Goal: Transaction & Acquisition: Purchase product/service

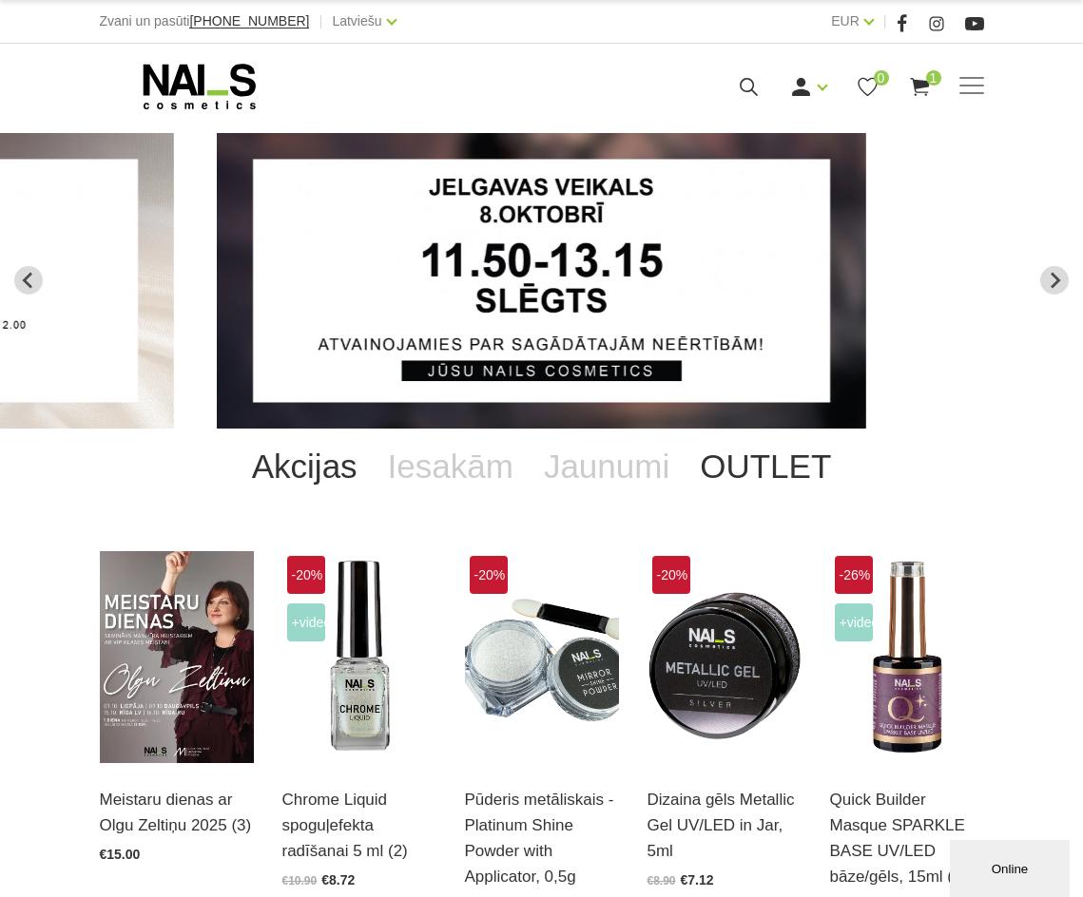
click at [782, 459] on link "OUTLET" at bounding box center [766, 467] width 162 height 76
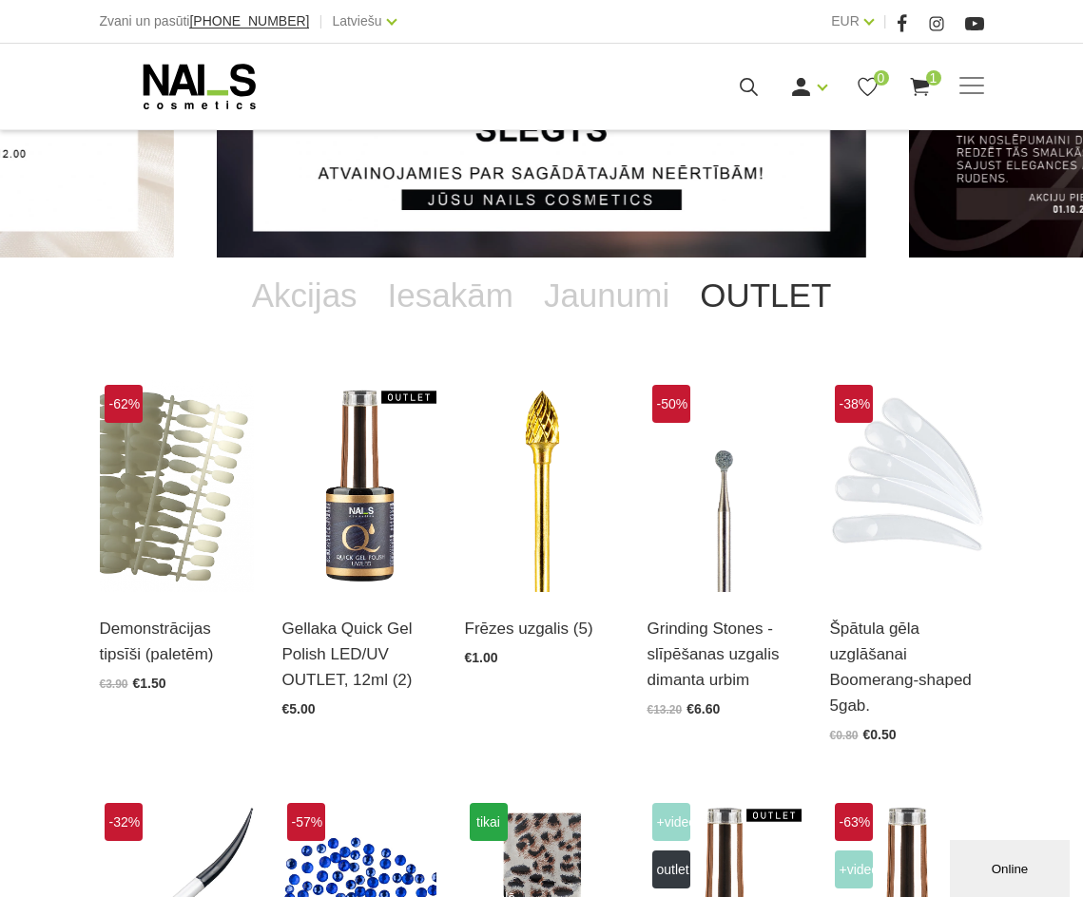
scroll to position [190, 0]
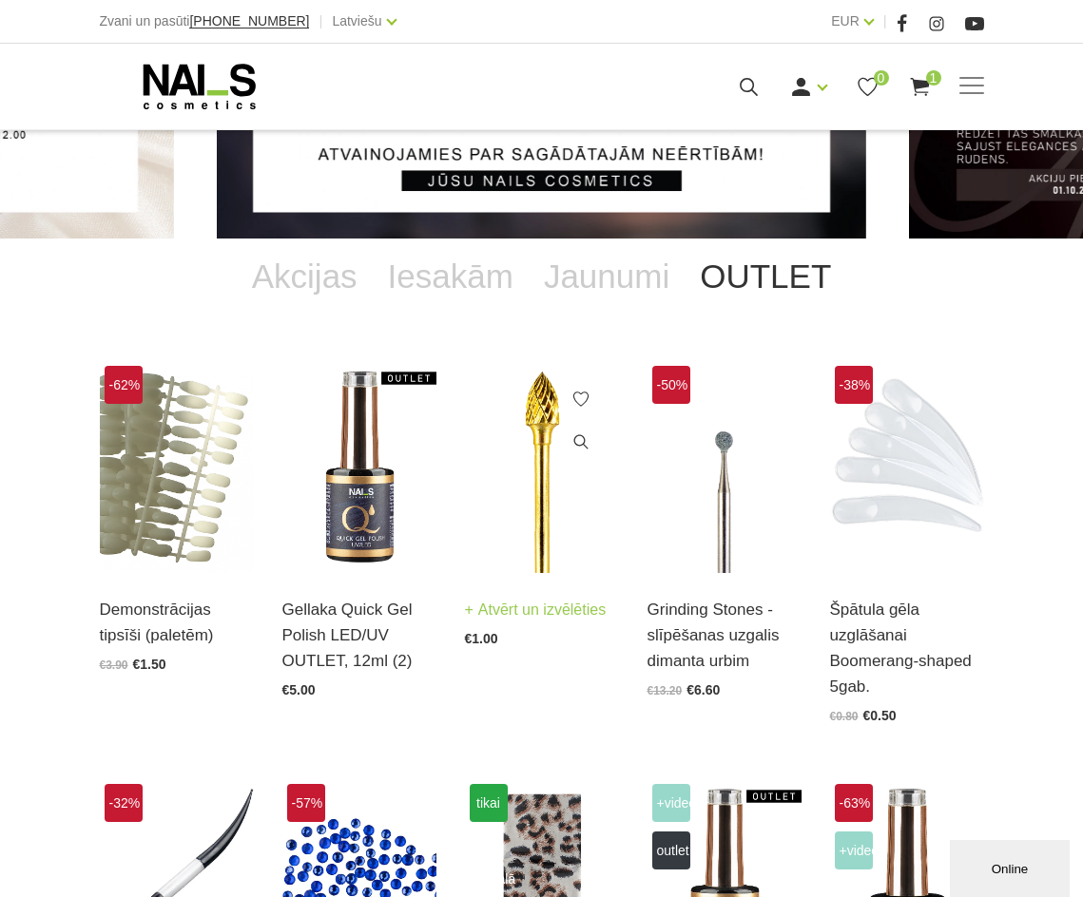
click at [567, 543] on img at bounding box center [542, 467] width 154 height 212
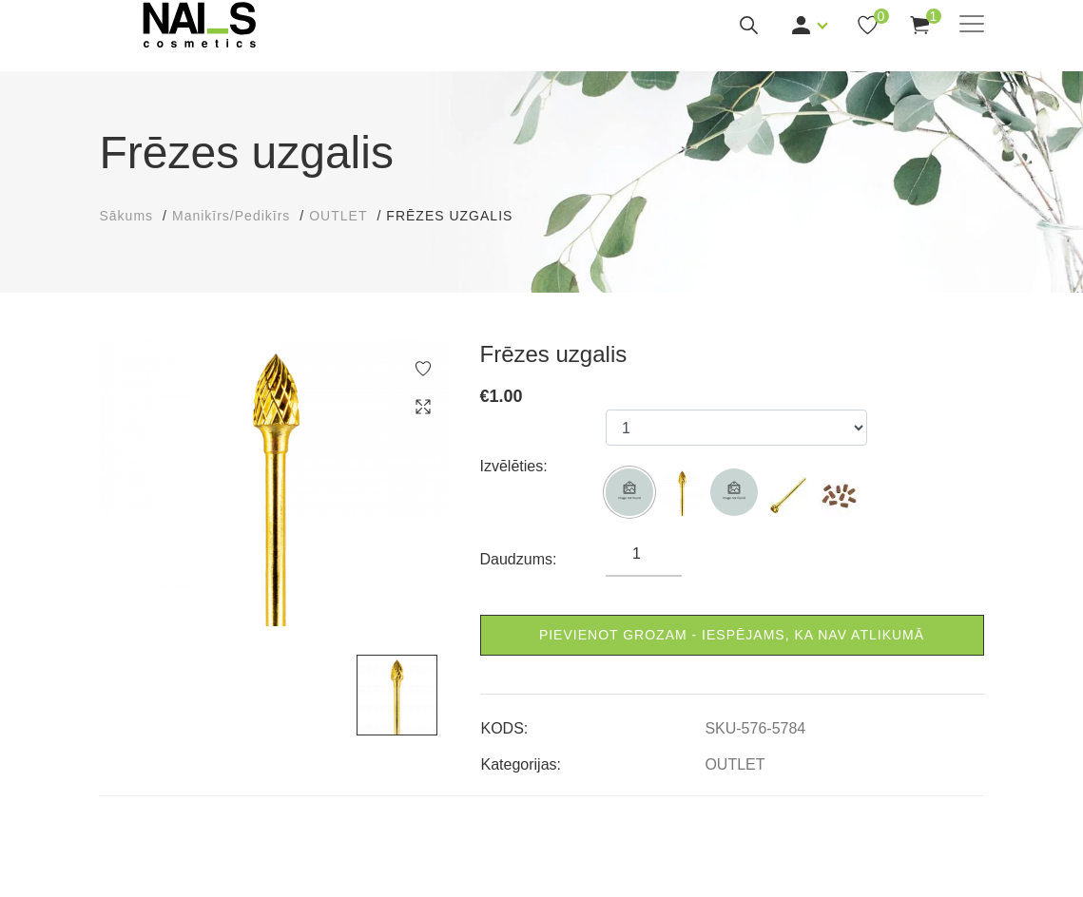
scroll to position [95, 0]
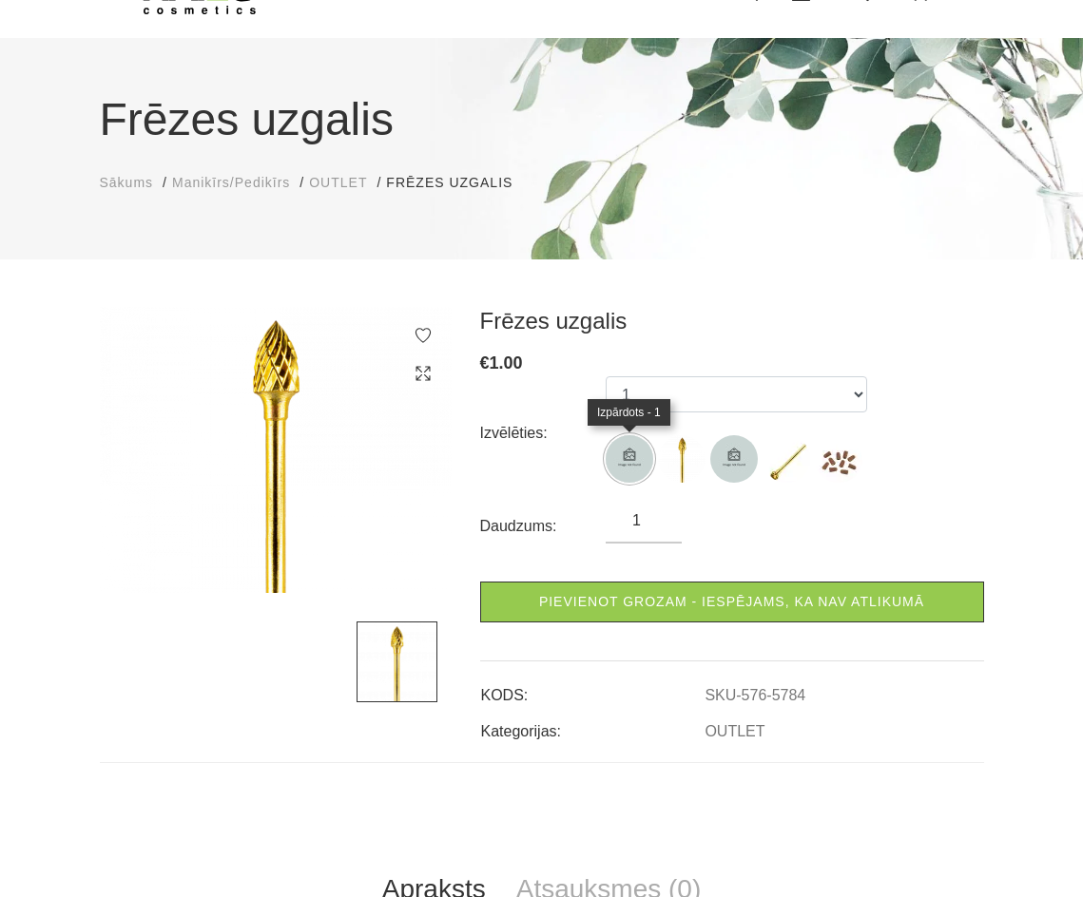
click at [640, 473] on img at bounding box center [630, 459] width 48 height 48
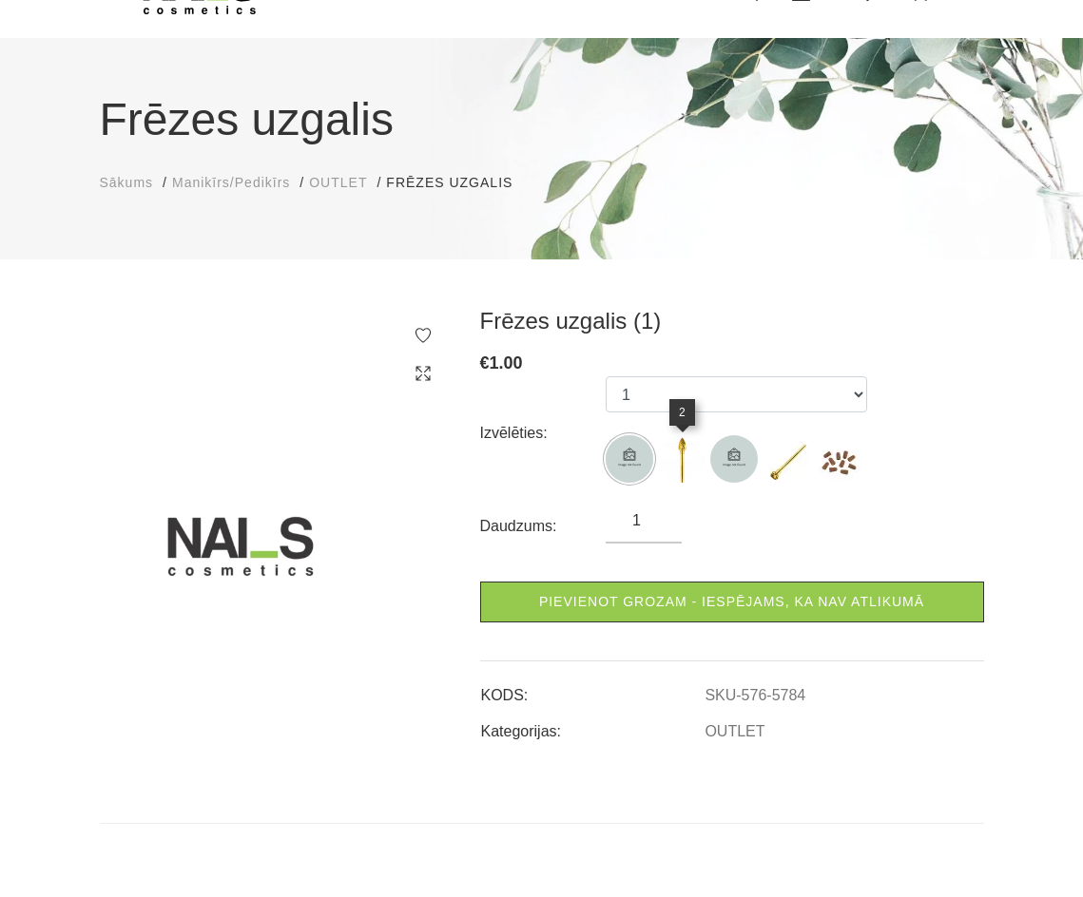
click at [681, 465] on img at bounding box center [682, 459] width 48 height 48
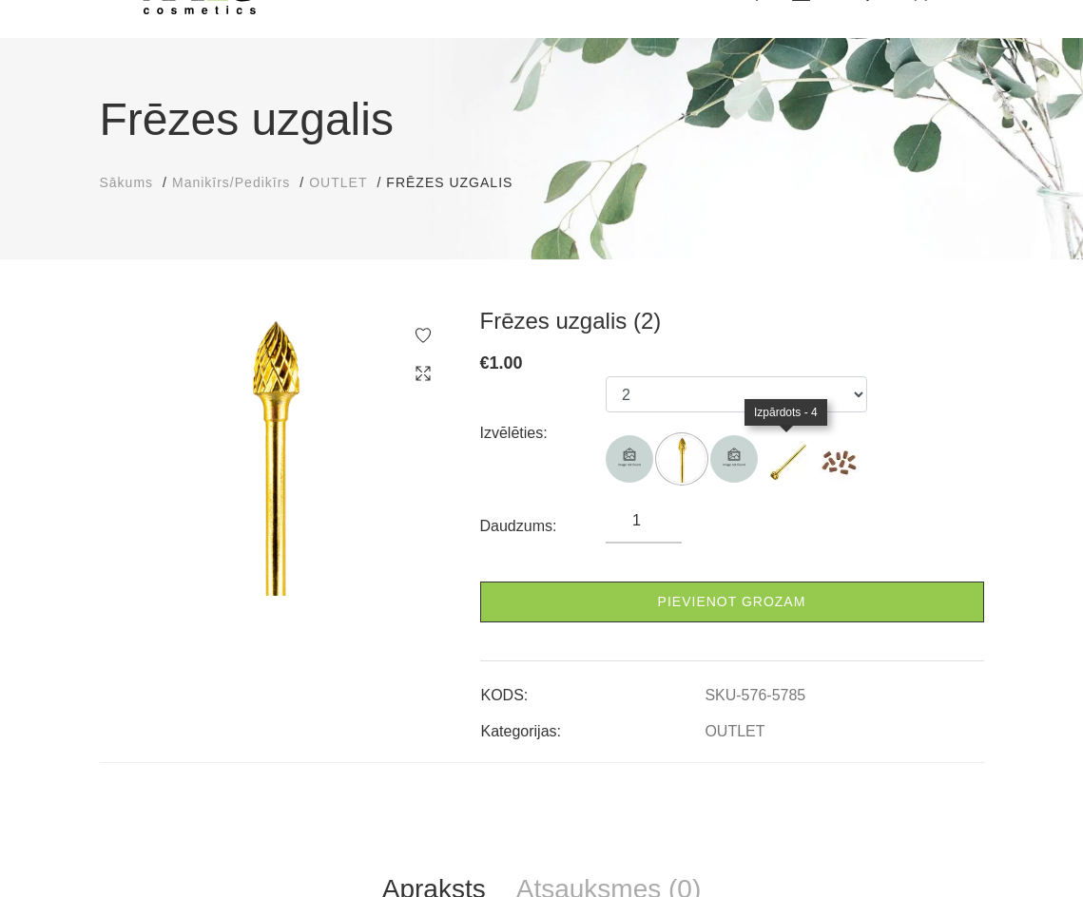
click at [792, 461] on img at bounding box center [786, 459] width 48 height 48
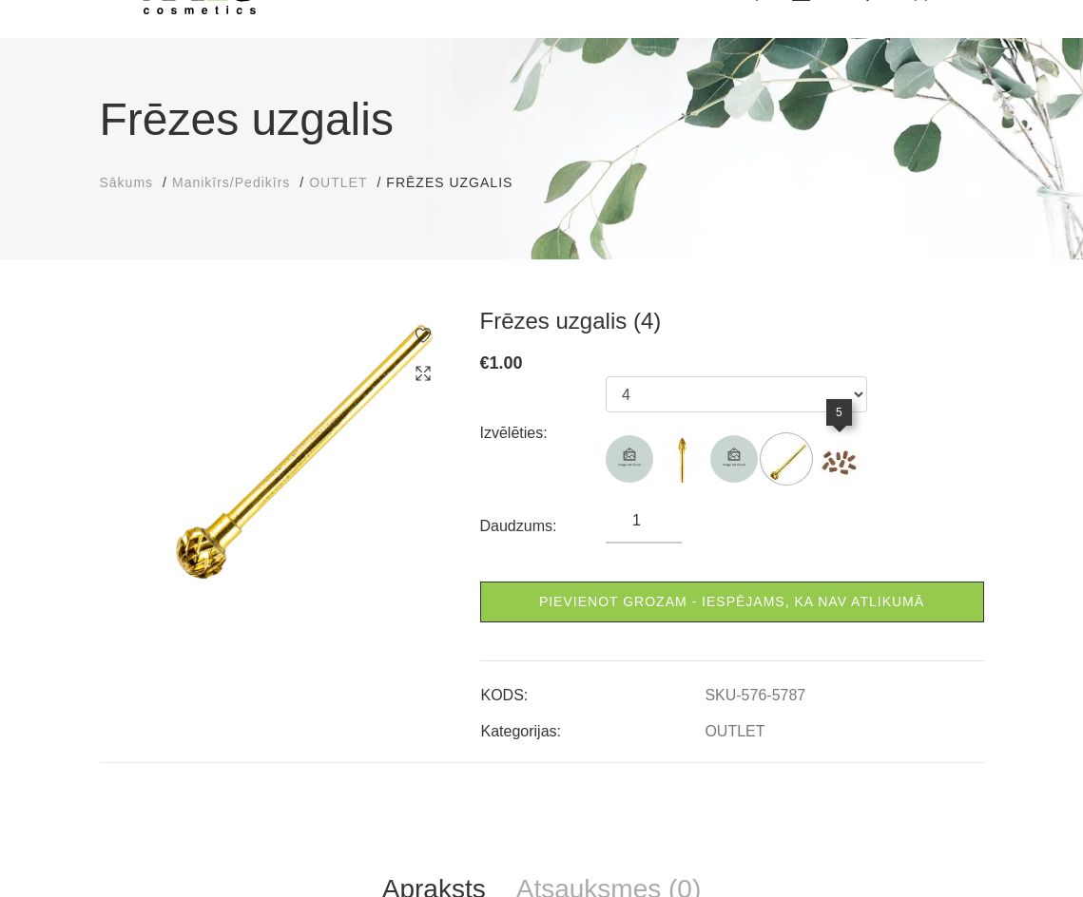
click at [847, 464] on img at bounding box center [839, 459] width 48 height 48
select select "5788"
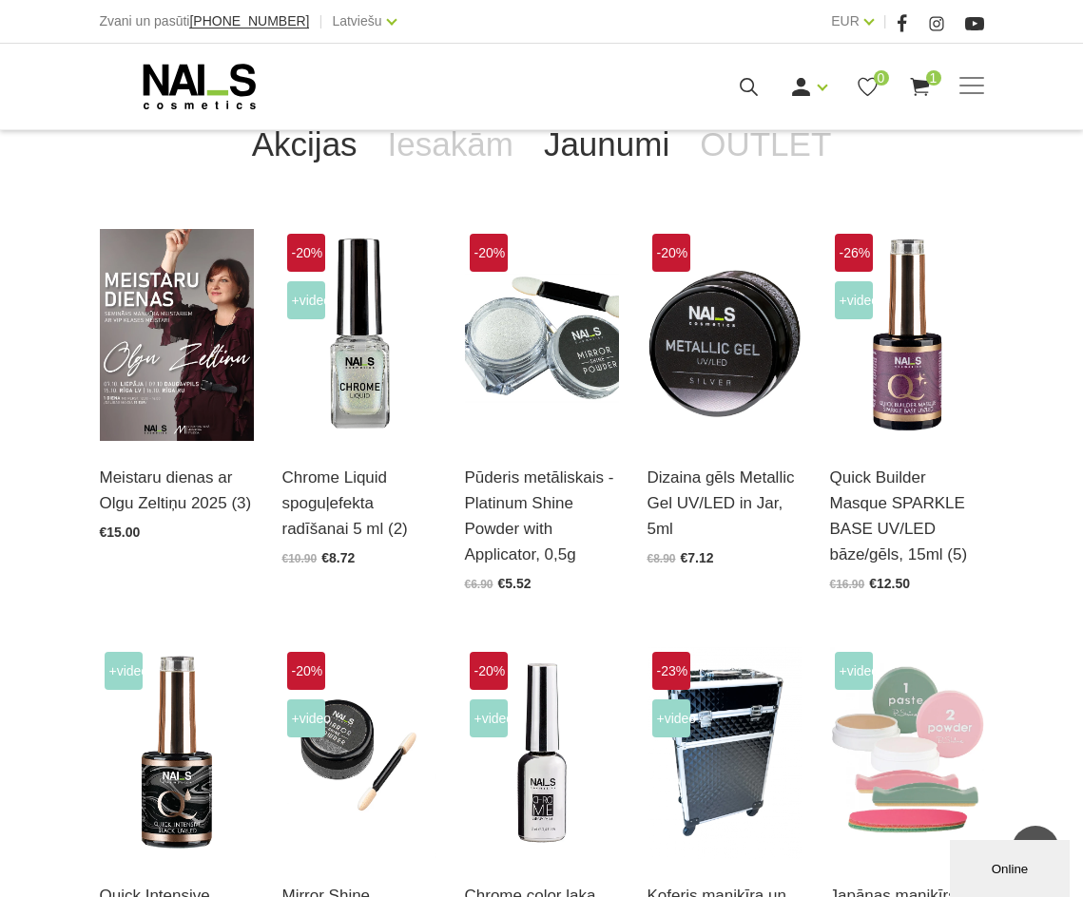
scroll to position [285, 0]
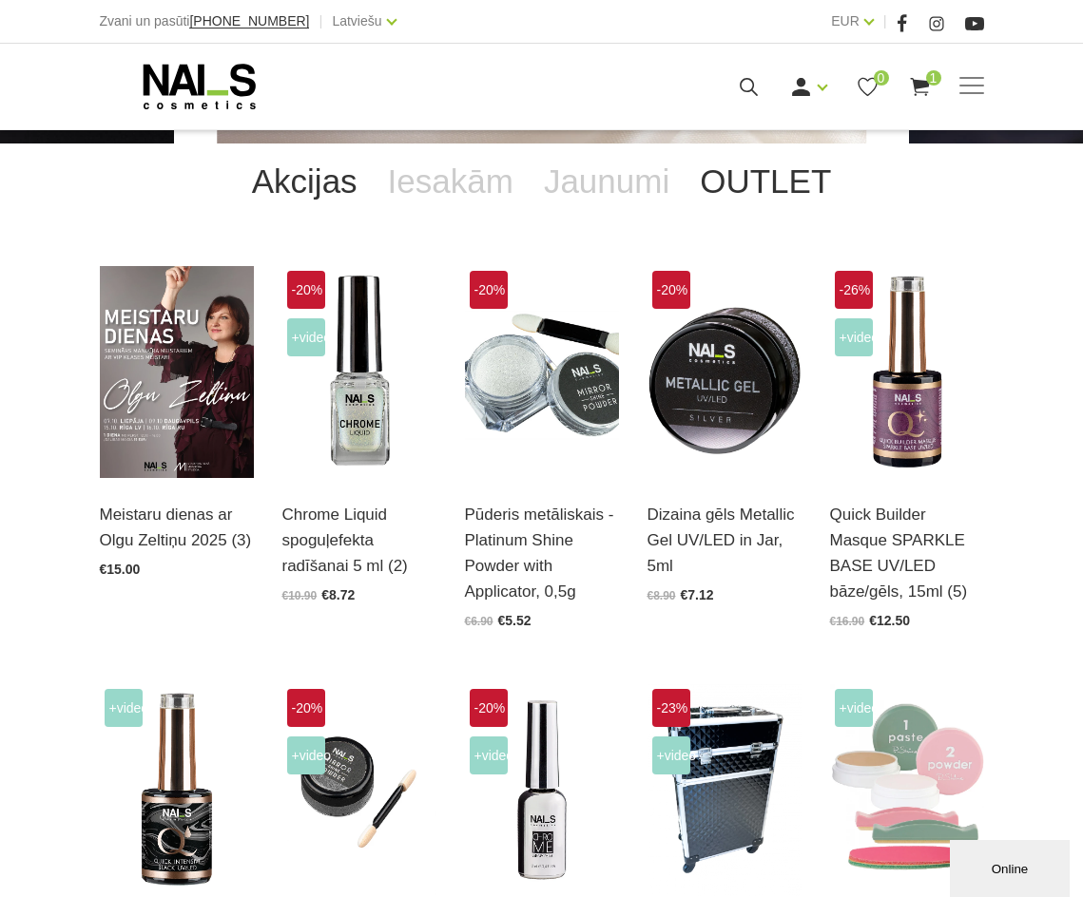
click at [739, 172] on link "OUTLET" at bounding box center [766, 182] width 162 height 76
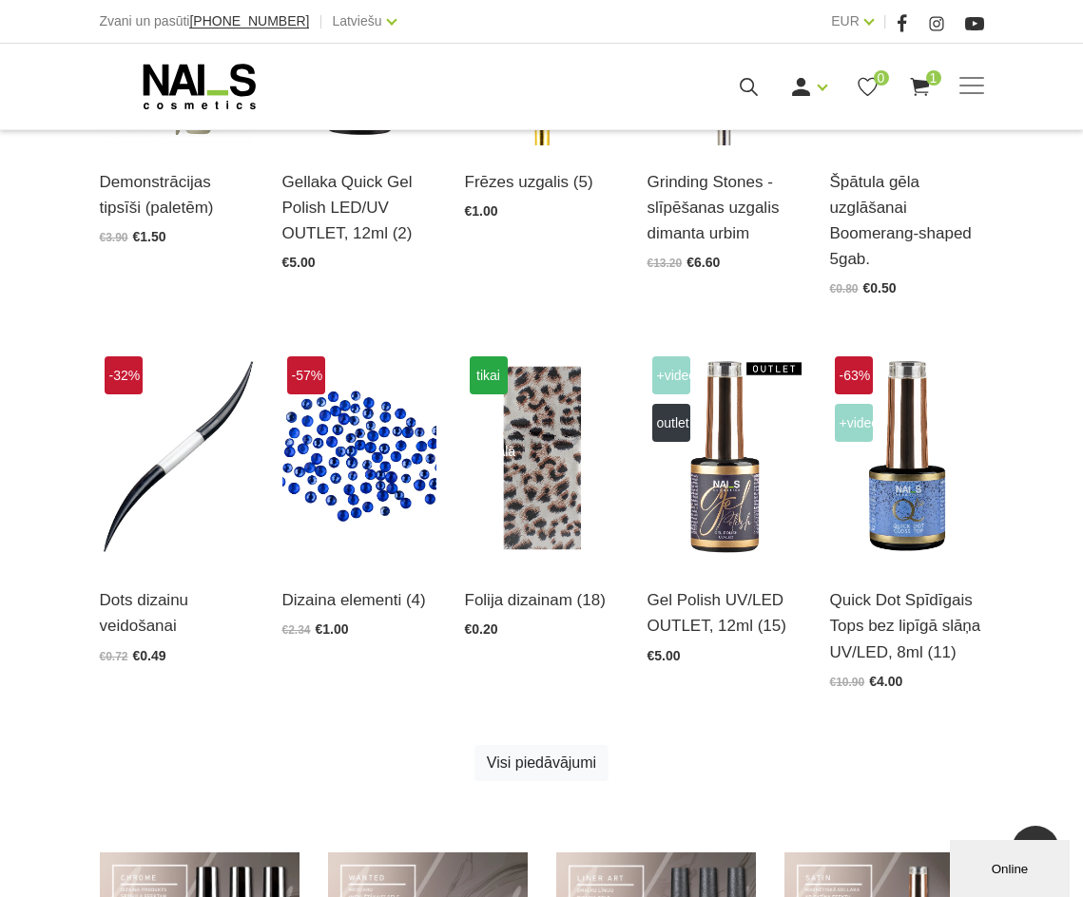
scroll to position [761, 0]
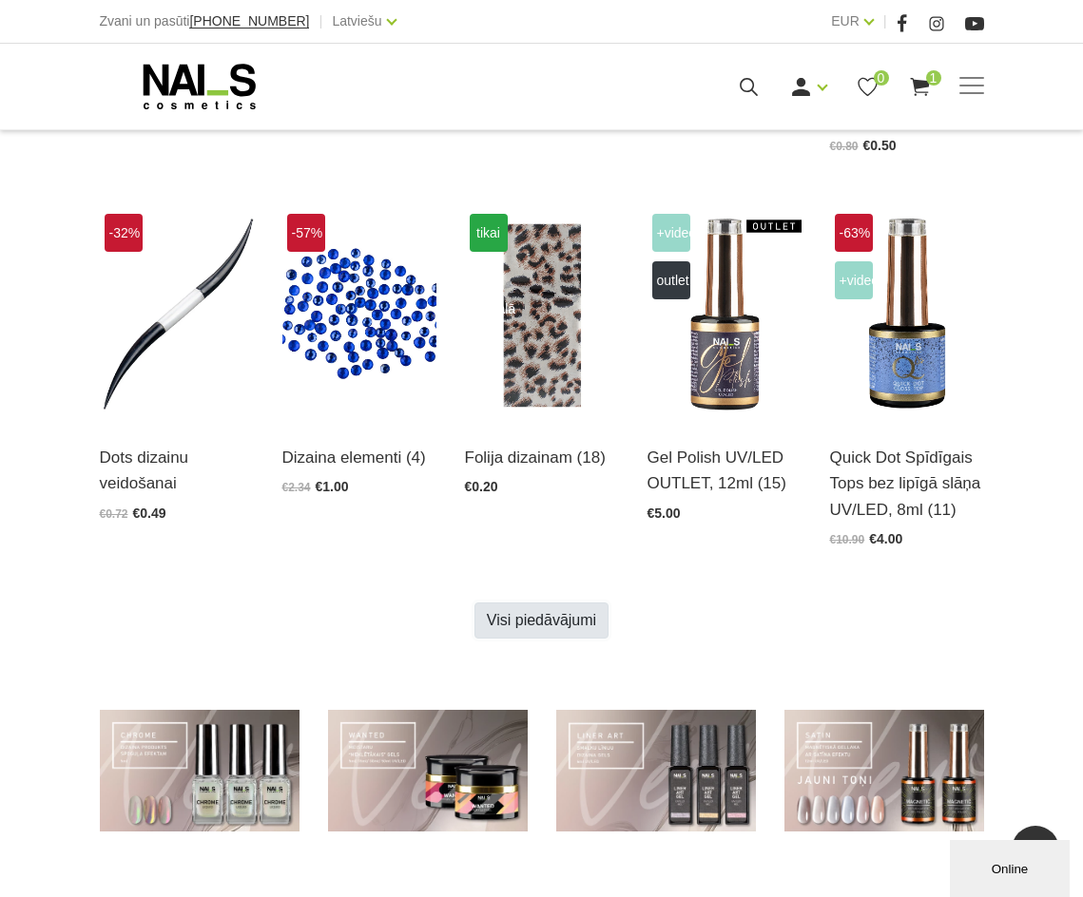
click at [545, 615] on link "Visi piedāvājumi" at bounding box center [541, 621] width 134 height 36
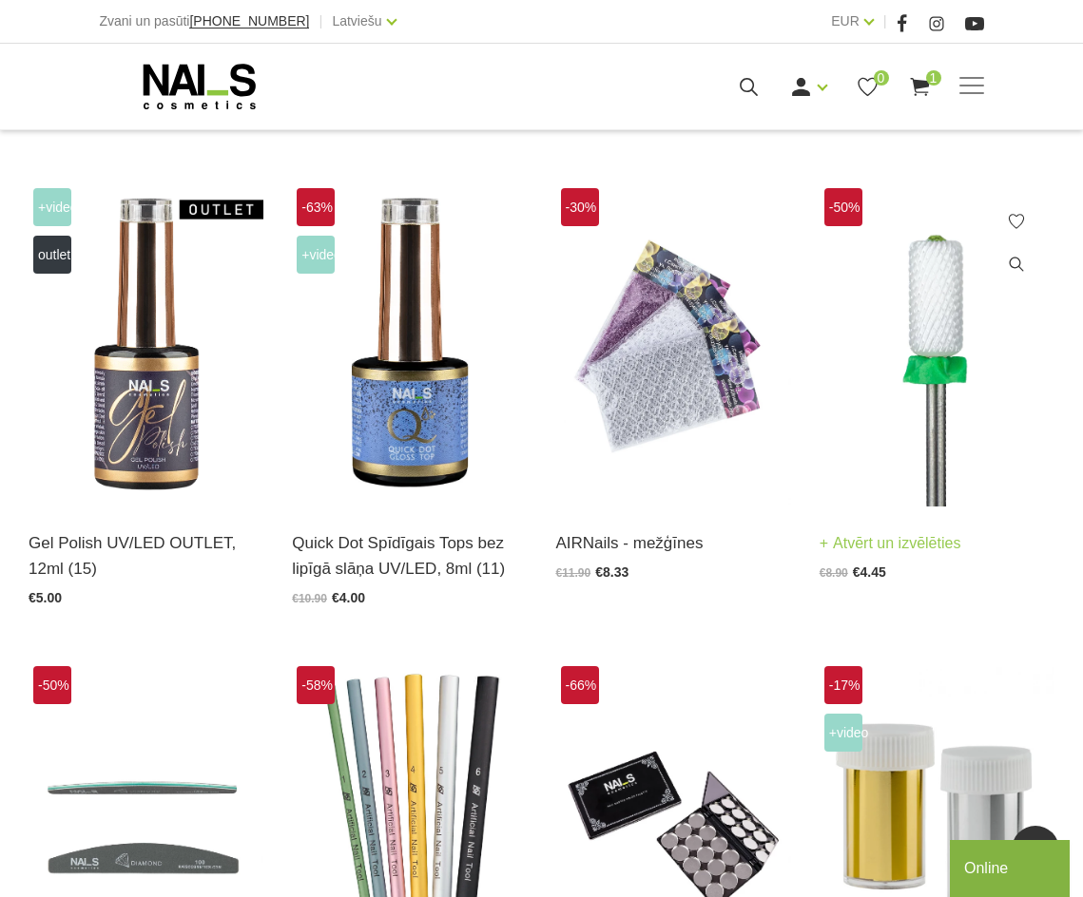
scroll to position [1331, 0]
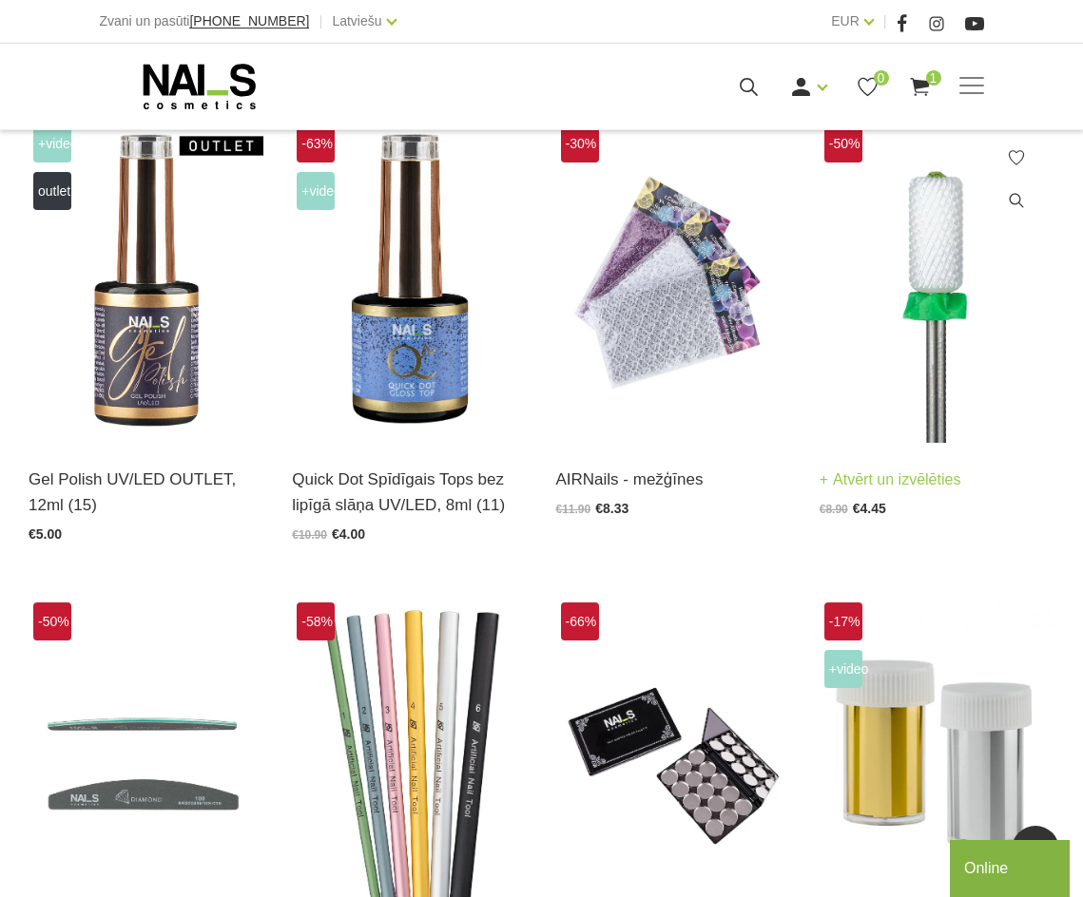
click at [942, 378] on img at bounding box center [937, 281] width 235 height 323
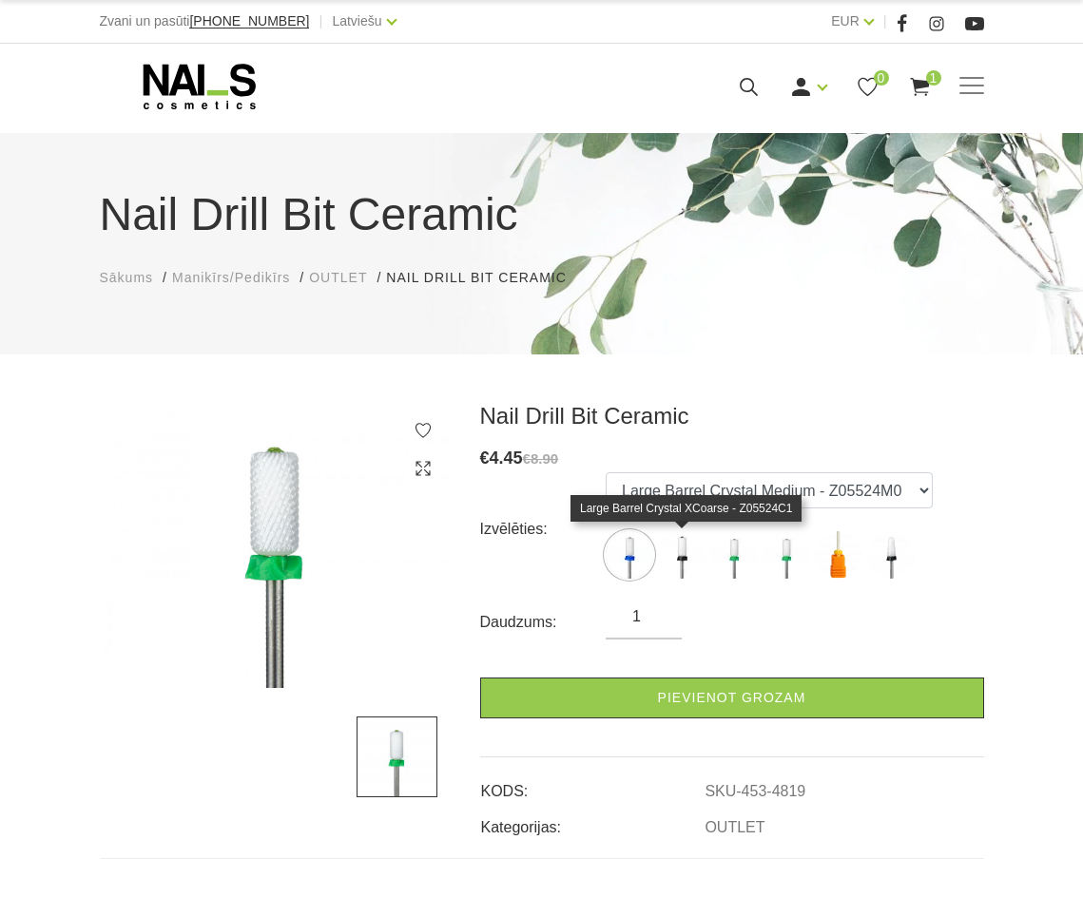
click at [680, 552] on img at bounding box center [682, 555] width 48 height 48
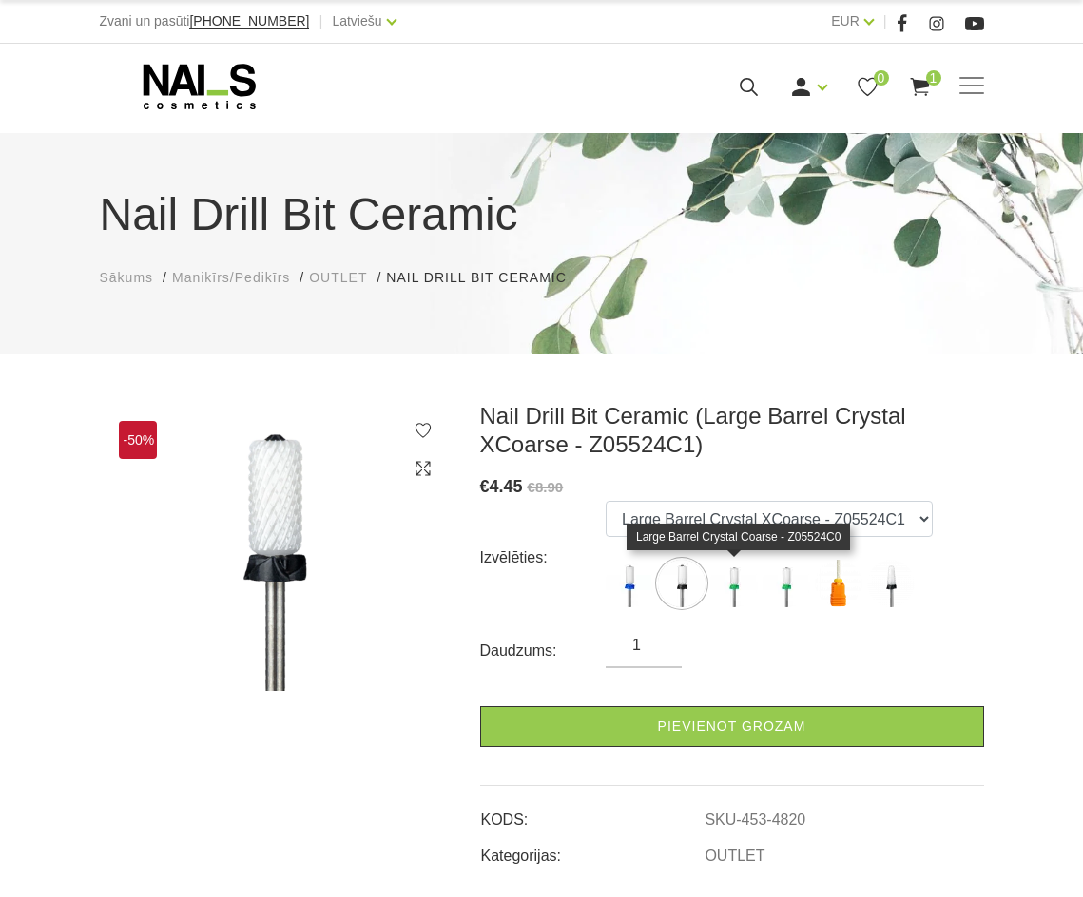
click at [739, 579] on img at bounding box center [734, 584] width 48 height 48
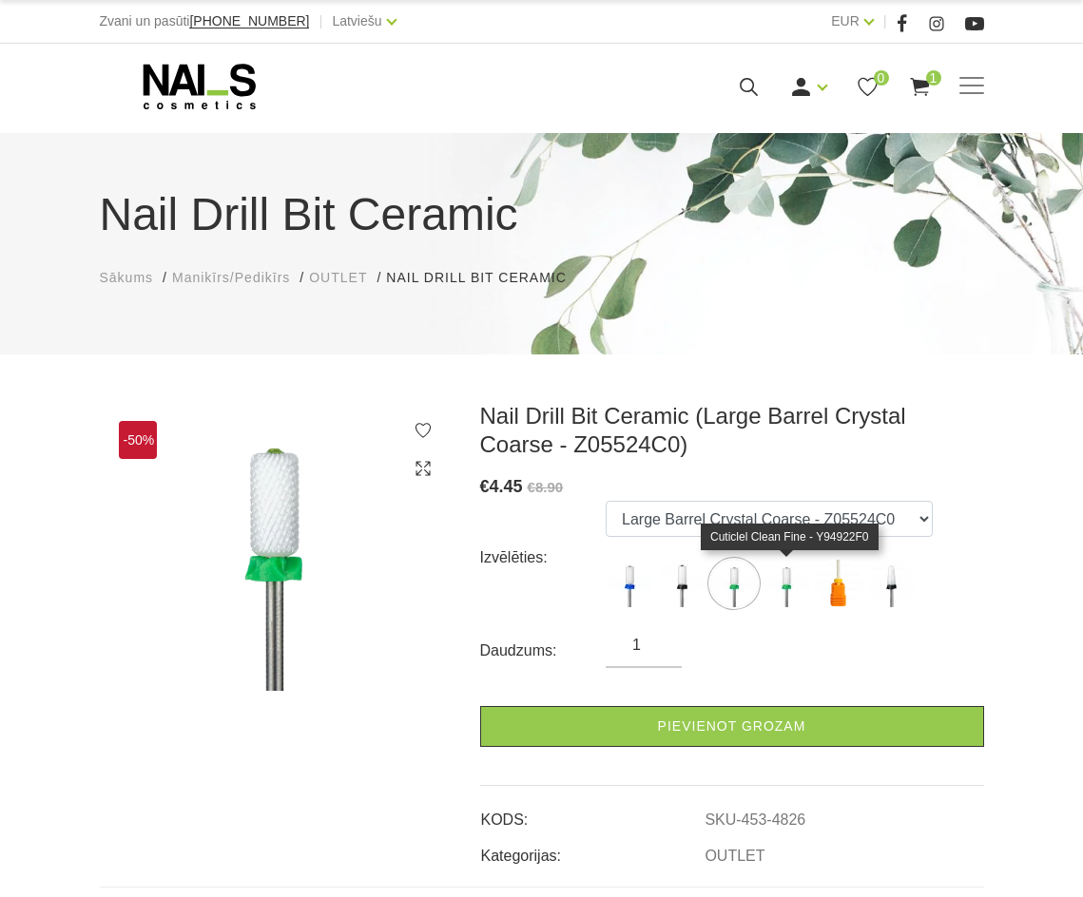
click at [787, 580] on img at bounding box center [786, 584] width 48 height 48
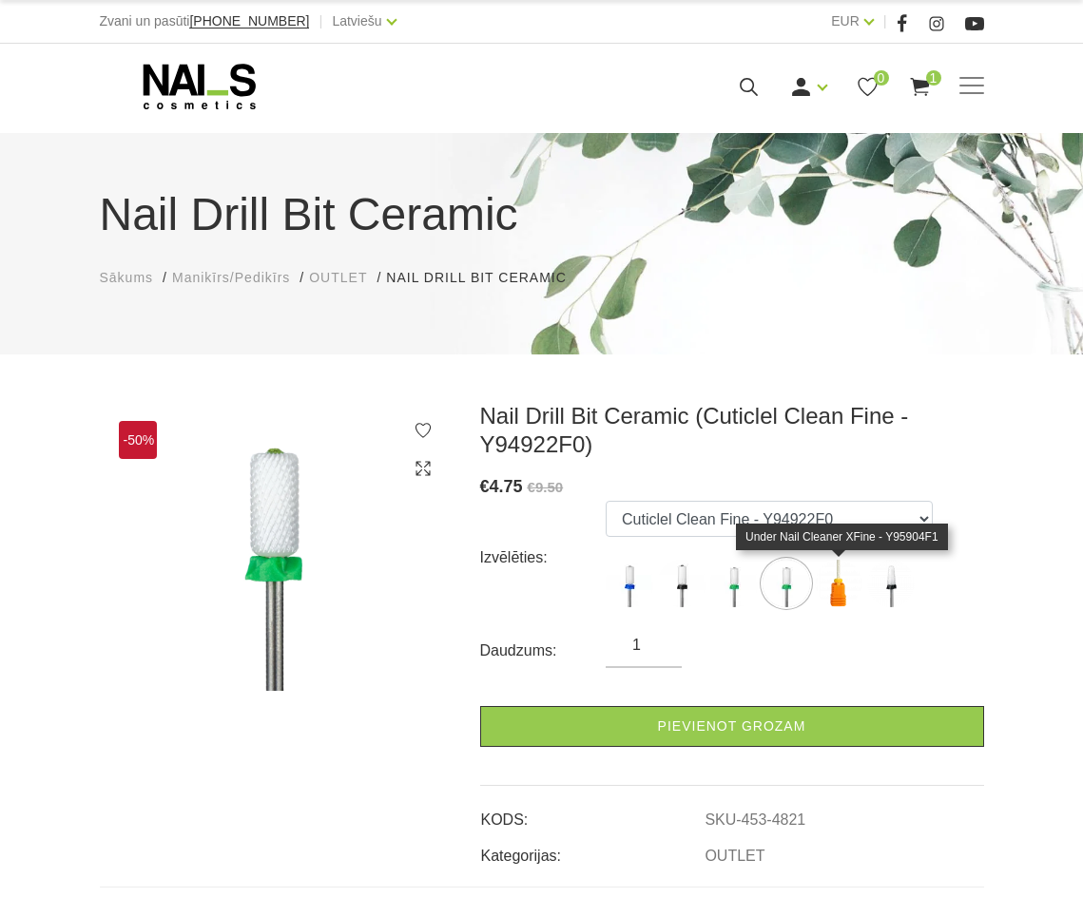
click at [840, 587] on img at bounding box center [839, 584] width 48 height 48
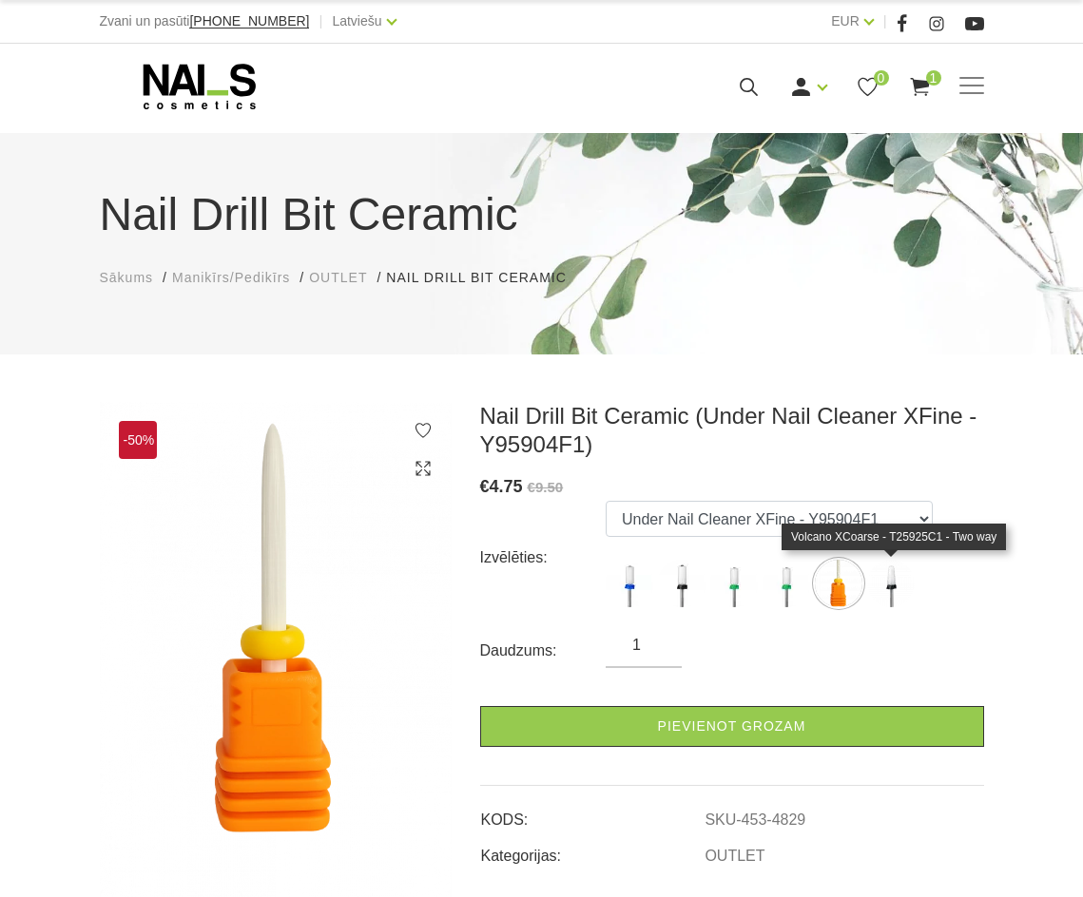
click at [881, 594] on img at bounding box center [891, 584] width 48 height 48
select select "4830"
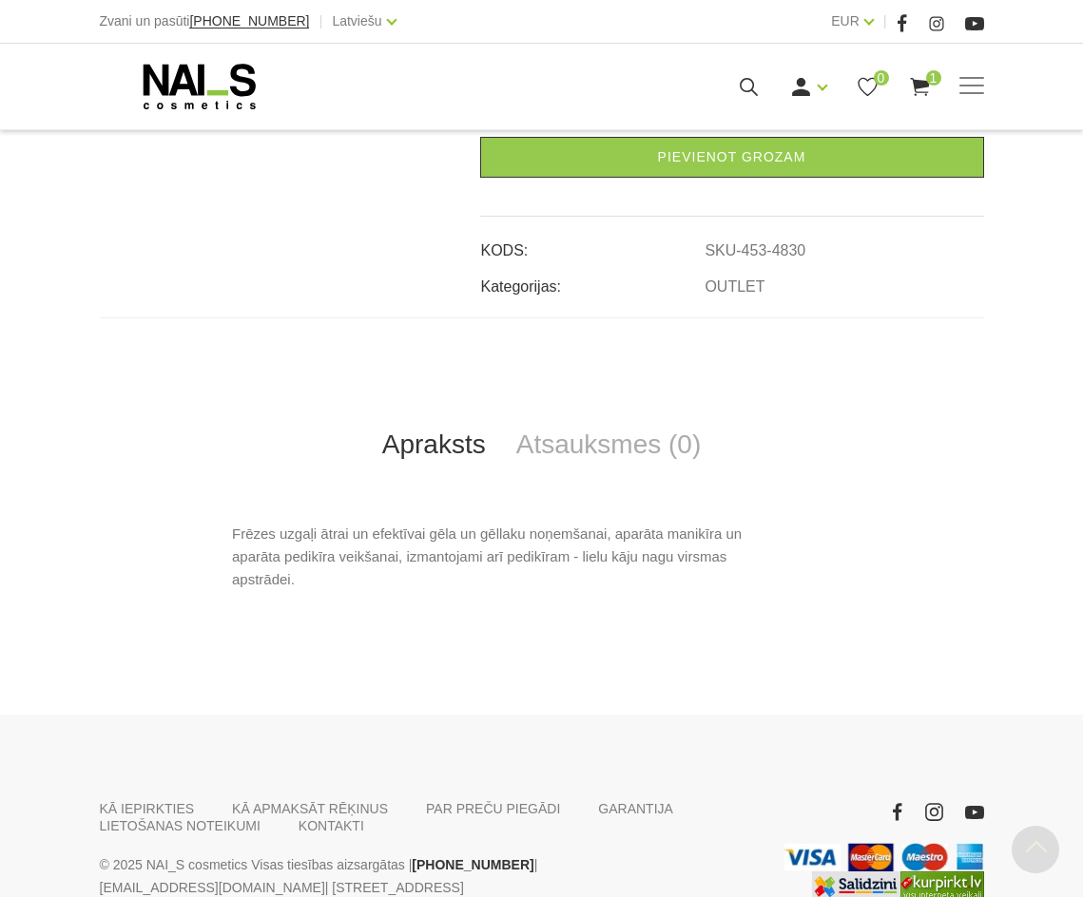
scroll to position [570, 0]
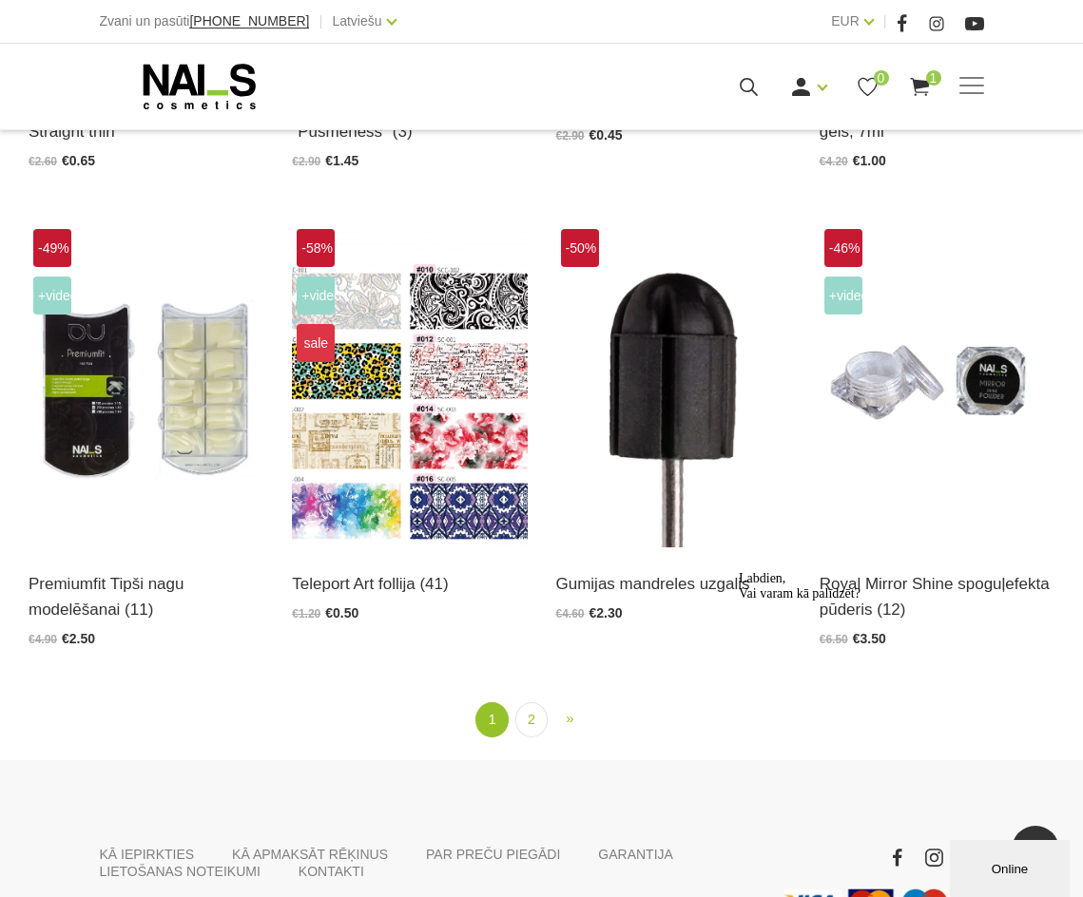
scroll to position [2757, 0]
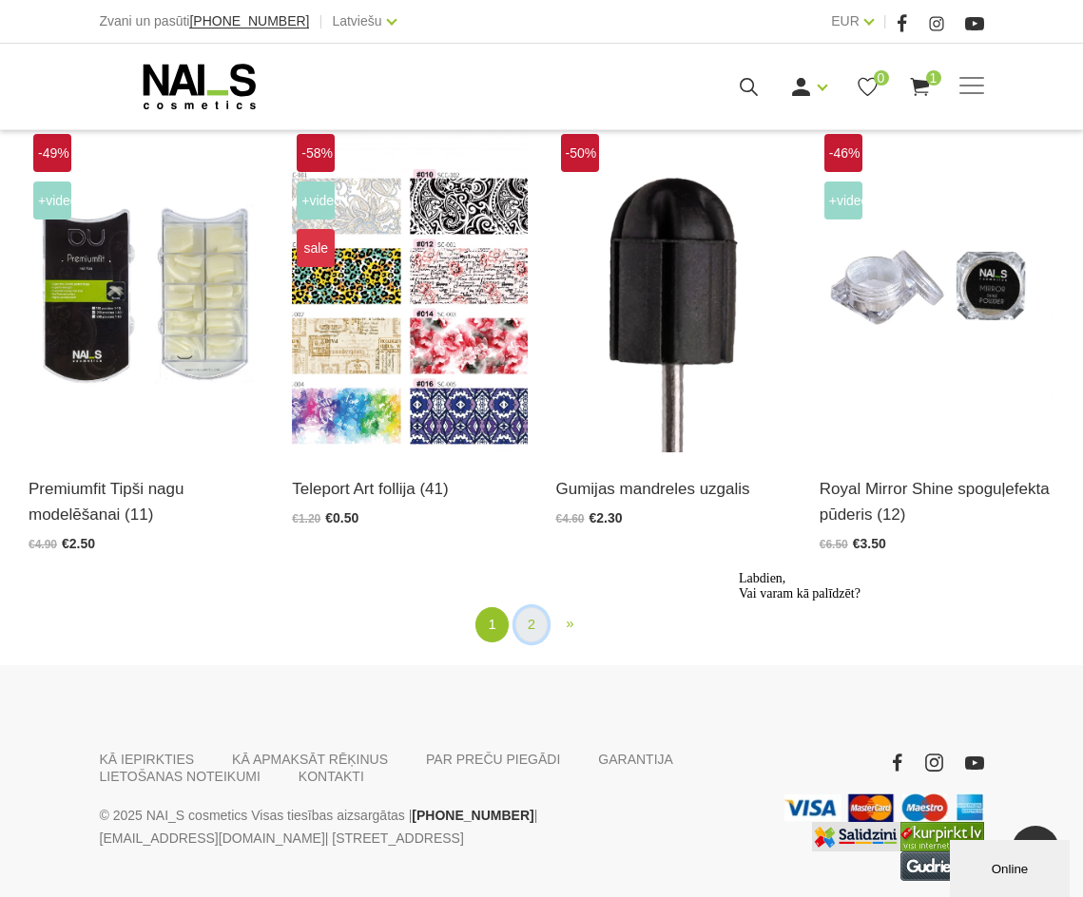
click at [532, 626] on link "2" at bounding box center [531, 625] width 32 height 35
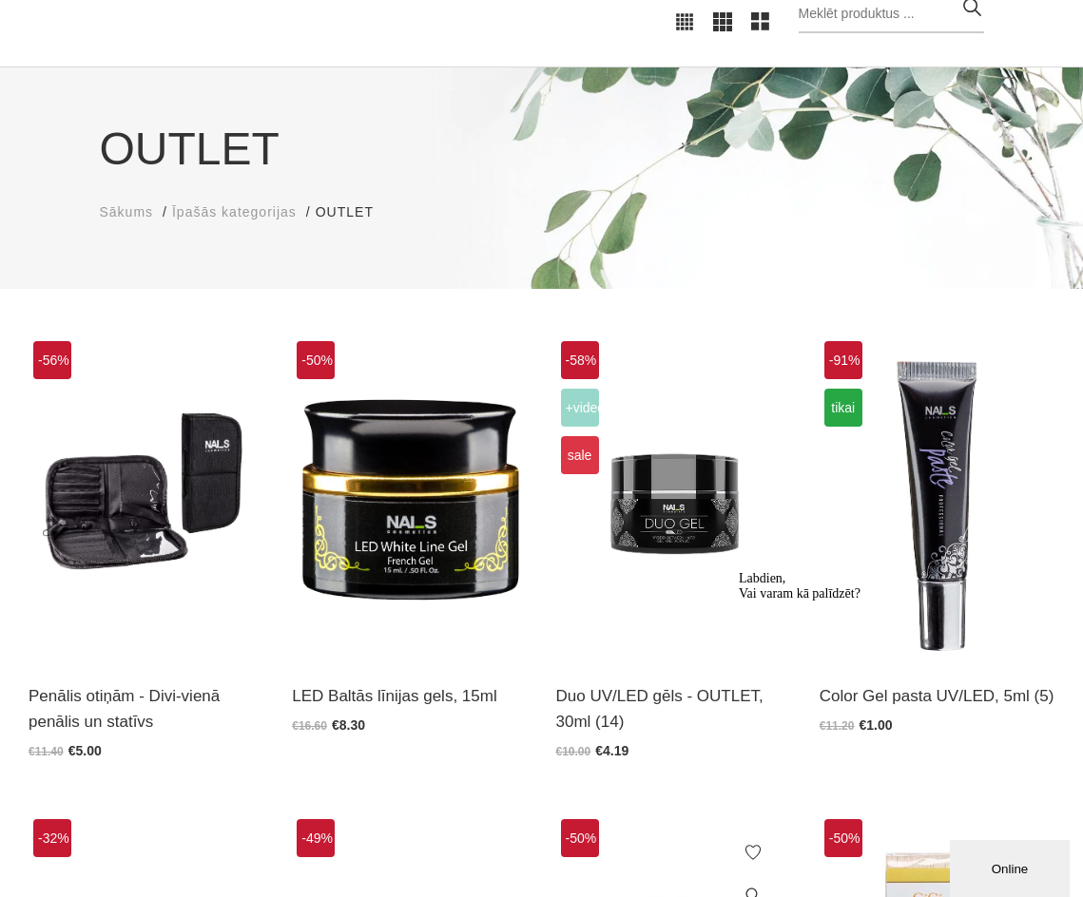
scroll to position [190, 0]
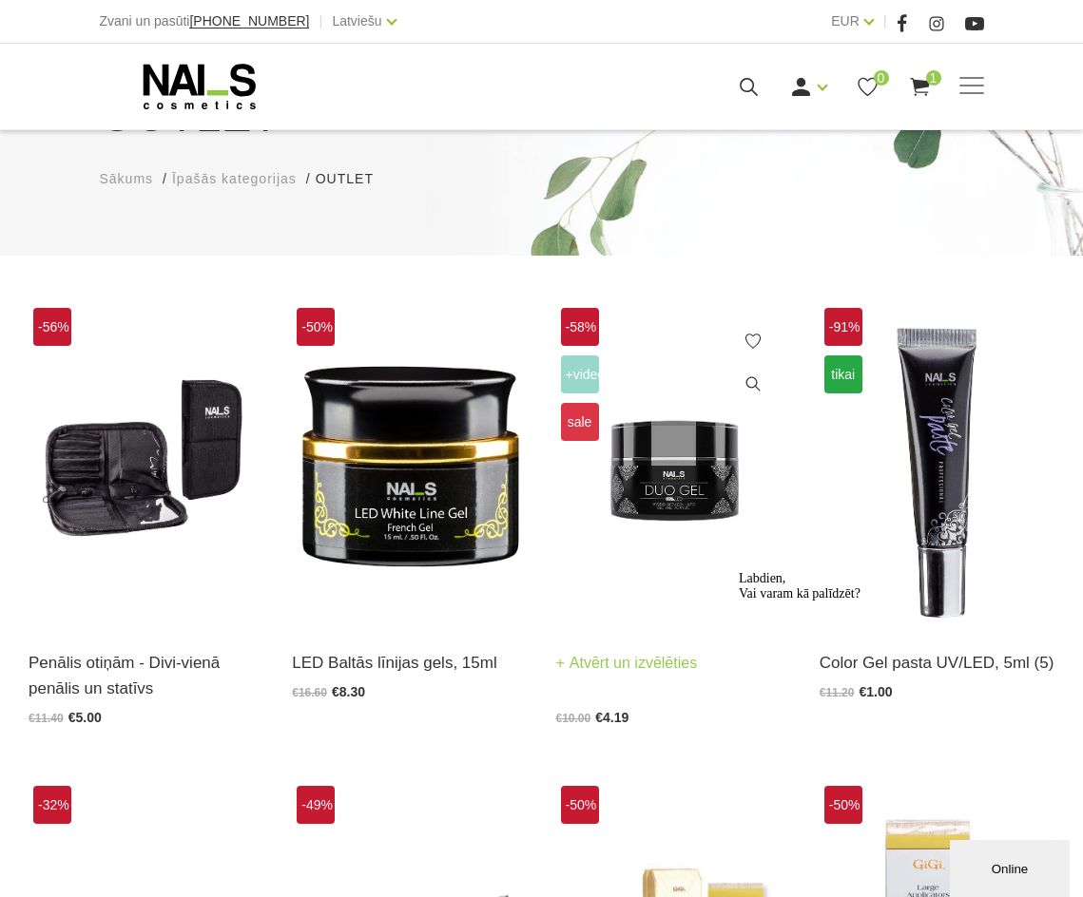
click at [690, 523] on img at bounding box center [673, 464] width 235 height 323
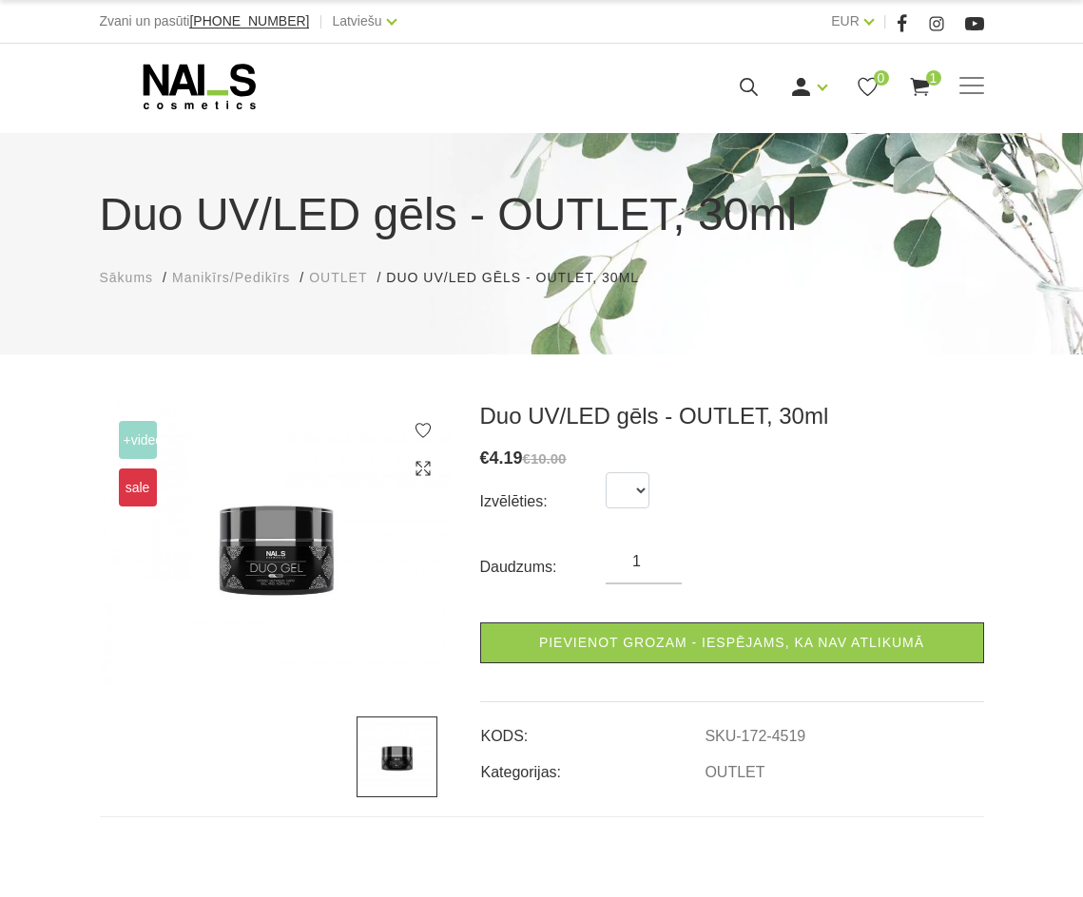
scroll to position [95, 0]
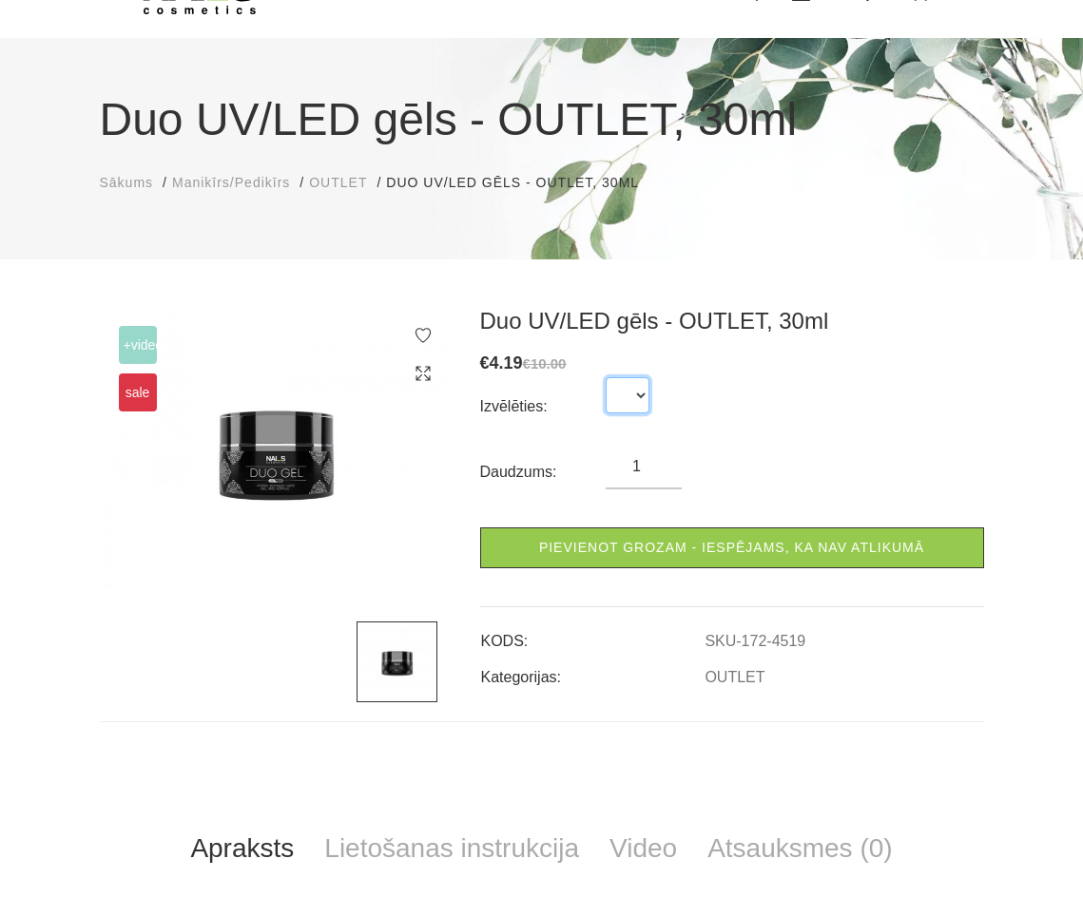
click at [641, 402] on select at bounding box center [628, 395] width 44 height 36
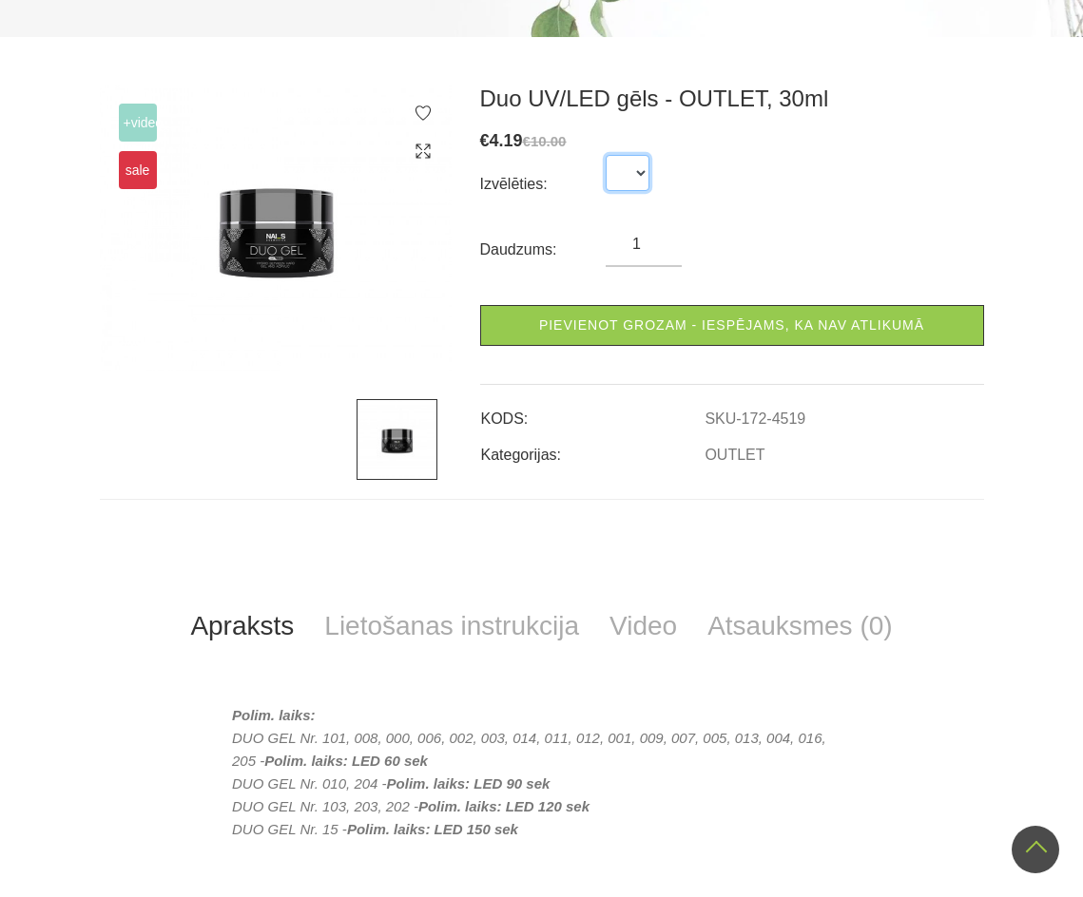
scroll to position [0, 0]
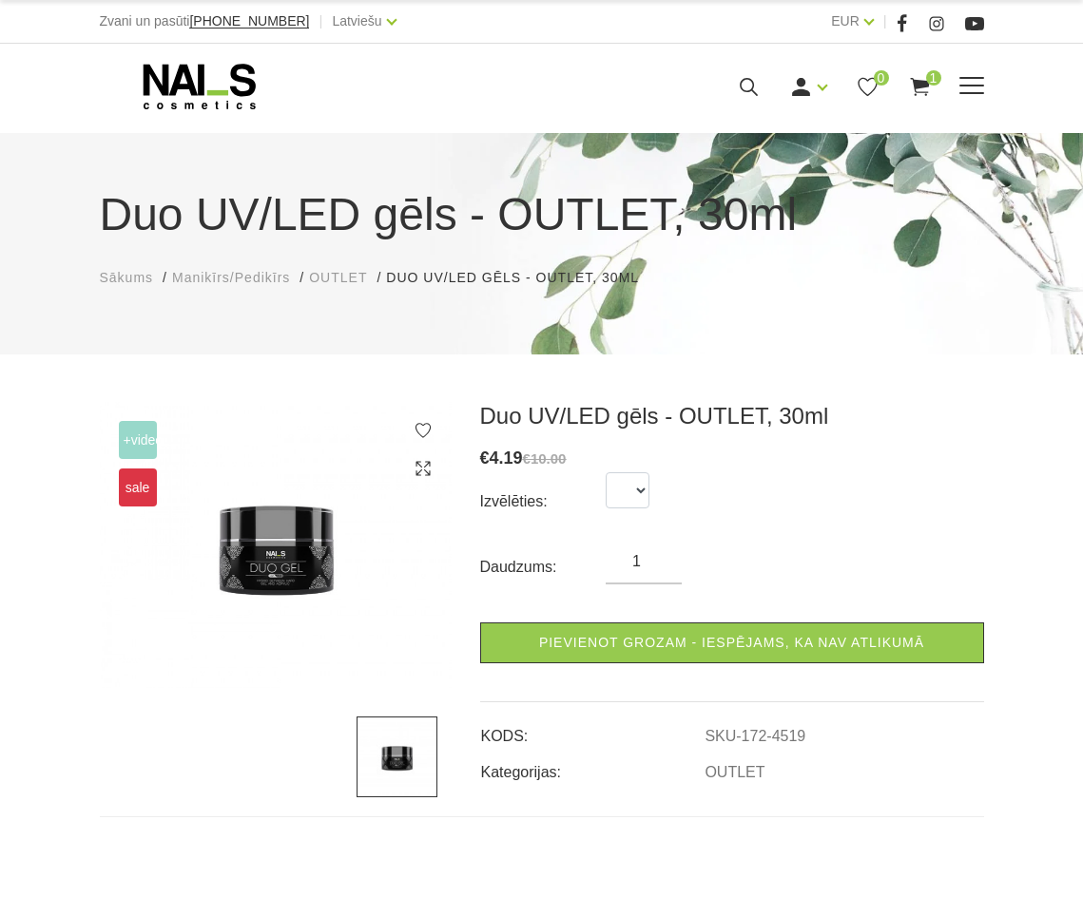
click at [968, 86] on span at bounding box center [971, 86] width 25 height 2
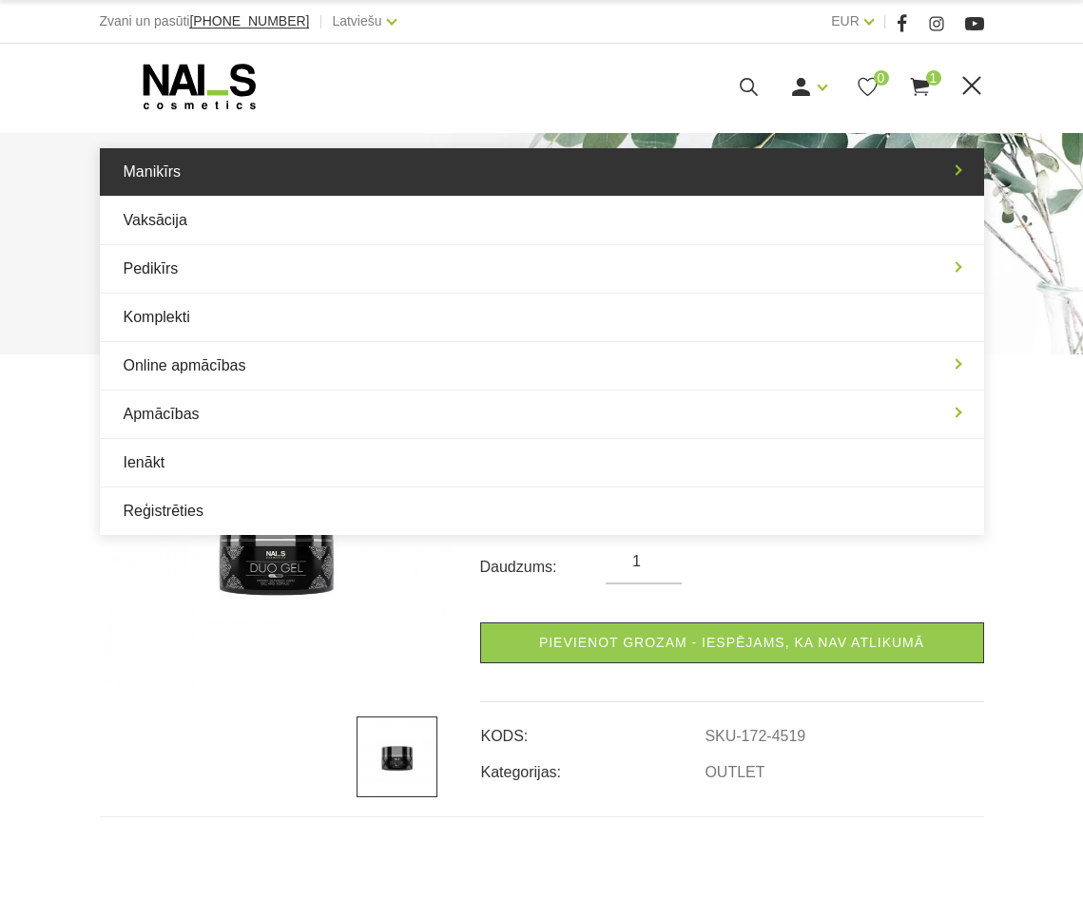
click at [299, 193] on link "Manikīrs" at bounding box center [542, 172] width 884 height 48
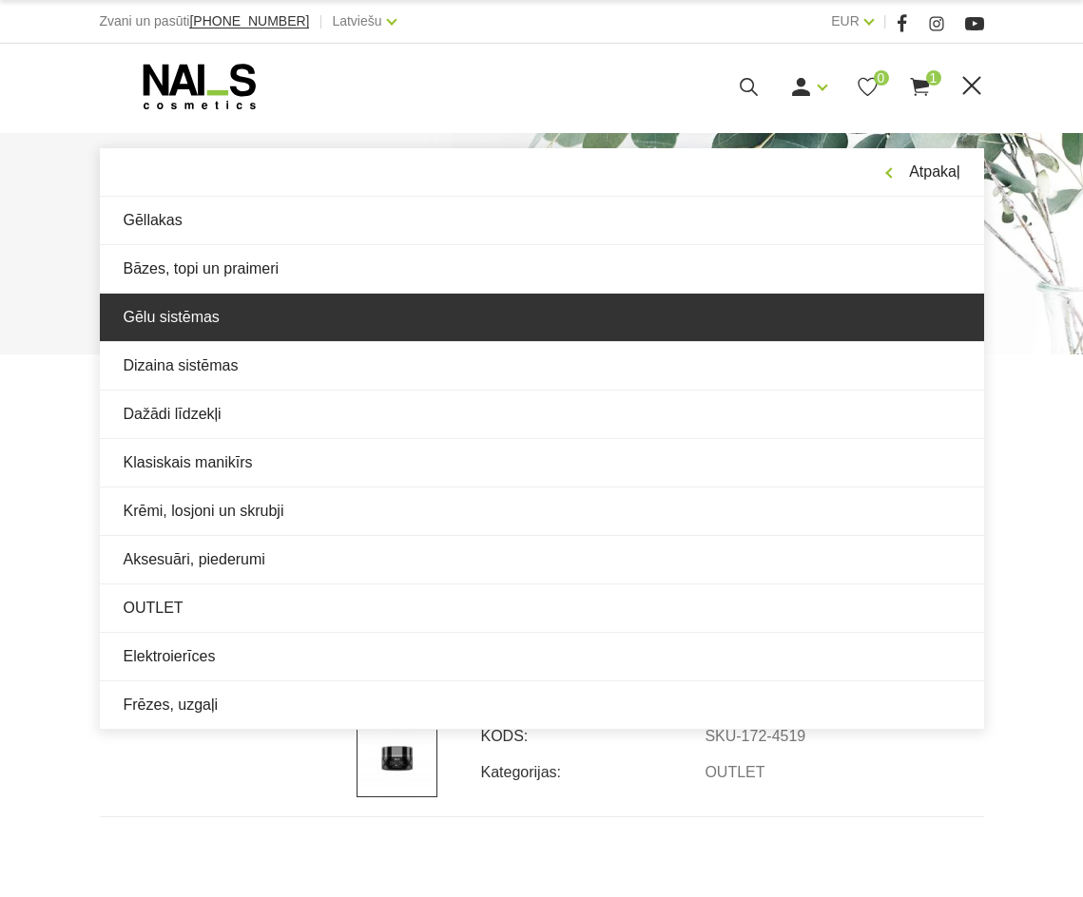
click at [288, 317] on link "Gēlu sistēmas" at bounding box center [542, 318] width 884 height 48
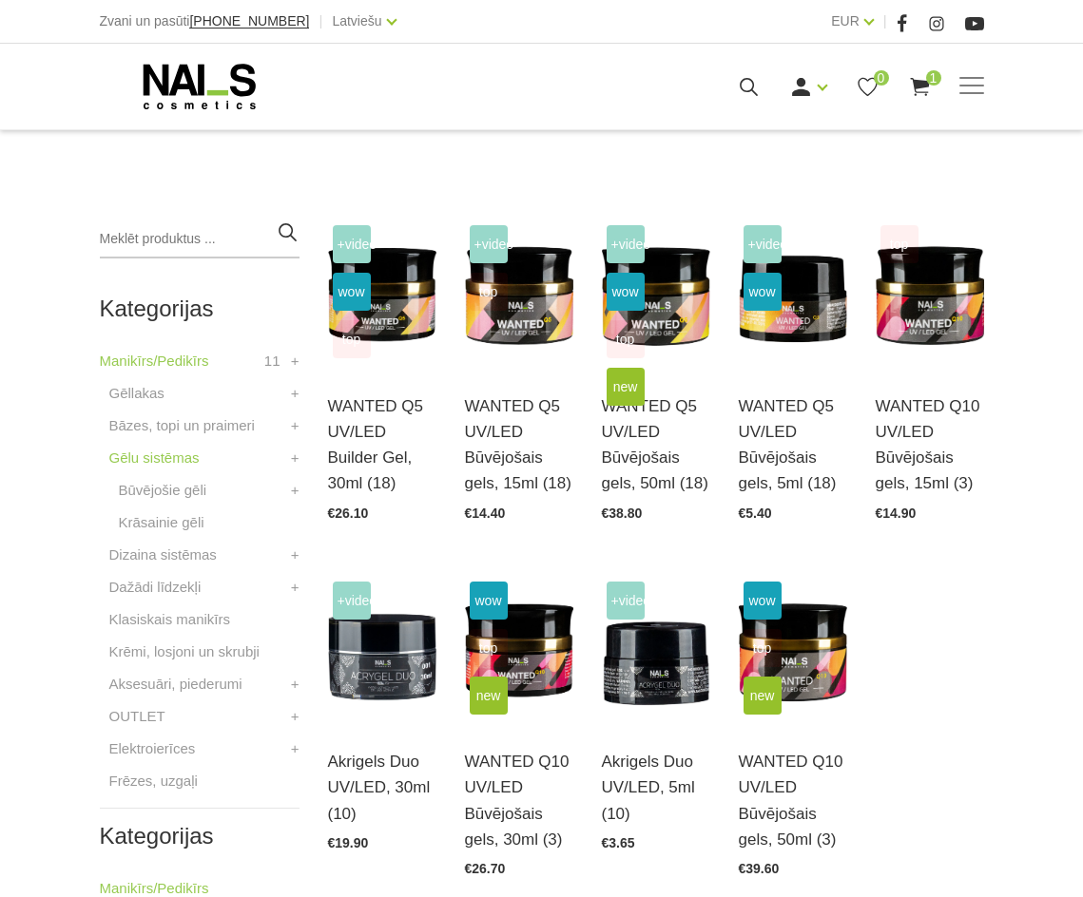
scroll to position [380, 0]
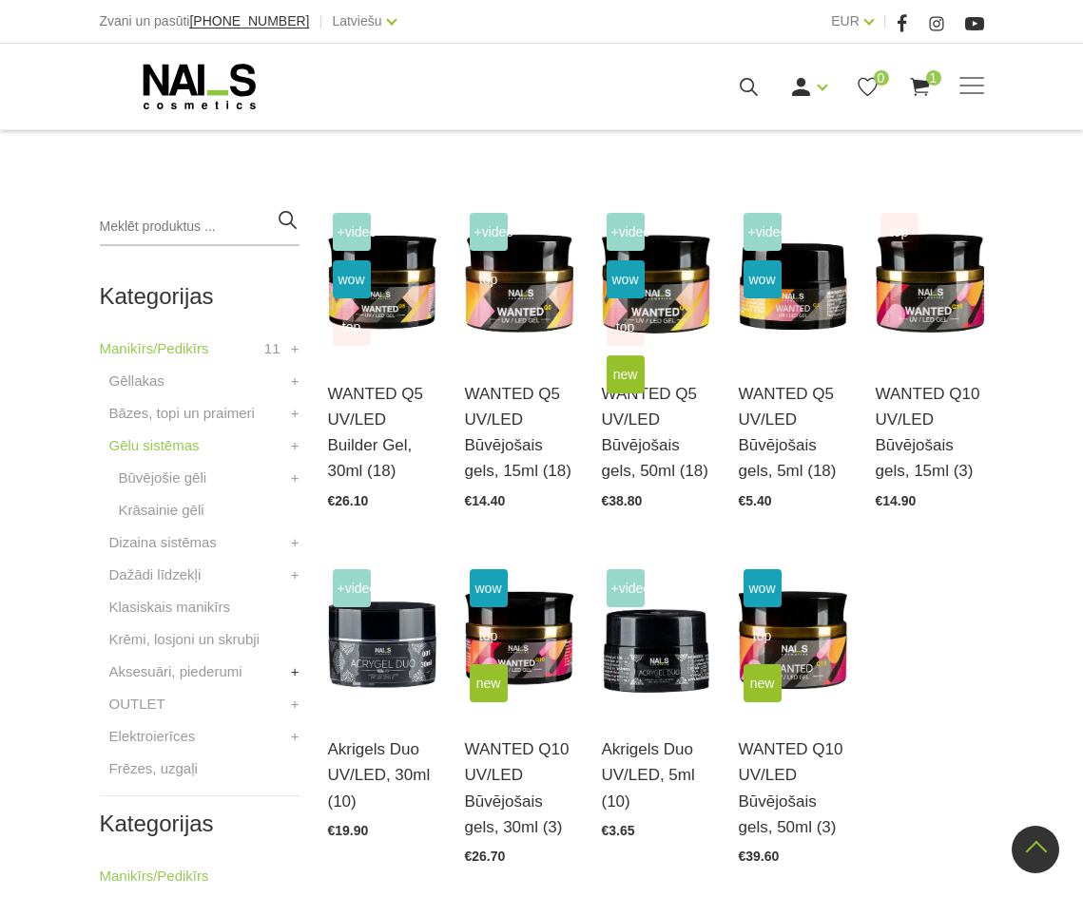
click at [299, 672] on link "+" at bounding box center [295, 672] width 9 height 23
click at [298, 573] on link "+" at bounding box center [295, 575] width 9 height 23
click at [295, 533] on link "+" at bounding box center [295, 542] width 9 height 23
click at [980, 87] on span at bounding box center [971, 86] width 25 height 19
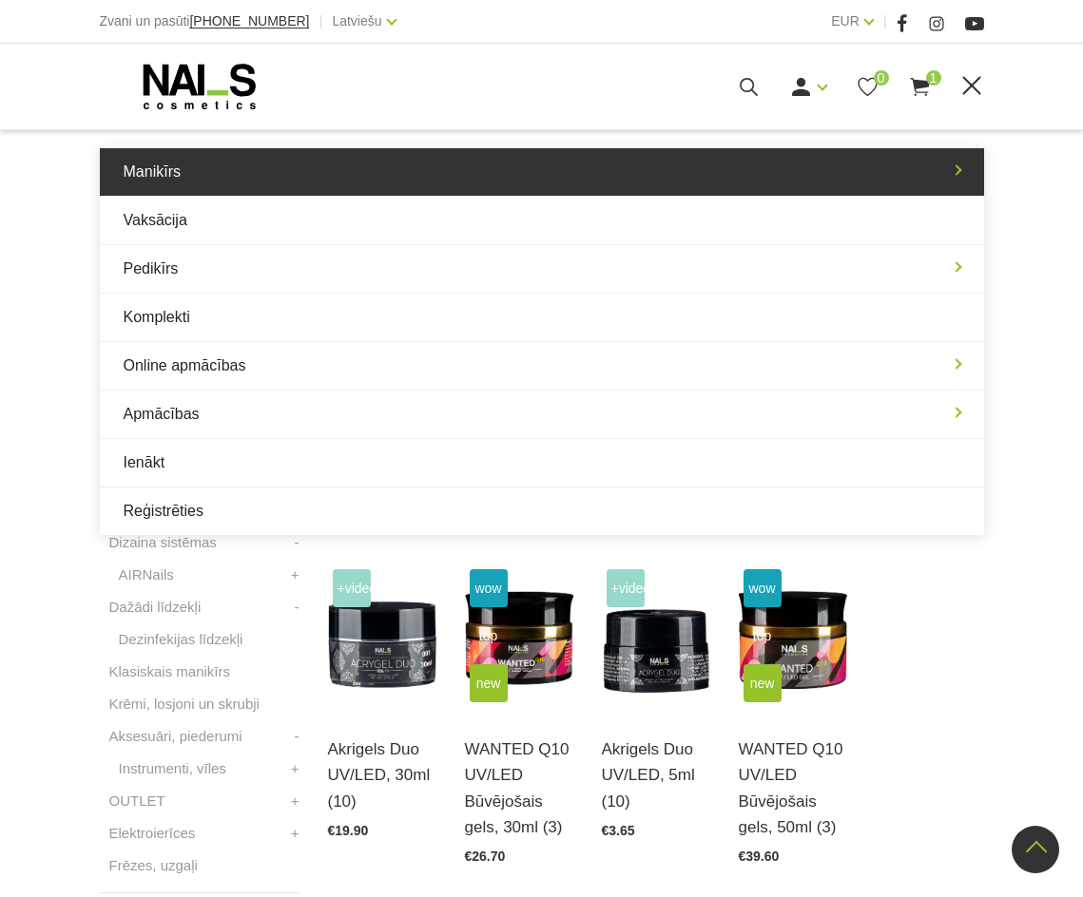
click at [368, 176] on link "Manikīrs" at bounding box center [542, 172] width 884 height 48
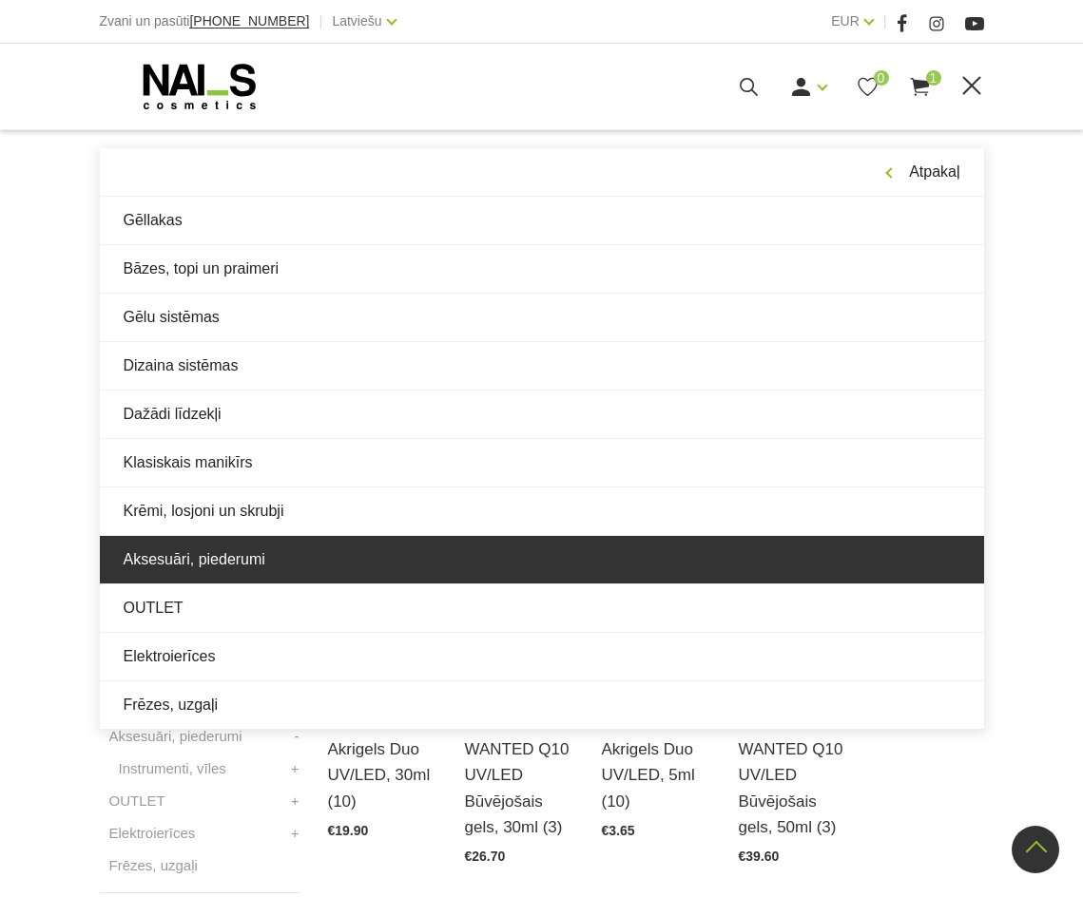
click at [284, 546] on link "Aksesuāri, piederumi" at bounding box center [542, 560] width 884 height 48
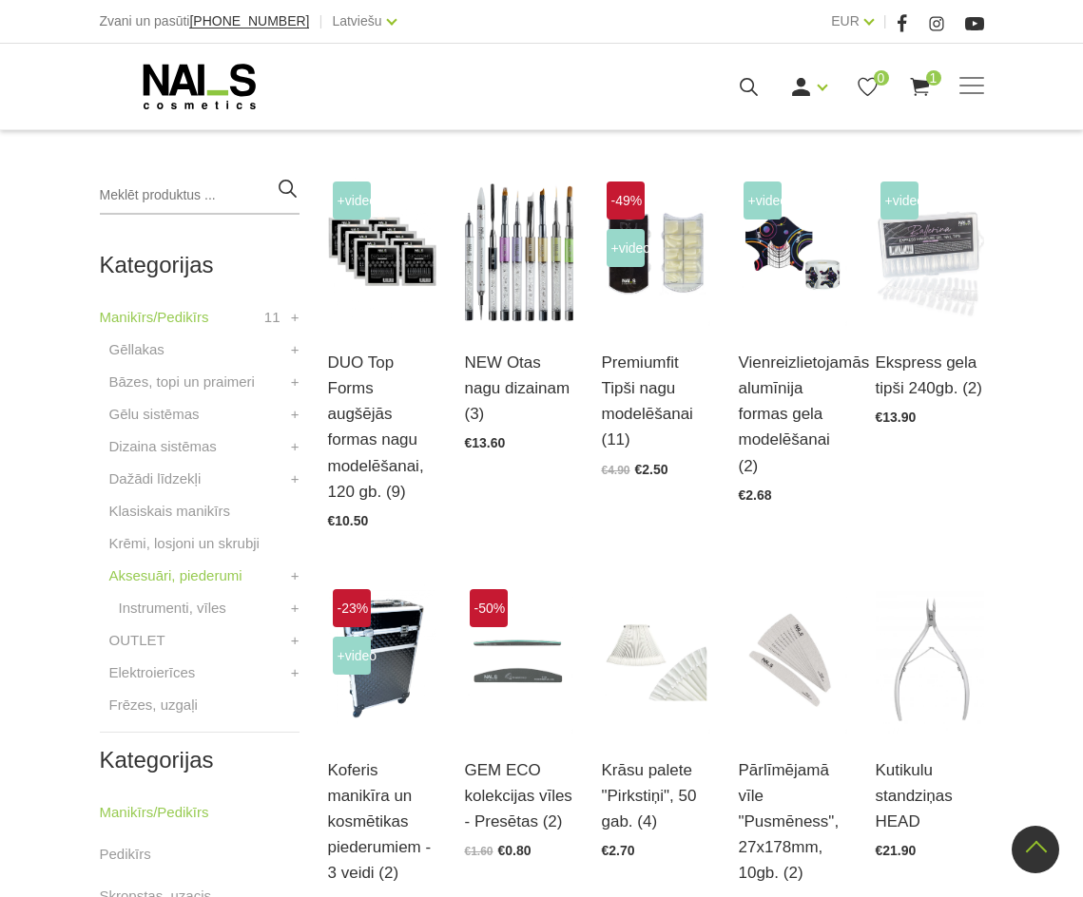
scroll to position [380, 0]
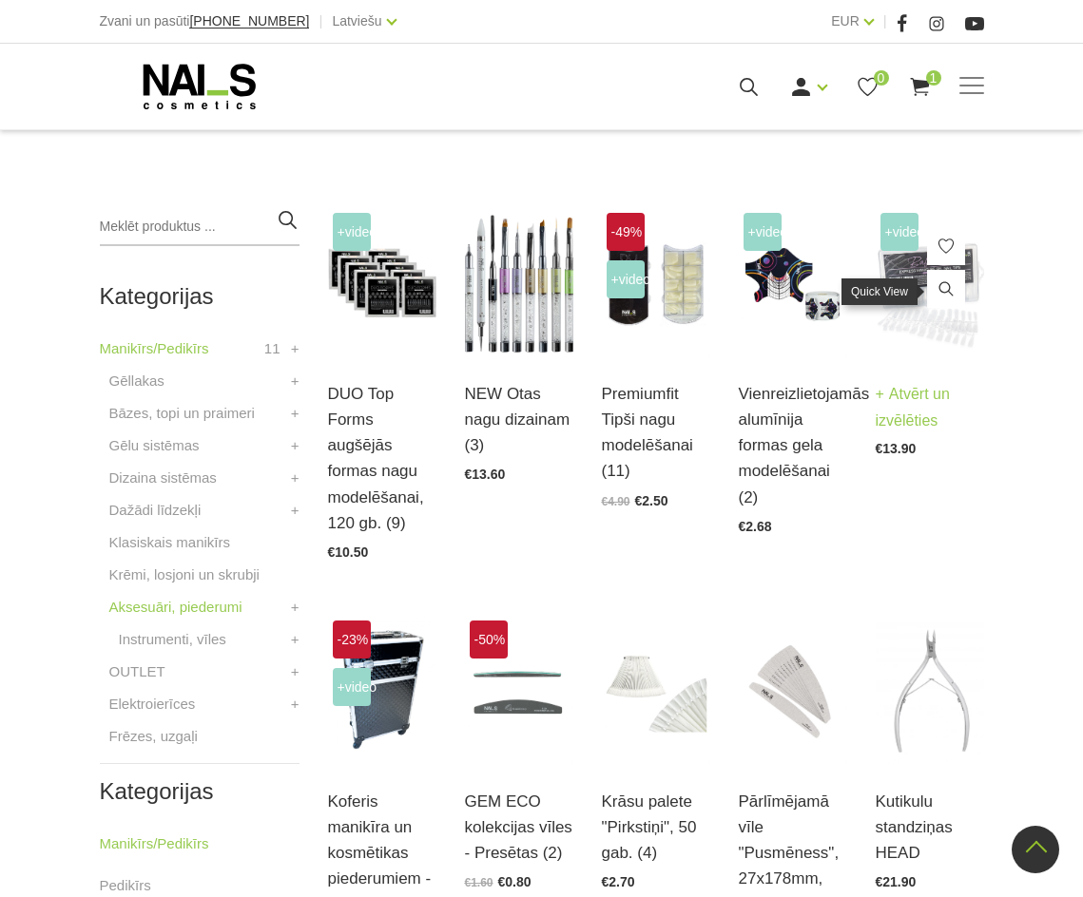
click at [944, 301] on link at bounding box center [946, 289] width 38 height 38
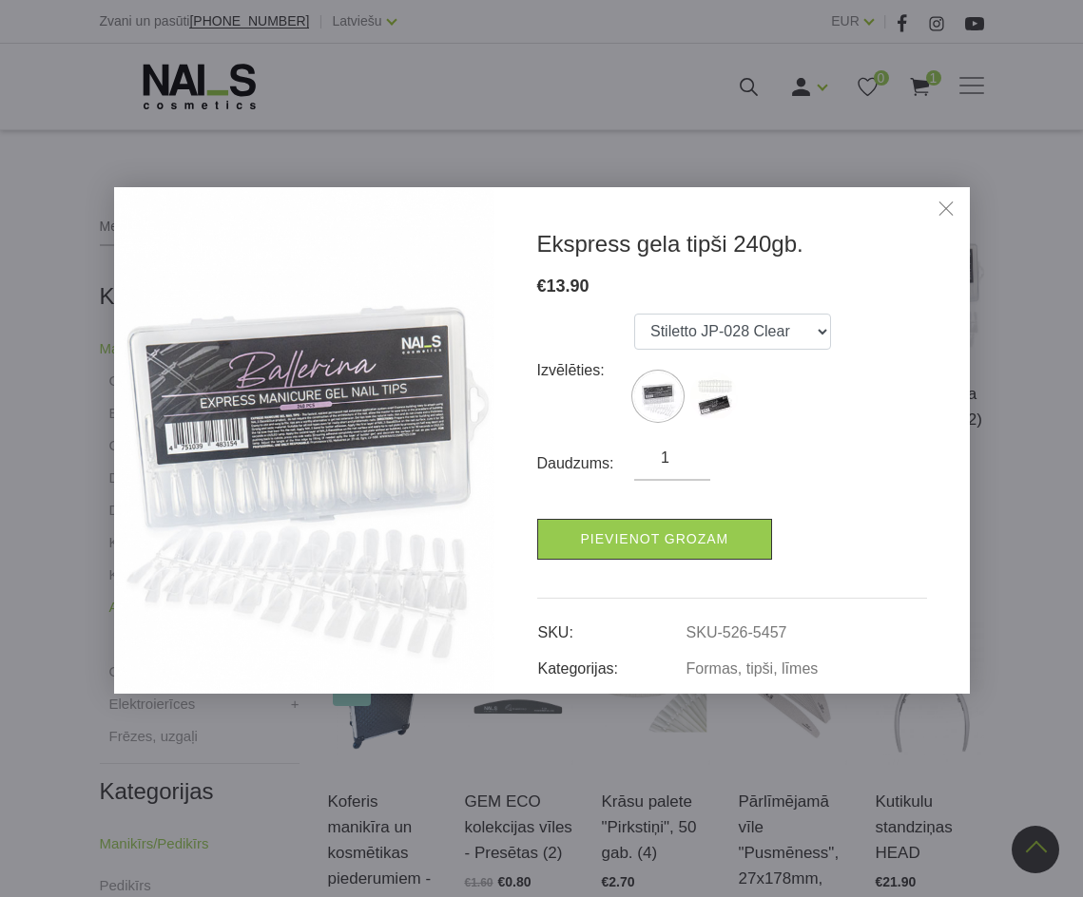
click at [1012, 365] on body "Zvani un pasūti [PHONE_NUMBER] | Latviešu Latviešu Russian English EUR EUR | Ma…" at bounding box center [541, 68] width 1083 height 897
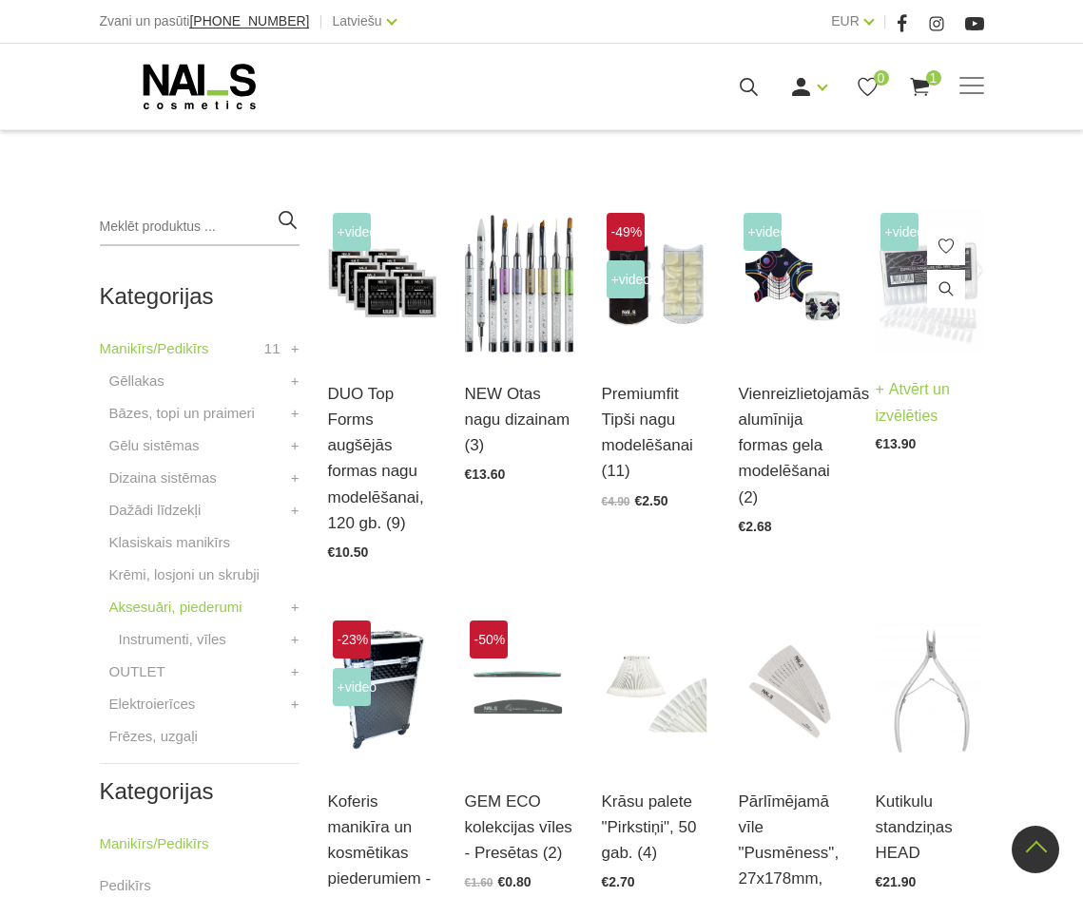
click at [948, 338] on img at bounding box center [930, 280] width 108 height 145
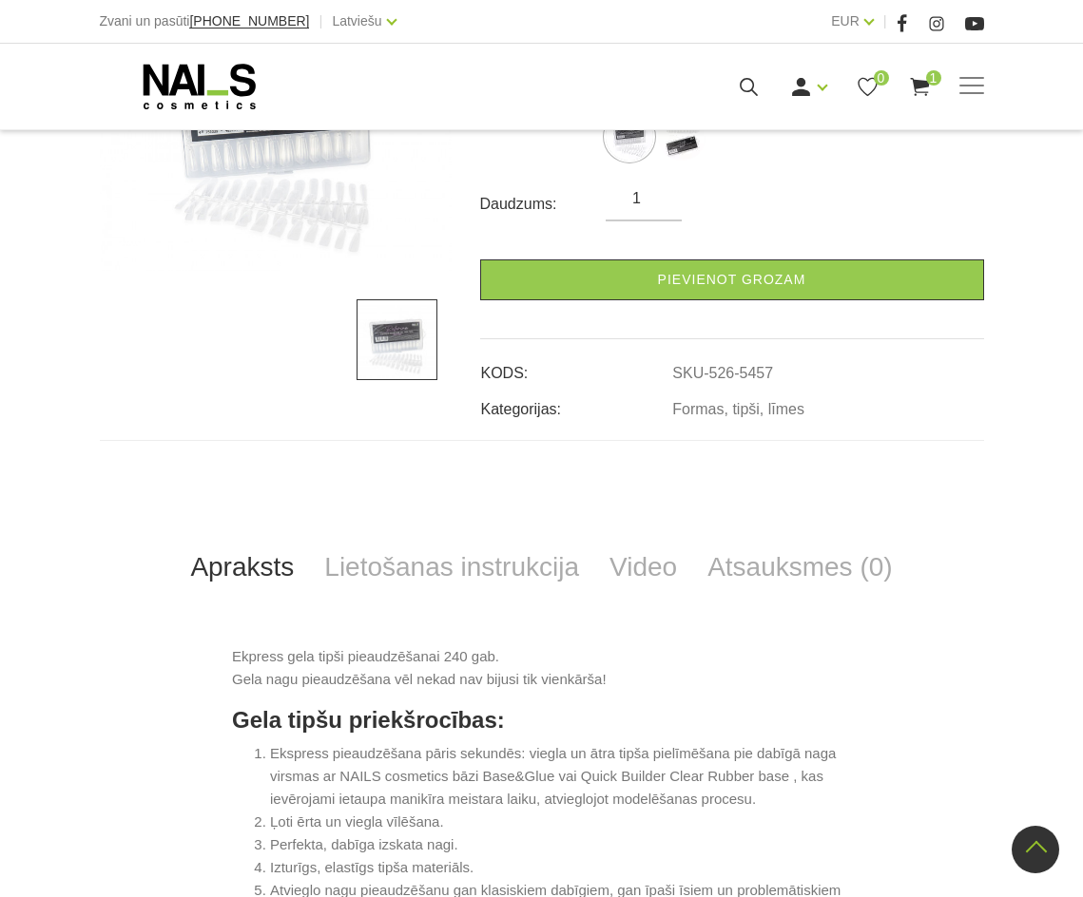
scroll to position [190, 0]
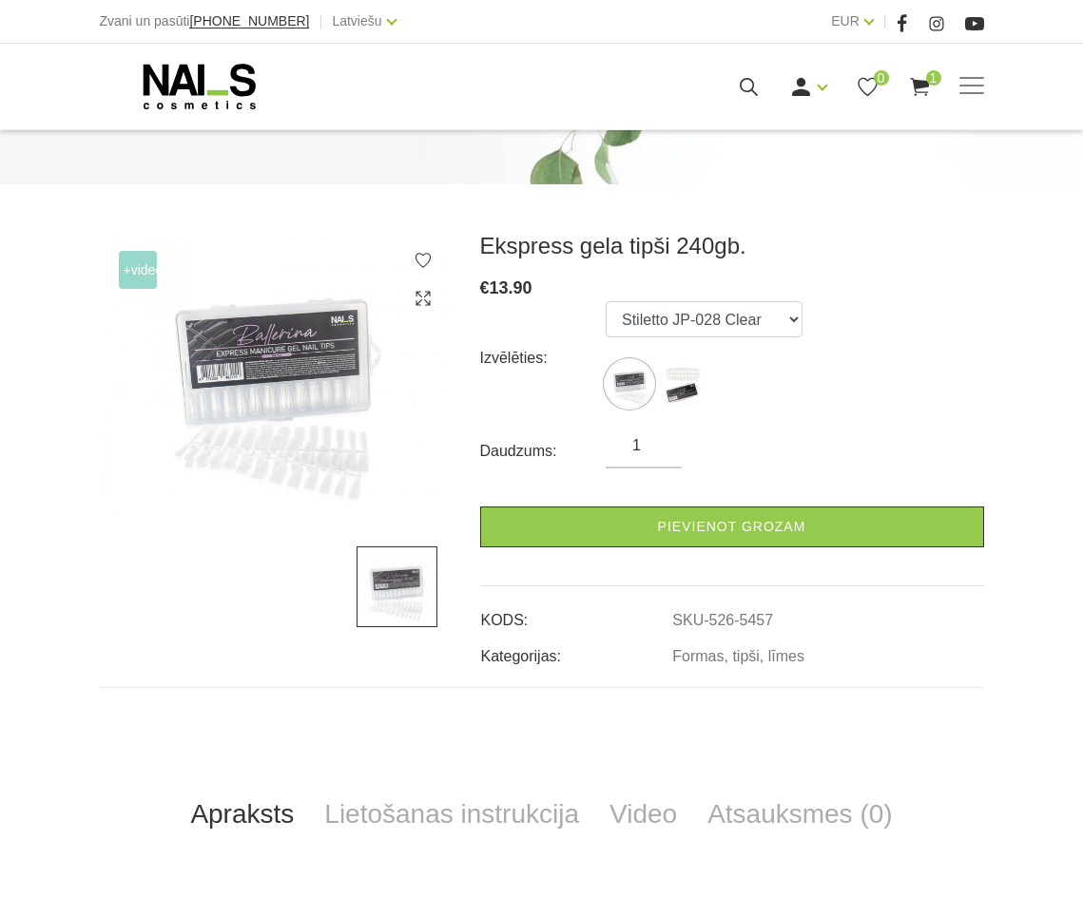
click at [678, 343] on ul "Stiletto JP-028 Clear Stiletto JP-028 Natural" at bounding box center [704, 358] width 197 height 114
click at [674, 333] on select "Stiletto JP-028 Clear Stiletto JP-028 Natural" at bounding box center [704, 319] width 197 height 36
click at [606, 301] on select "Stiletto JP-028 Clear Stiletto JP-028 Natural" at bounding box center [704, 319] width 197 height 36
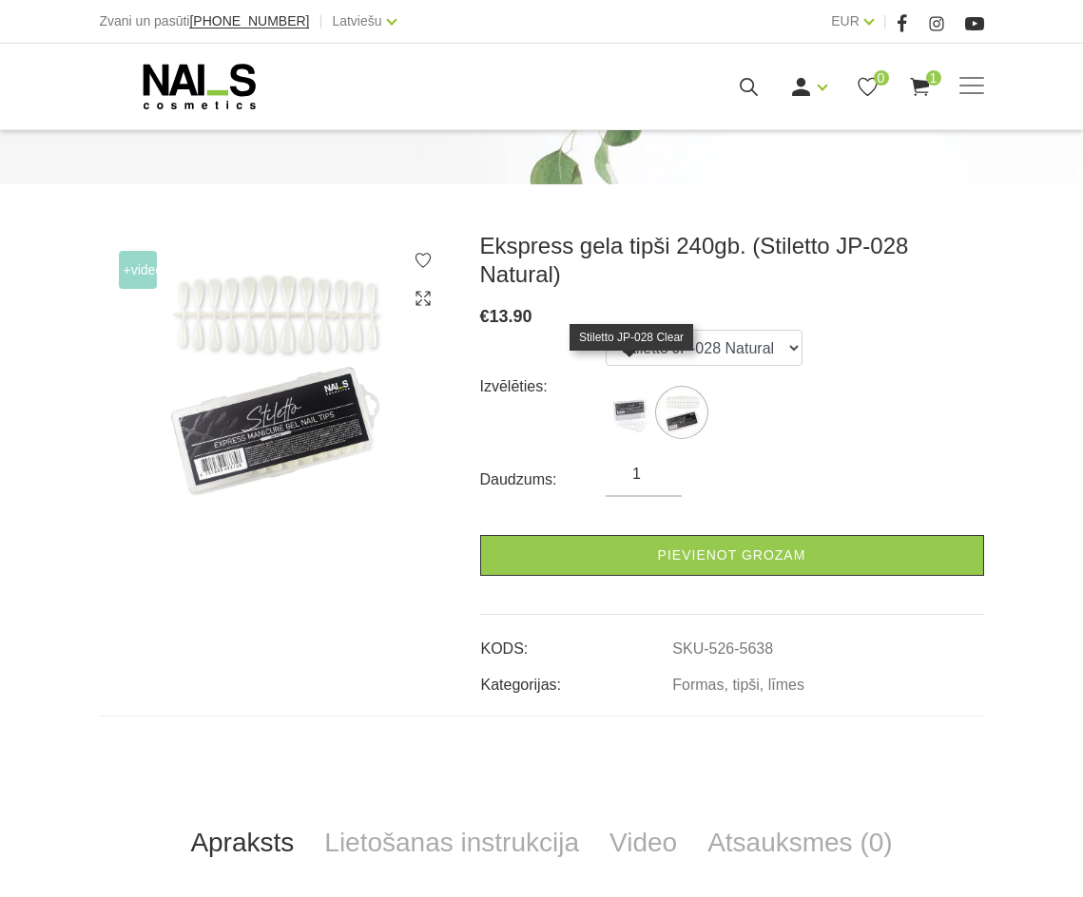
click at [628, 390] on img at bounding box center [630, 413] width 48 height 48
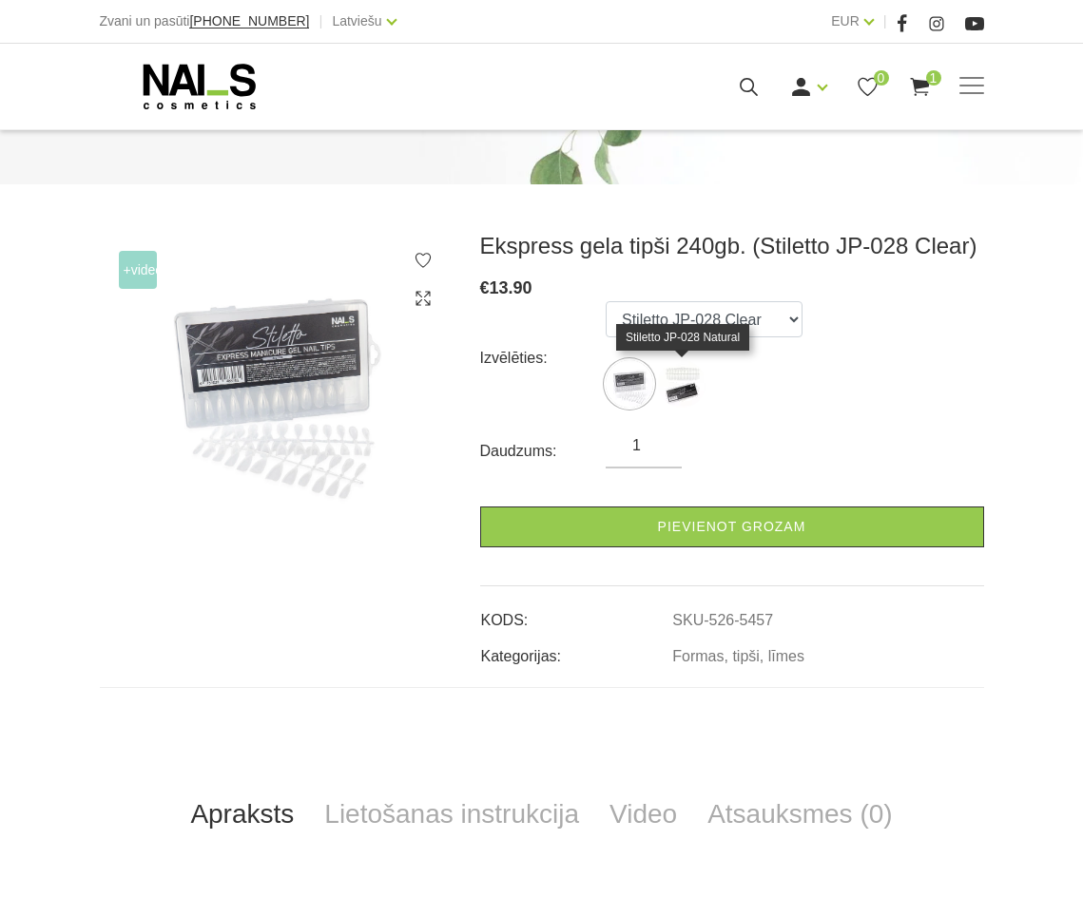
click at [680, 405] on img at bounding box center [682, 384] width 48 height 48
select select "5638"
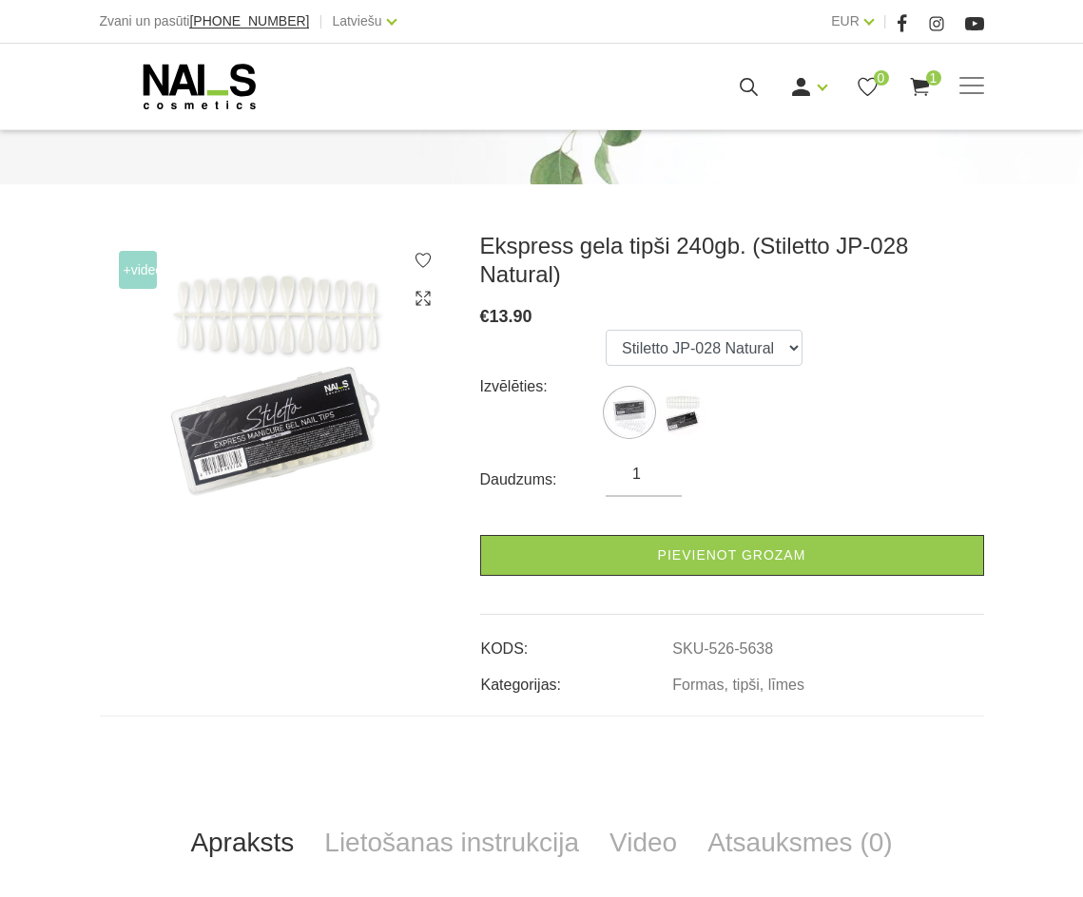
click at [280, 400] on img at bounding box center [276, 376] width 352 height 289
click at [420, 303] on icon at bounding box center [423, 298] width 19 height 19
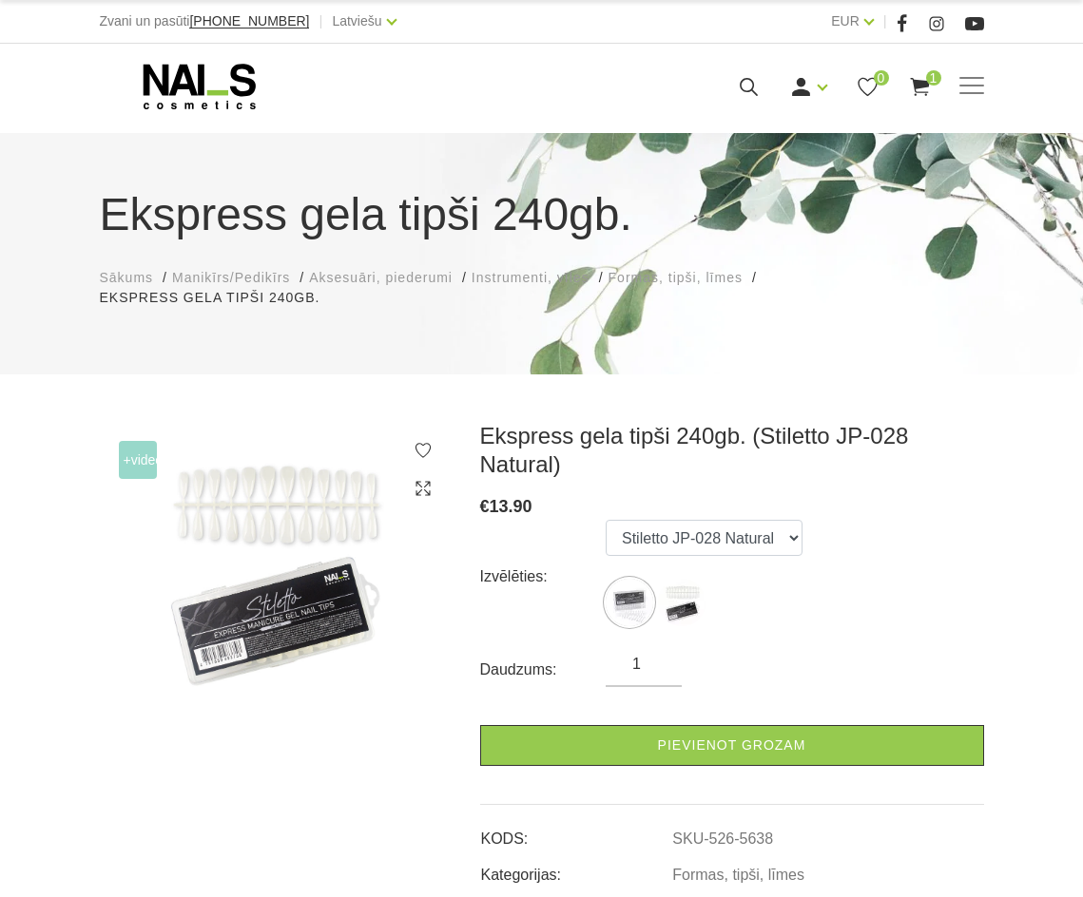
click at [432, 494] on icon at bounding box center [423, 488] width 19 height 19
click at [402, 491] on img at bounding box center [276, 566] width 352 height 289
click at [417, 491] on icon at bounding box center [423, 488] width 19 height 19
click at [301, 503] on img at bounding box center [276, 566] width 352 height 289
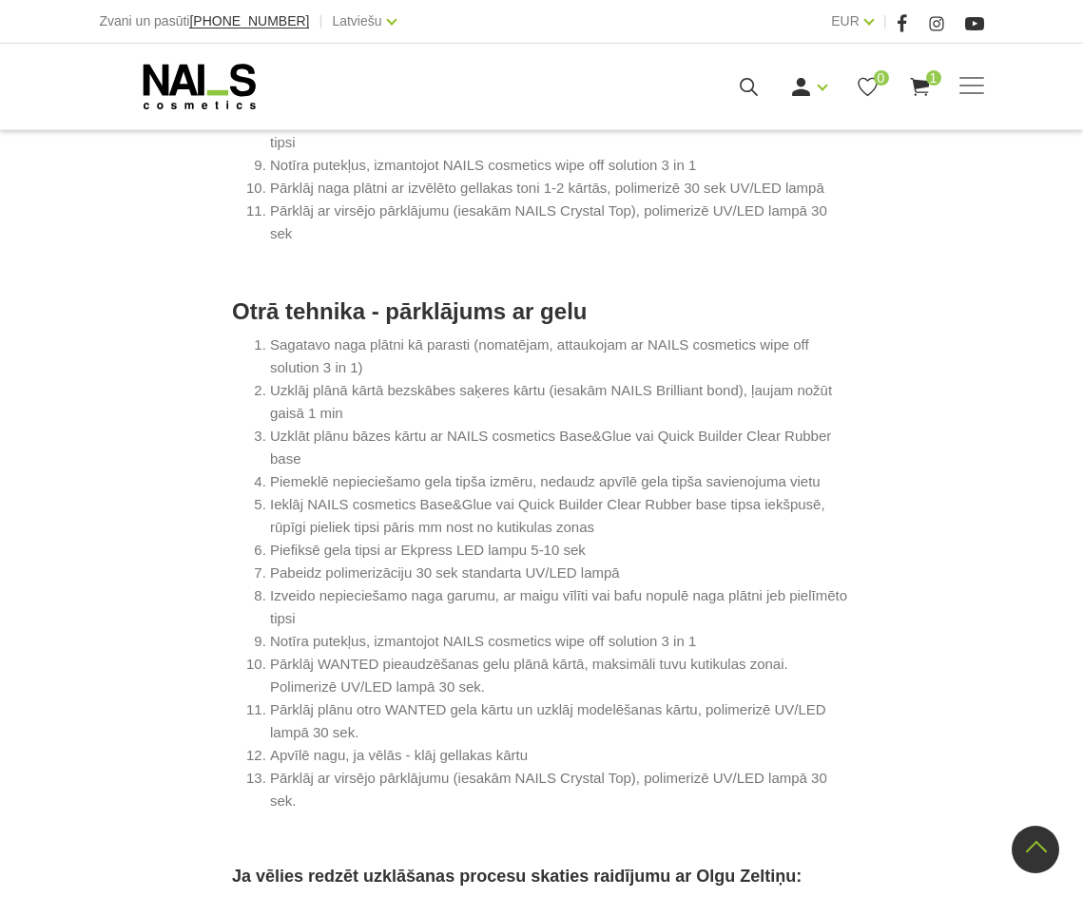
scroll to position [1806, 0]
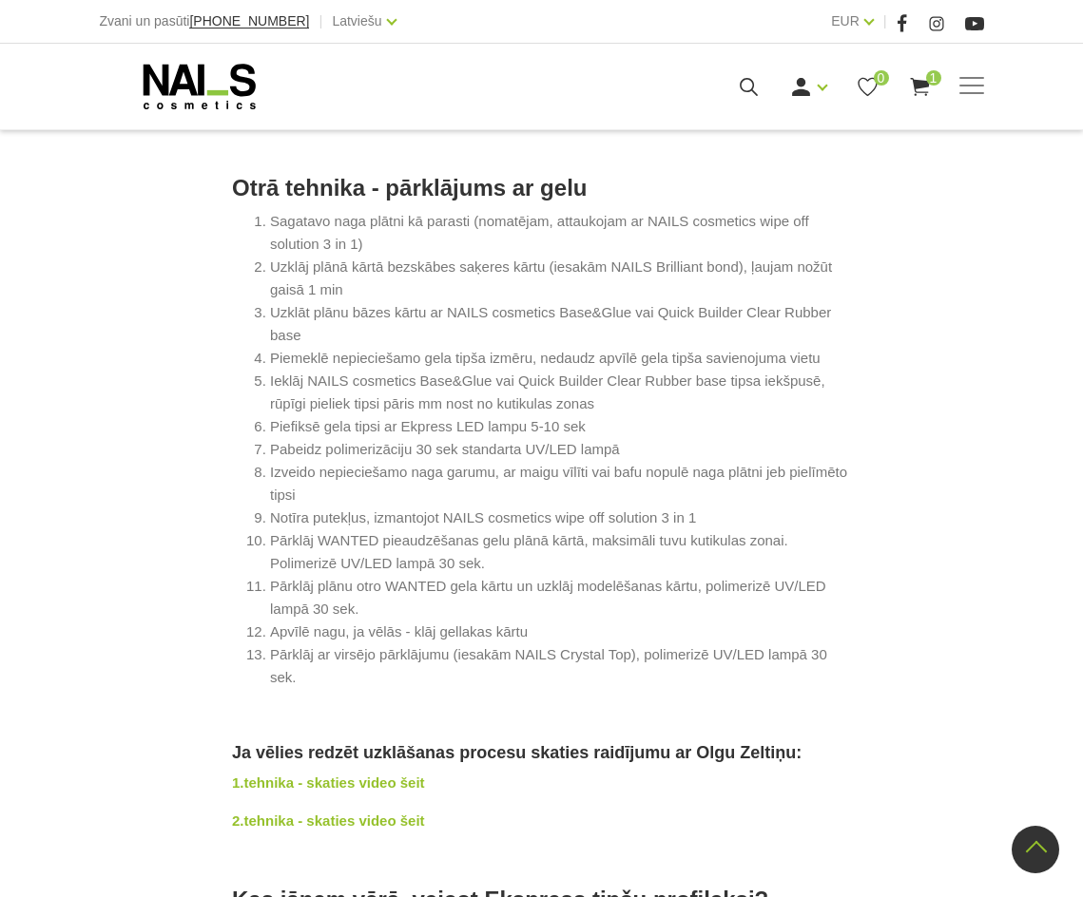
click at [318, 813] on strong "2.tehnika - skaties video šeit" at bounding box center [328, 821] width 193 height 16
click at [975, 67] on div "Manikīrs Gēllakas Bāzes, topi un praimeri Gēlu sistēmas Dizaina sistēmas Dažādi…" at bounding box center [542, 87] width 884 height 48
click at [947, 73] on div "Manikīrs Gēllakas Bāzes, topi un praimeri Gēlu sistēmas Dizaina sistēmas Dažādi…" at bounding box center [542, 87] width 884 height 48
click at [933, 89] on div "Ienākt Reģistrēties 0 1" at bounding box center [719, 87] width 531 height 24
click at [929, 87] on icon at bounding box center [920, 87] width 24 height 24
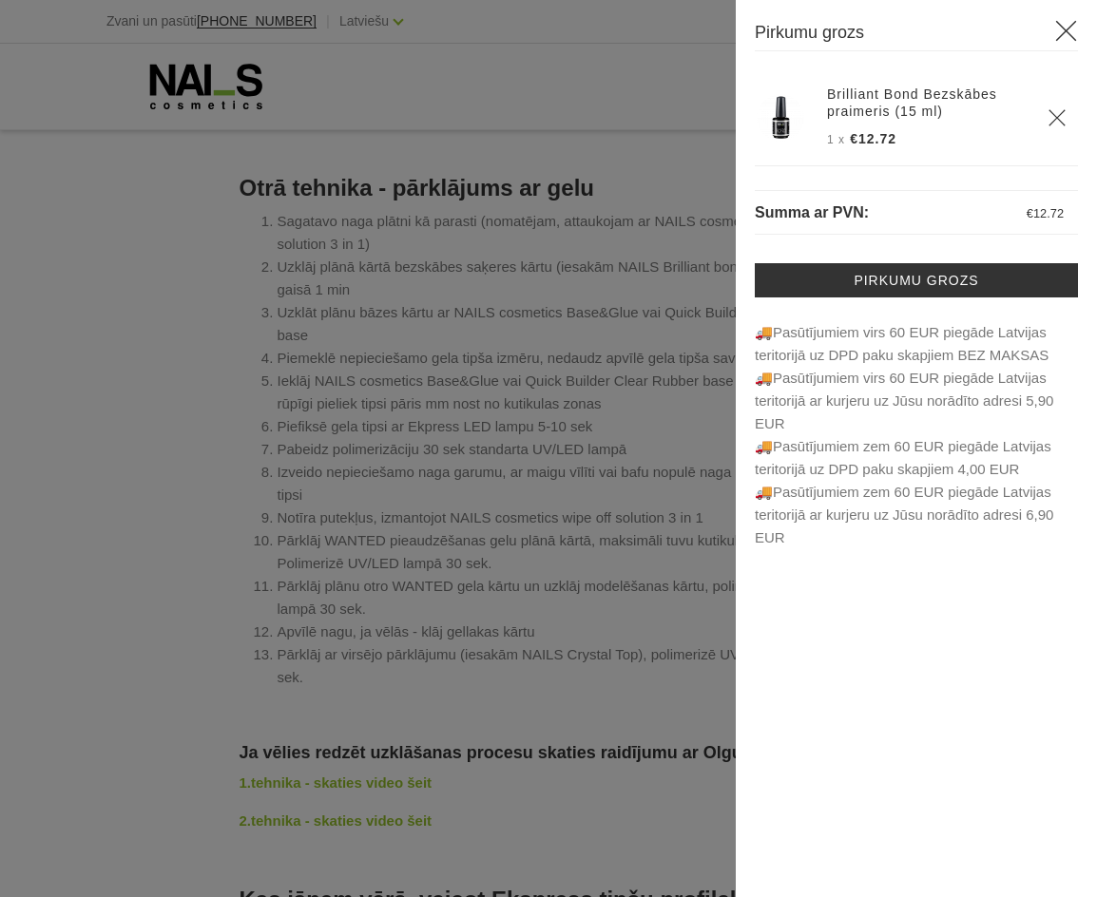
click at [659, 251] on div at bounding box center [548, 448] width 1097 height 897
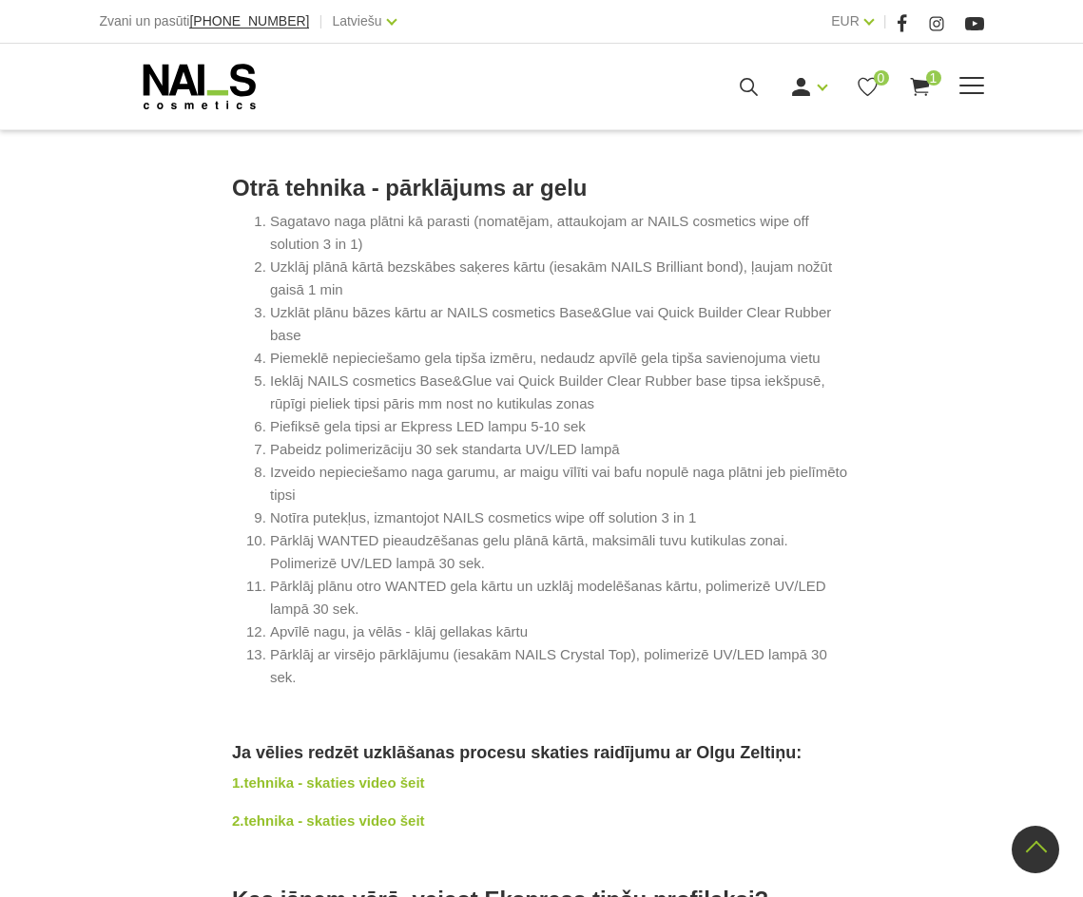
click at [974, 81] on span at bounding box center [971, 86] width 25 height 19
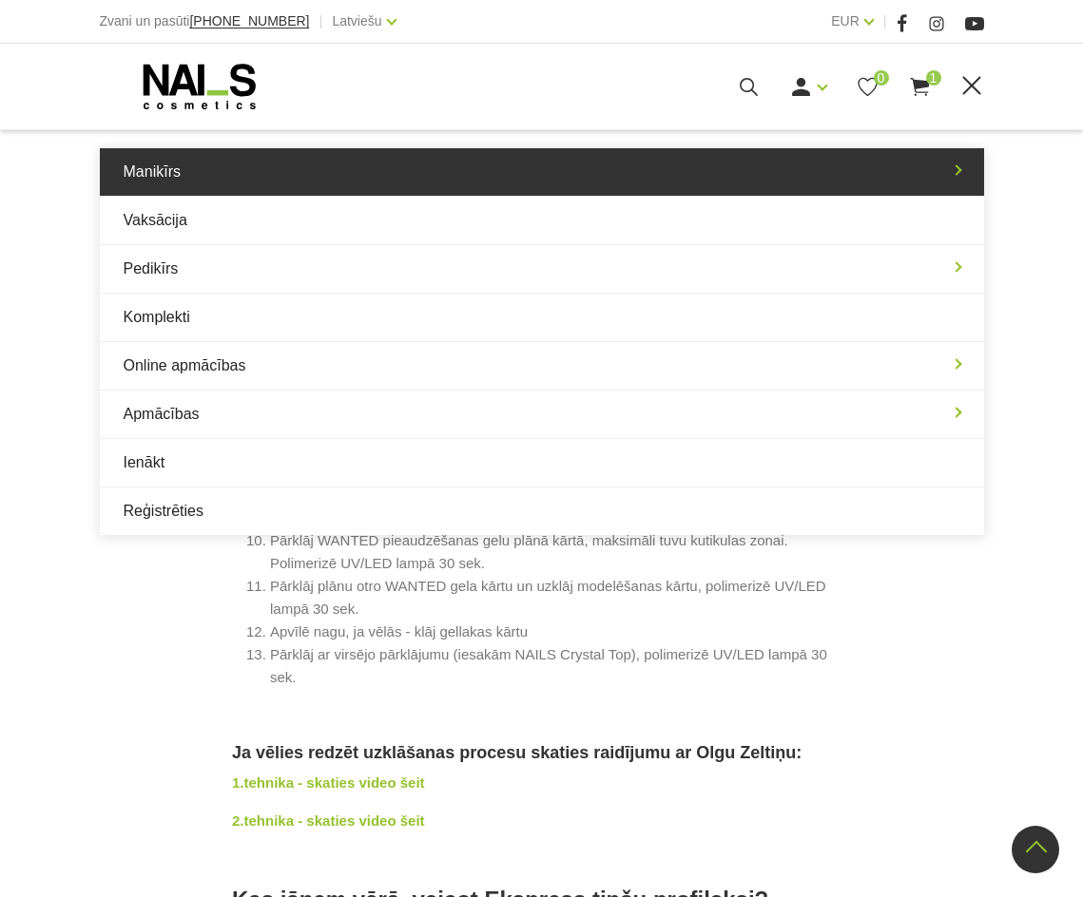
click at [268, 173] on link "Manikīrs" at bounding box center [542, 172] width 884 height 48
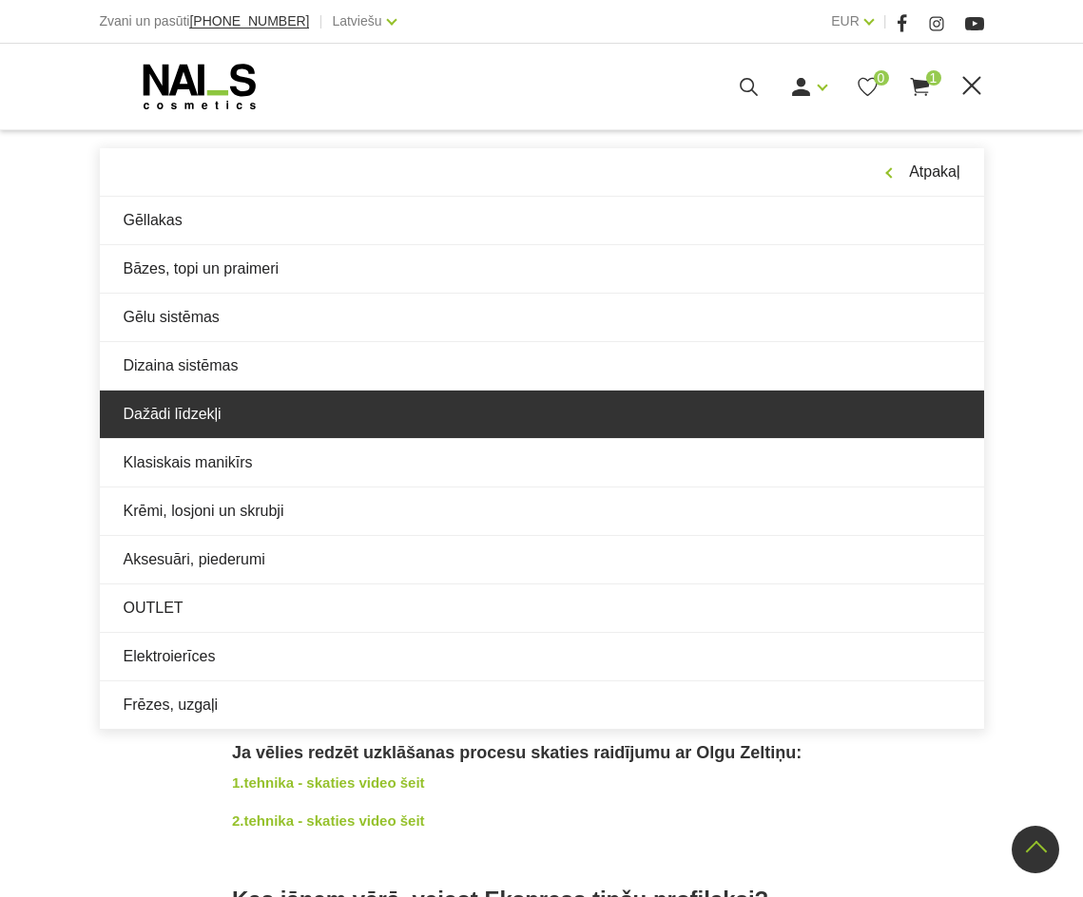
click at [282, 415] on link "Dažādi līdzekļi" at bounding box center [542, 415] width 884 height 48
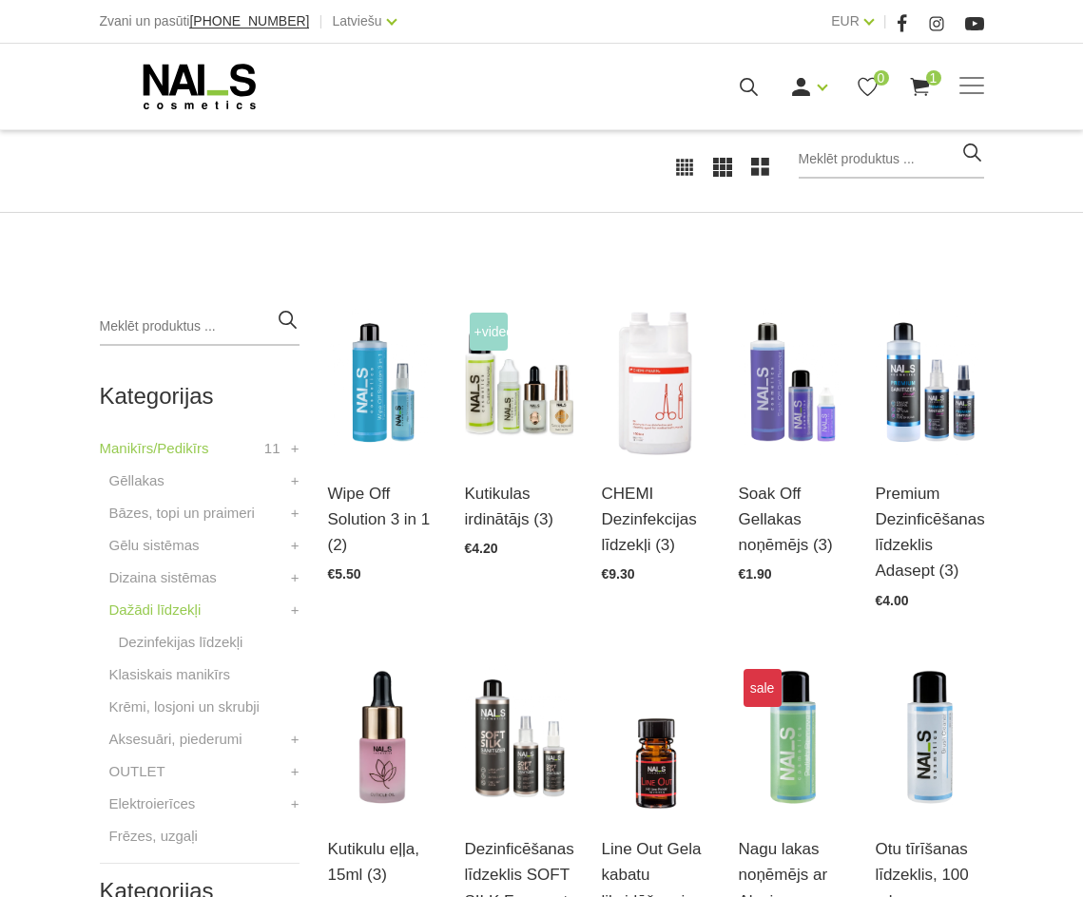
scroll to position [380, 0]
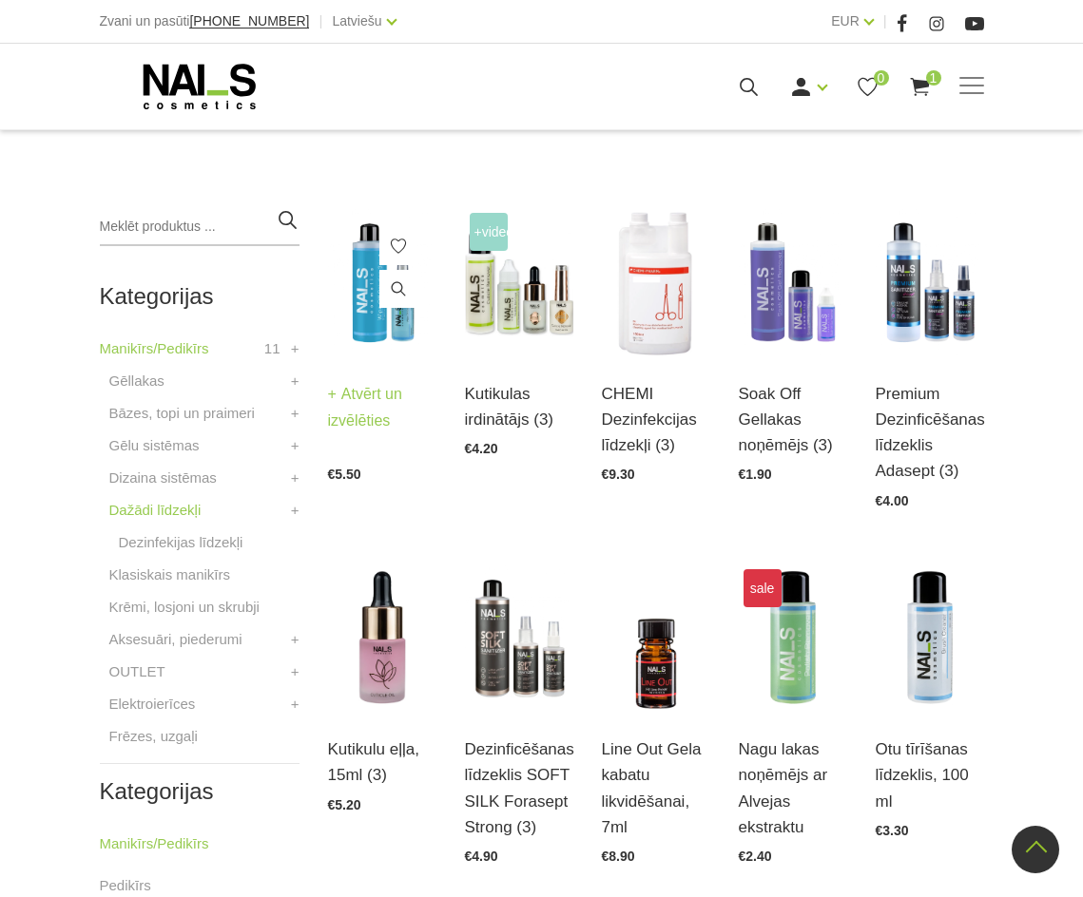
click at [374, 325] on img at bounding box center [382, 282] width 108 height 149
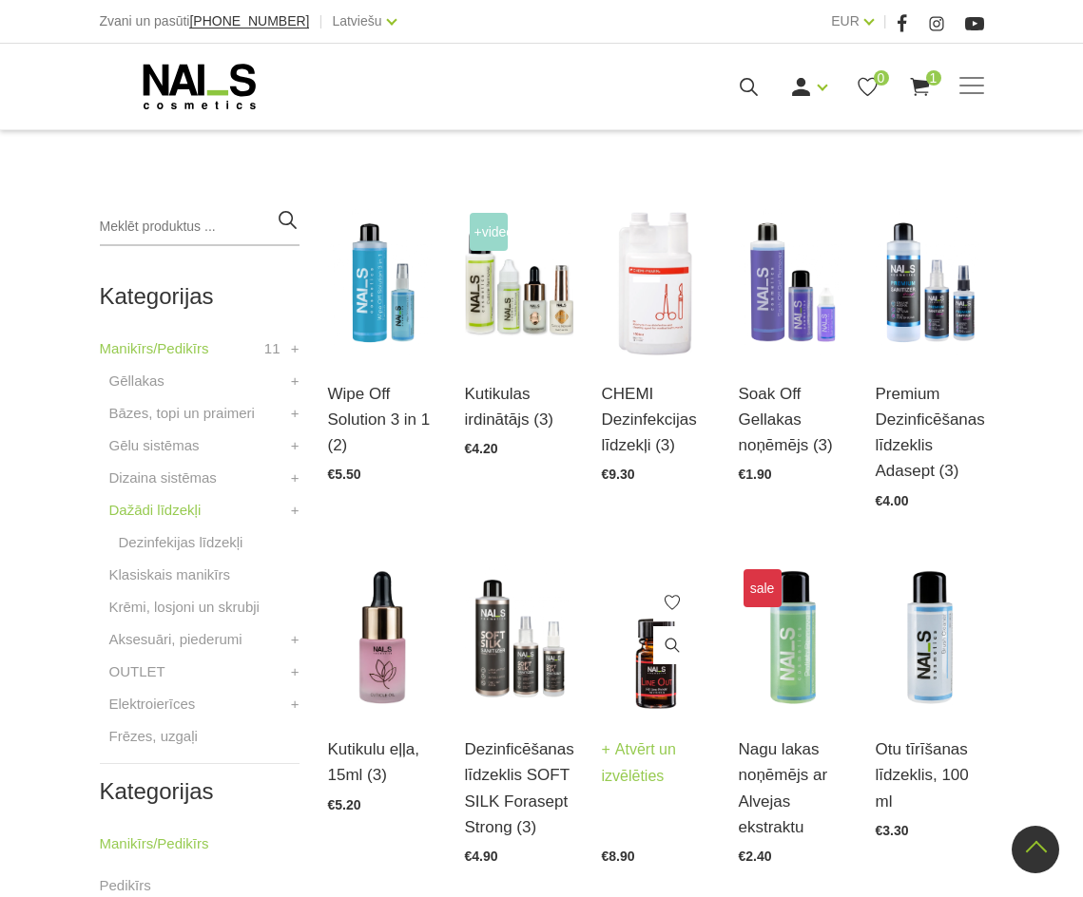
click at [654, 675] on link "Line Out Gela kabatu likvidēšanai, 7ml" at bounding box center [656, 727] width 108 height 104
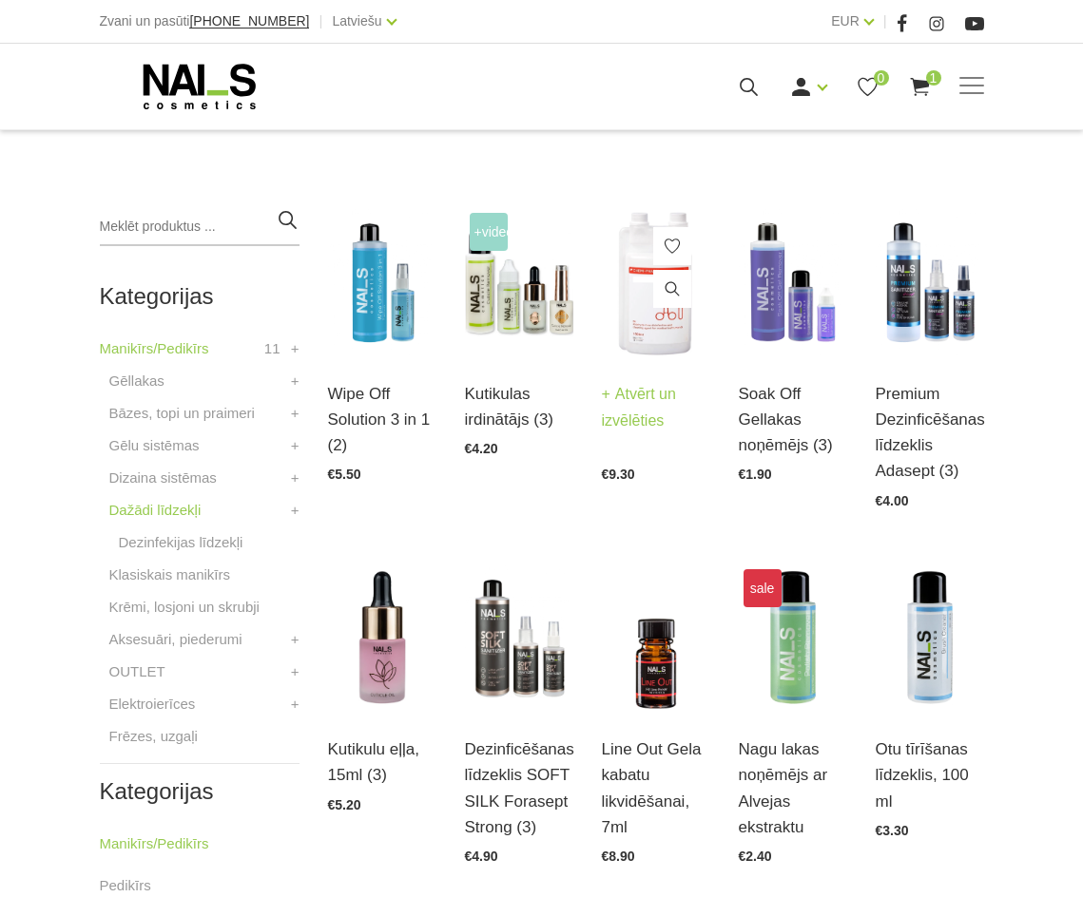
click at [676, 357] on img at bounding box center [656, 282] width 108 height 149
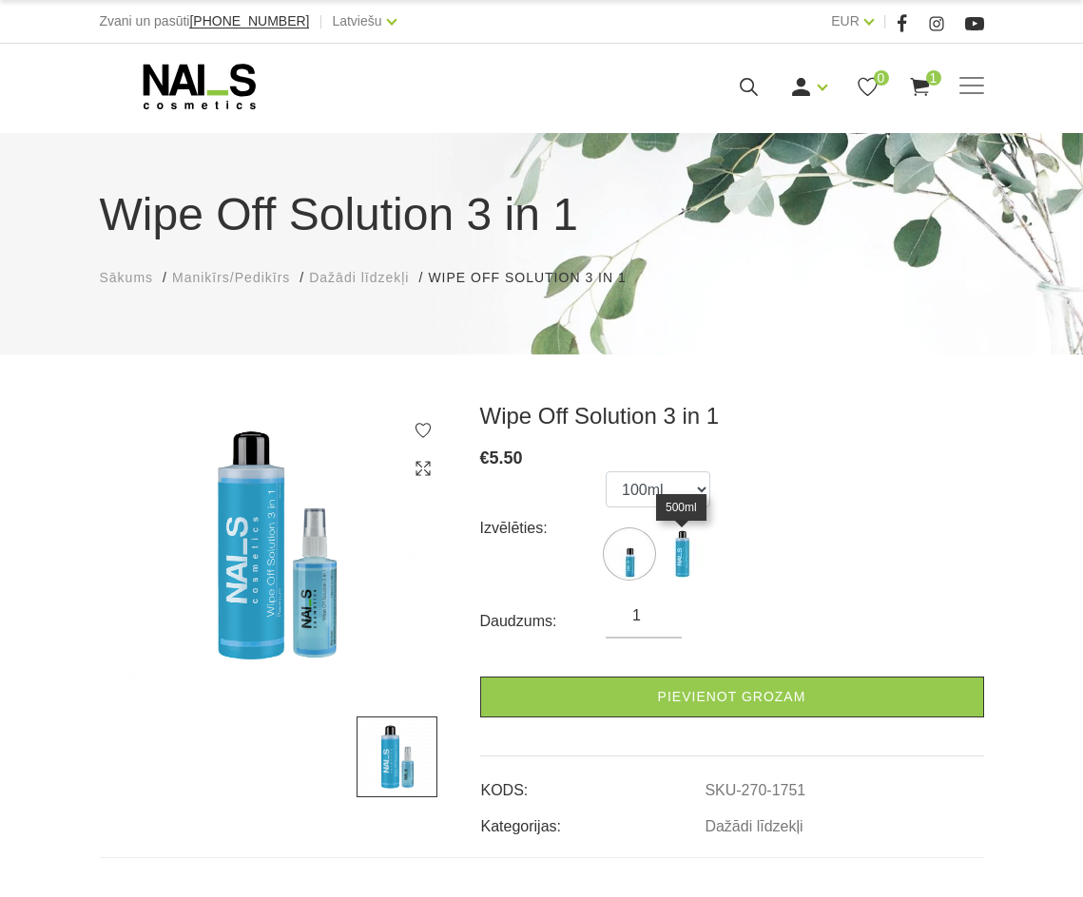
click at [686, 544] on img at bounding box center [682, 555] width 48 height 48
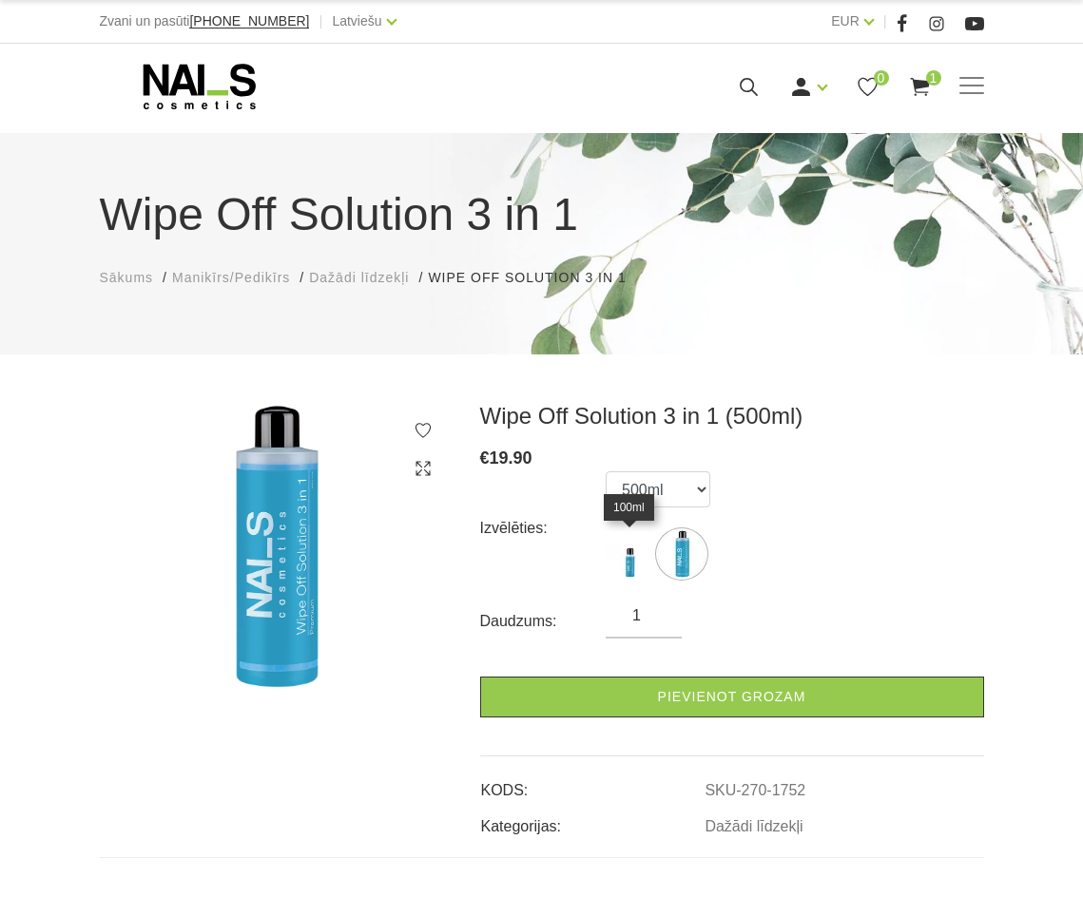
click at [608, 556] on img at bounding box center [630, 555] width 48 height 48
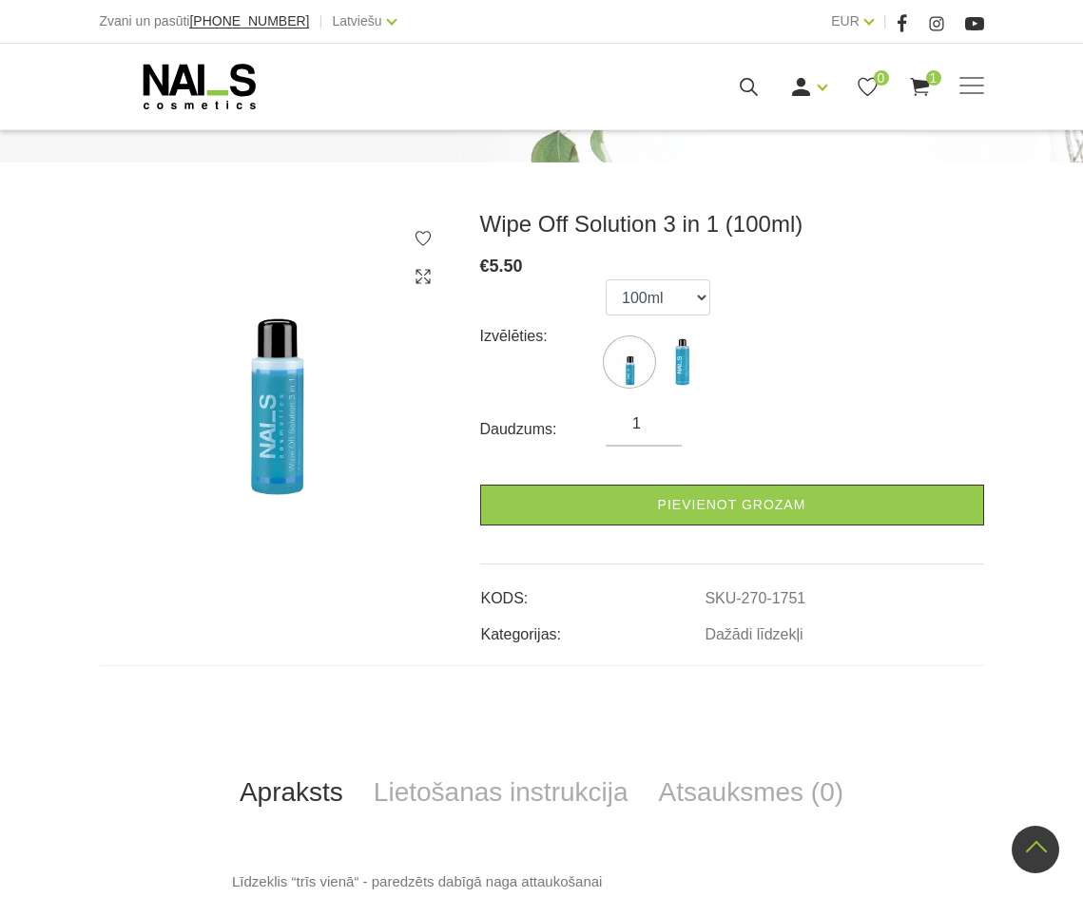
scroll to position [190, 0]
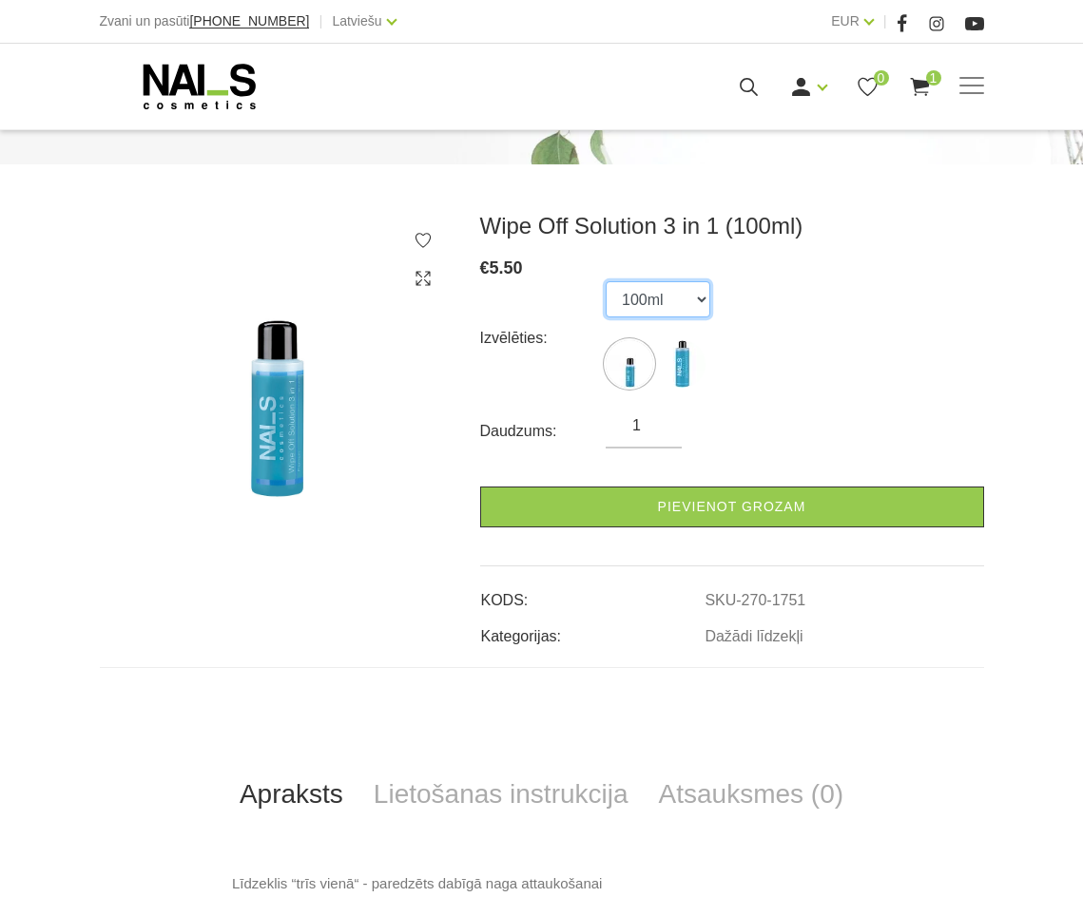
click at [642, 308] on select "100ml 500ml" at bounding box center [658, 299] width 105 height 36
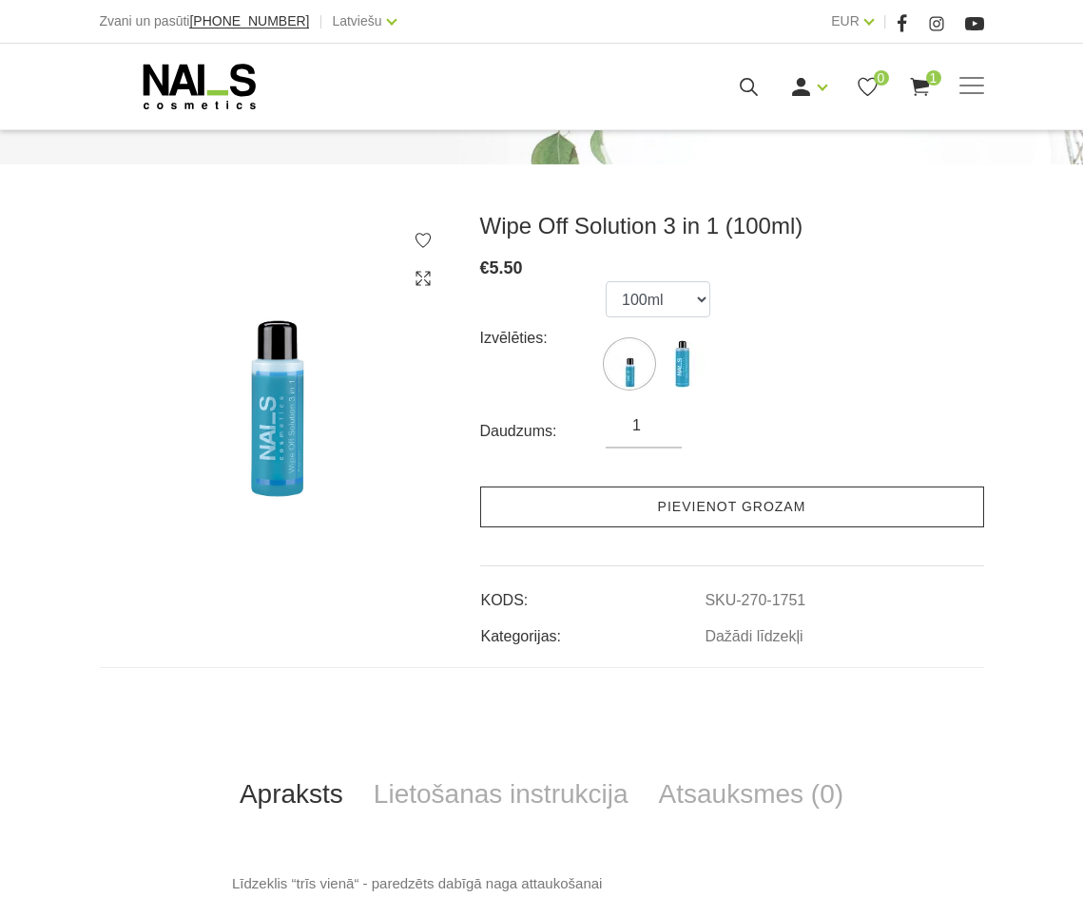
click at [699, 494] on link "Pievienot grozam" at bounding box center [732, 507] width 504 height 41
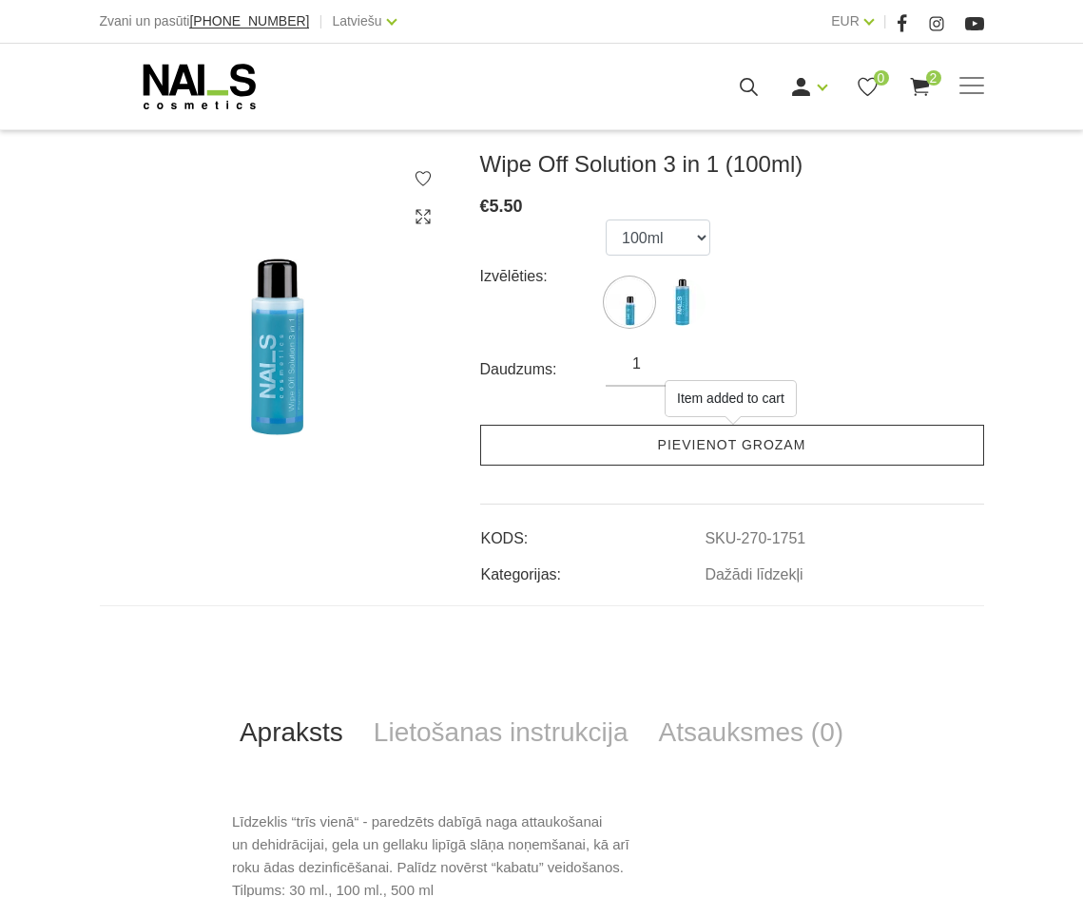
scroll to position [285, 0]
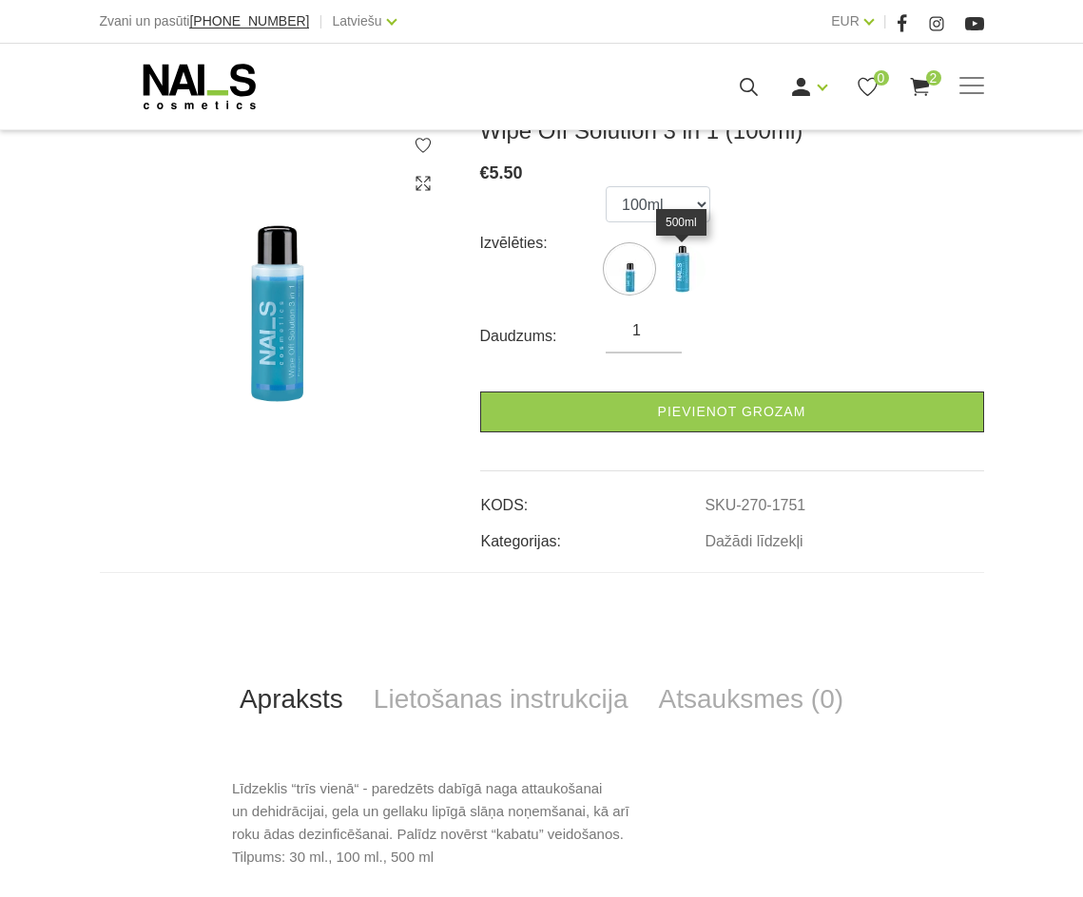
click at [682, 258] on img at bounding box center [682, 269] width 48 height 48
select select "1752"
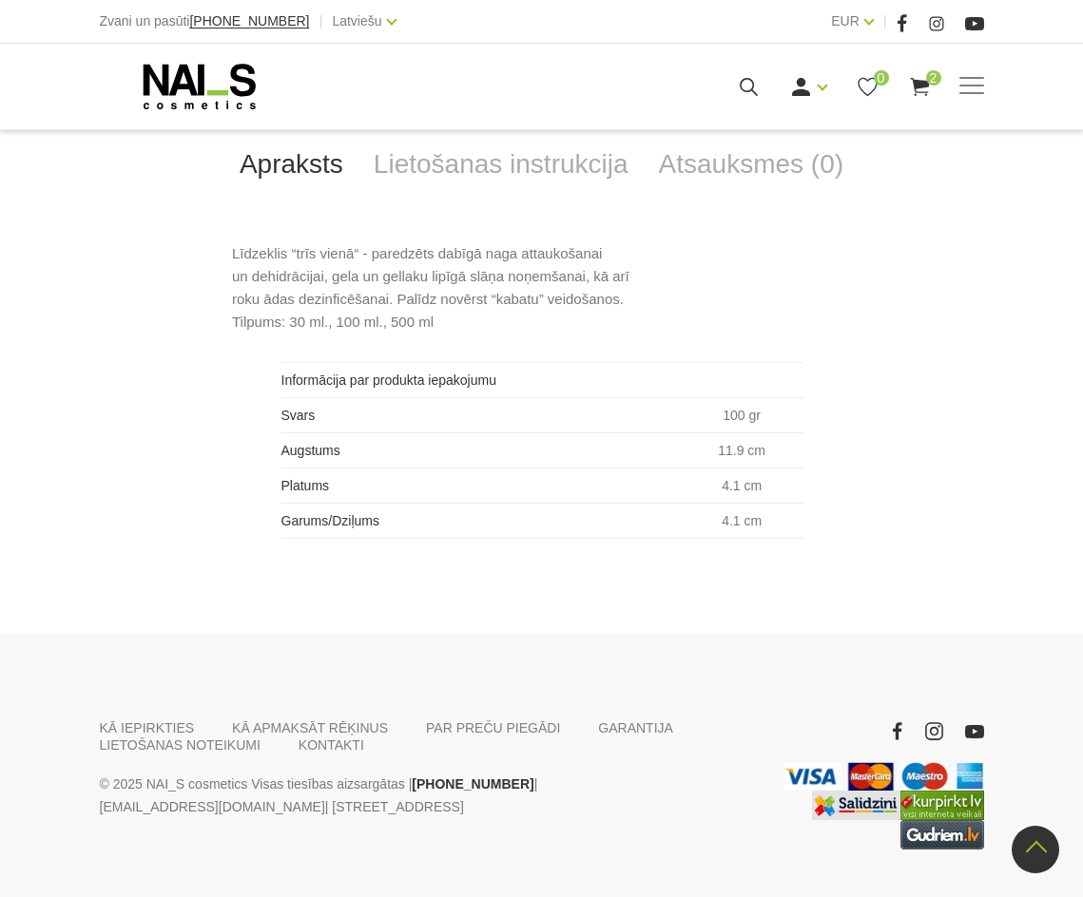
scroll to position [882, 0]
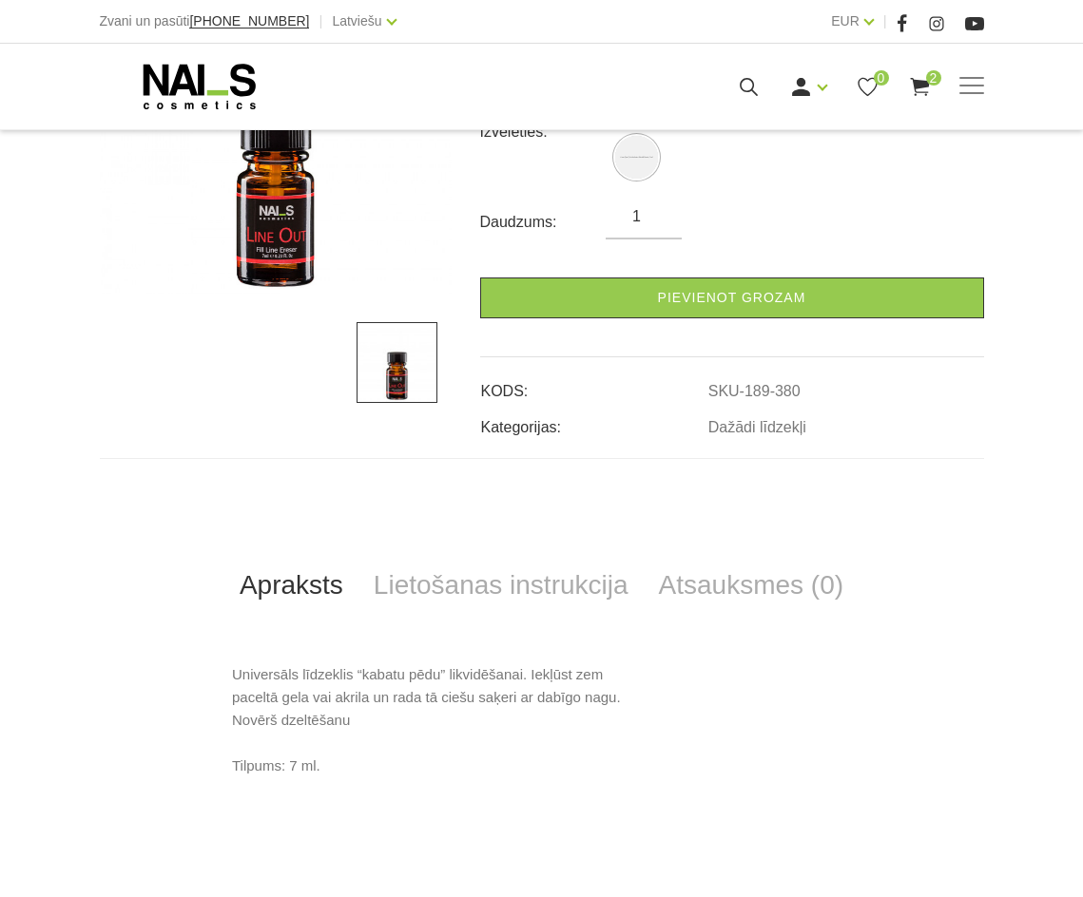
scroll to position [475, 0]
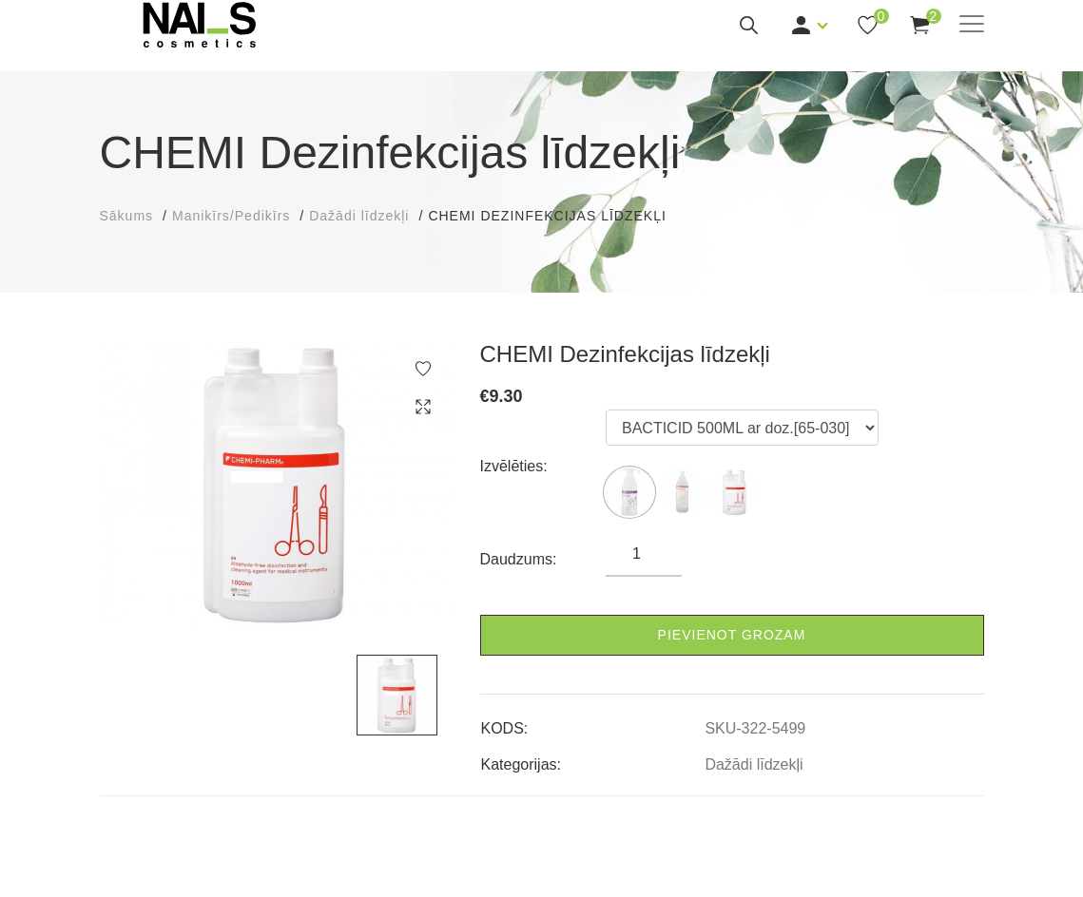
scroll to position [95, 0]
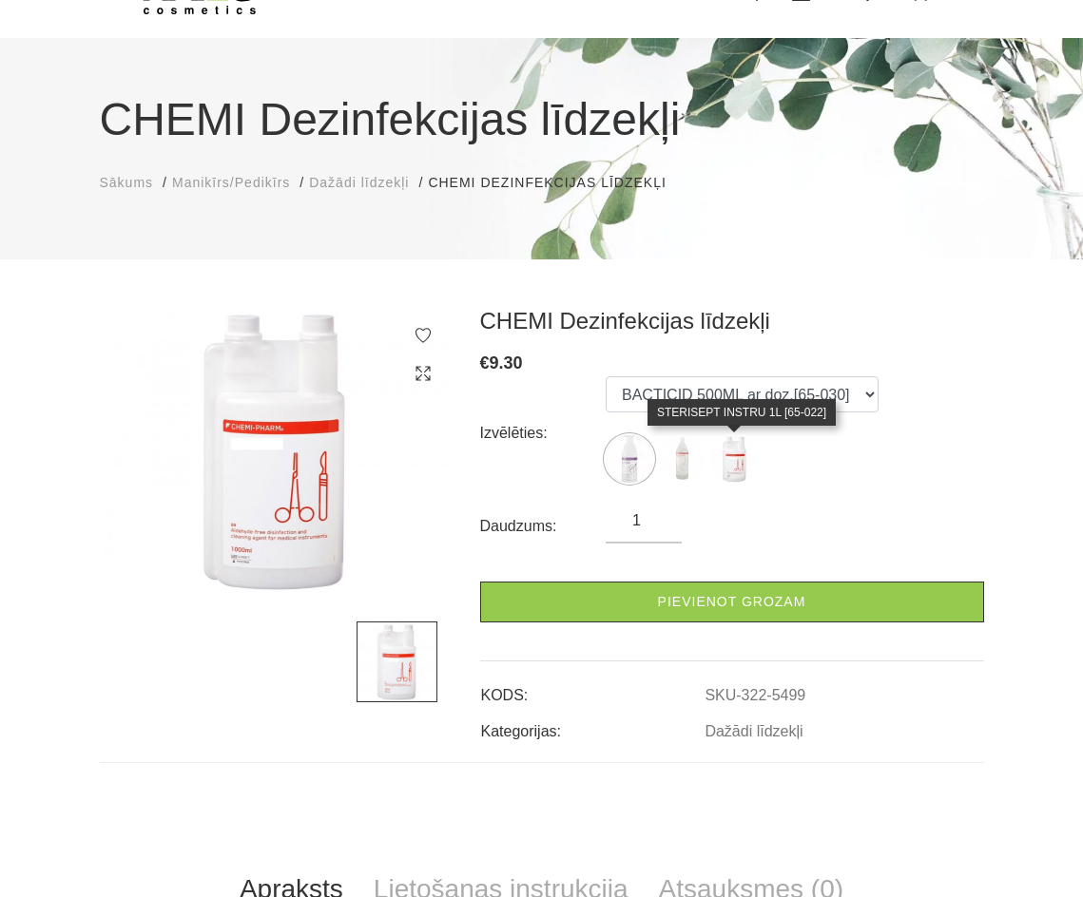
click at [728, 461] on img at bounding box center [734, 459] width 48 height 48
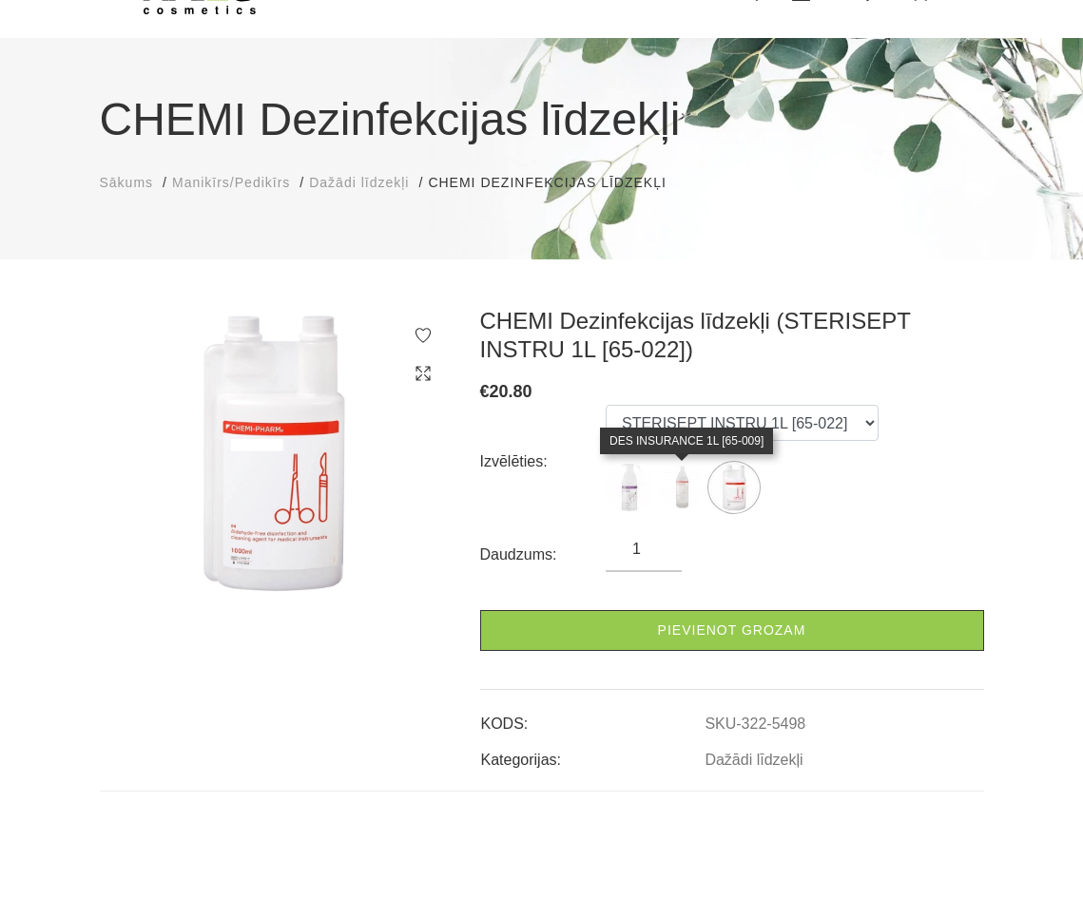
click at [694, 481] on img at bounding box center [682, 488] width 48 height 48
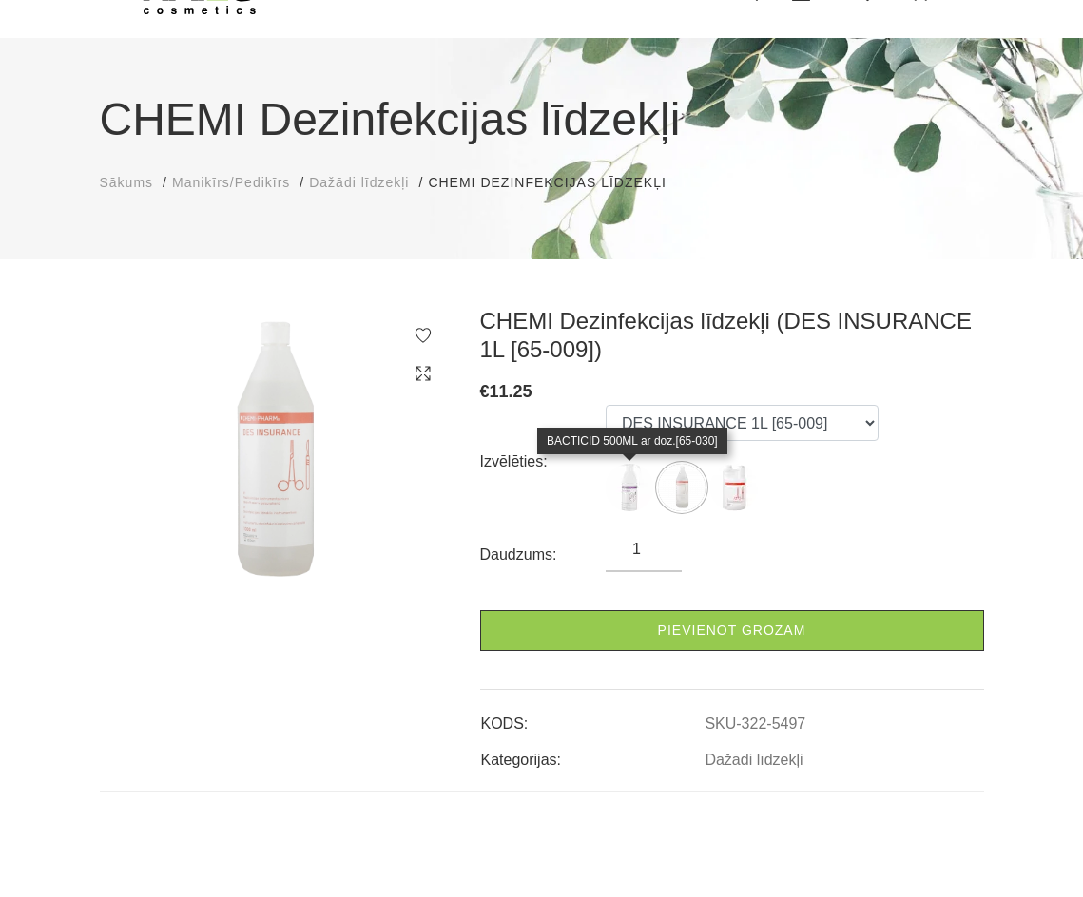
click at [638, 482] on img at bounding box center [630, 488] width 48 height 48
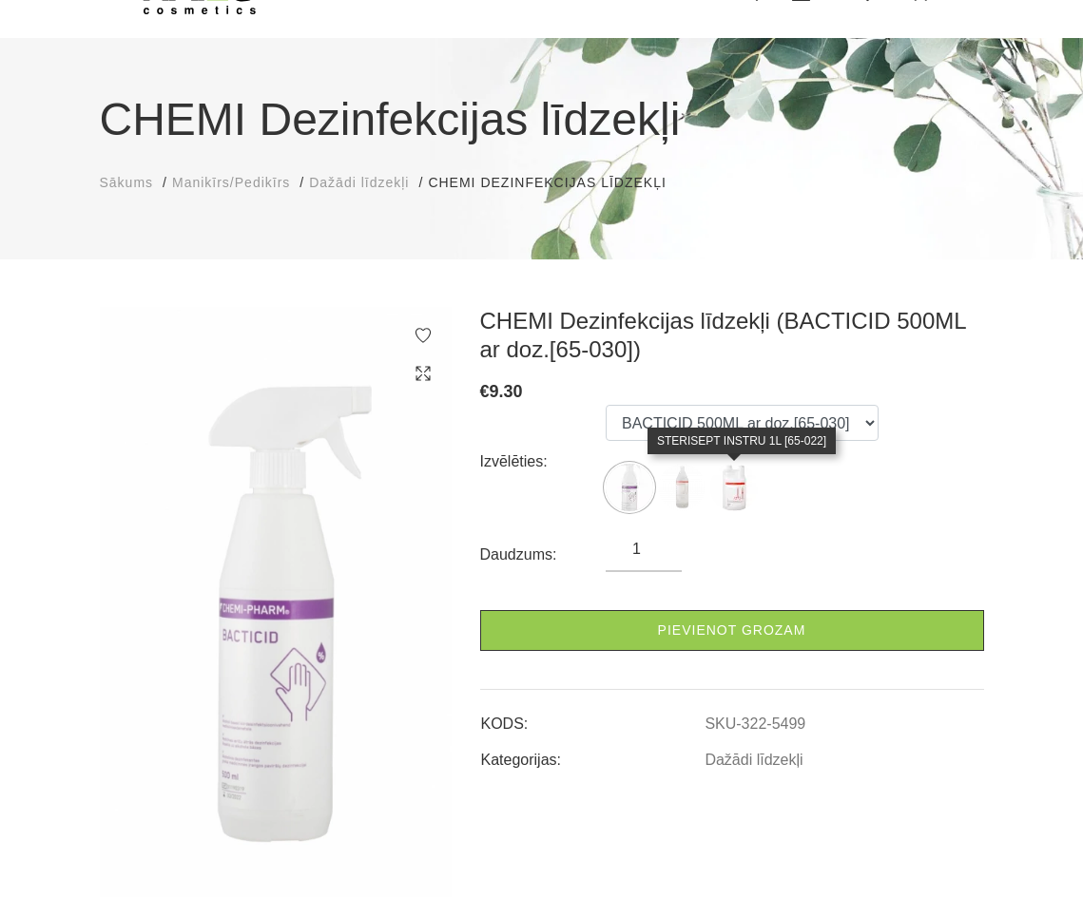
click at [717, 483] on img at bounding box center [734, 488] width 48 height 48
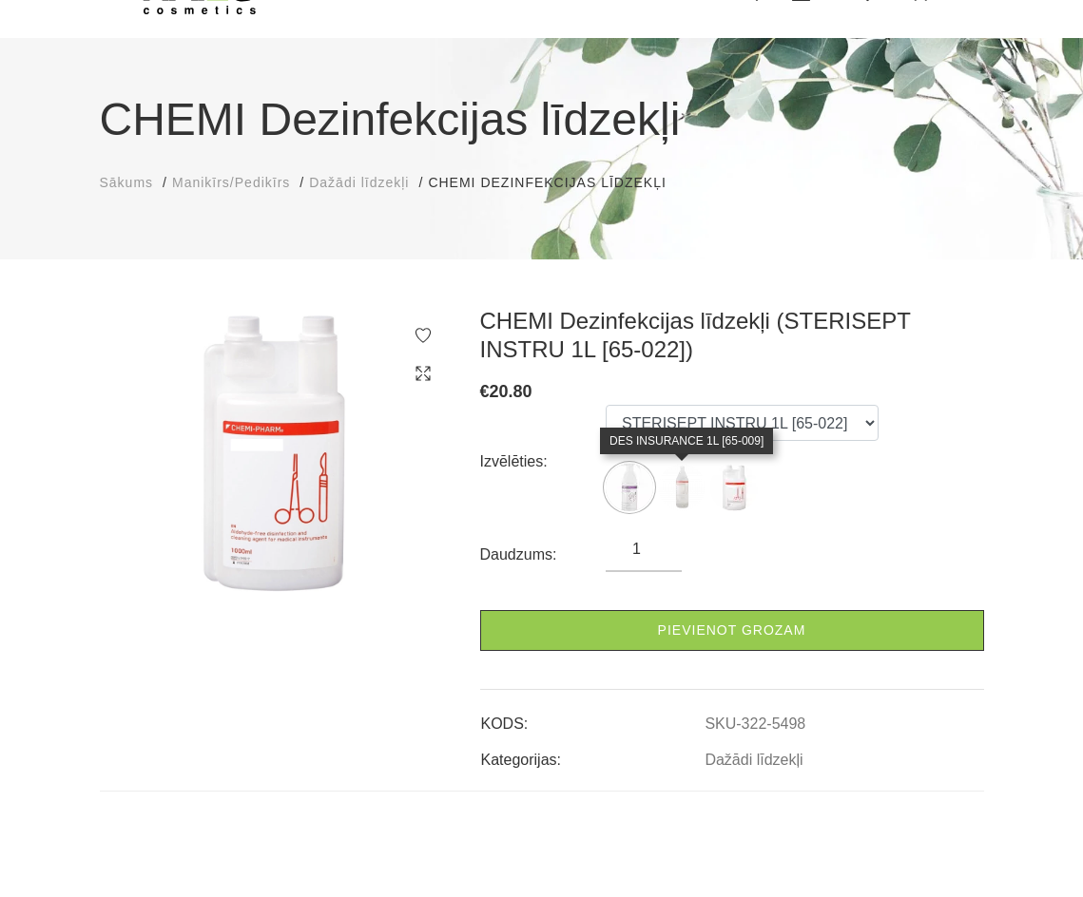
click at [698, 487] on img at bounding box center [682, 488] width 48 height 48
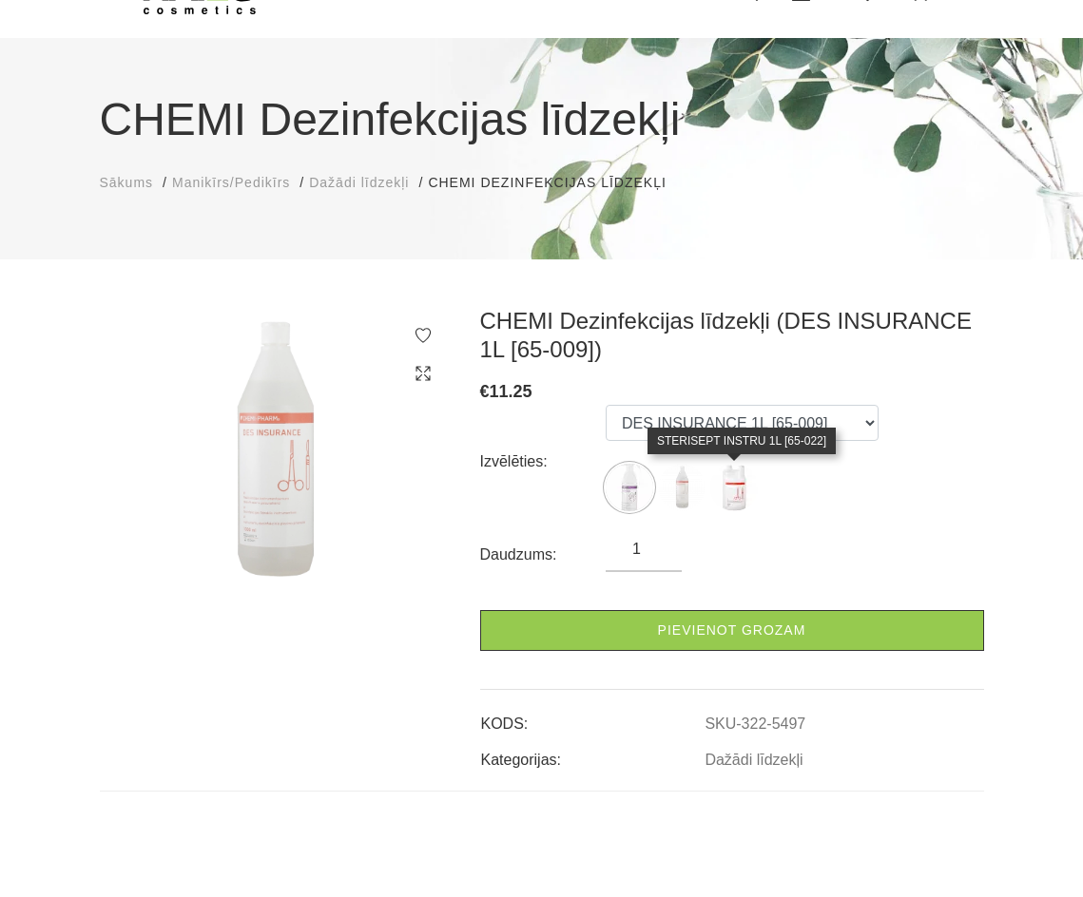
click at [755, 489] on img at bounding box center [734, 488] width 48 height 48
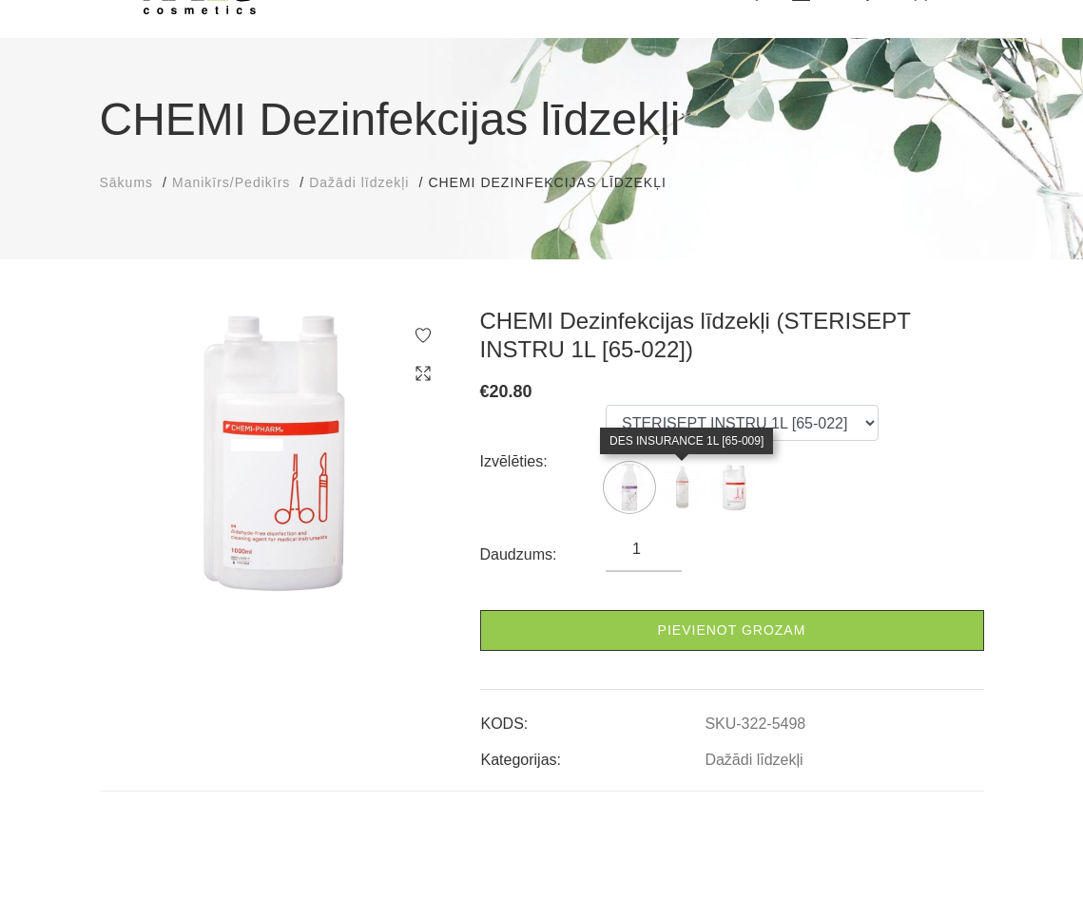
click at [688, 491] on img at bounding box center [682, 488] width 48 height 48
select select "5497"
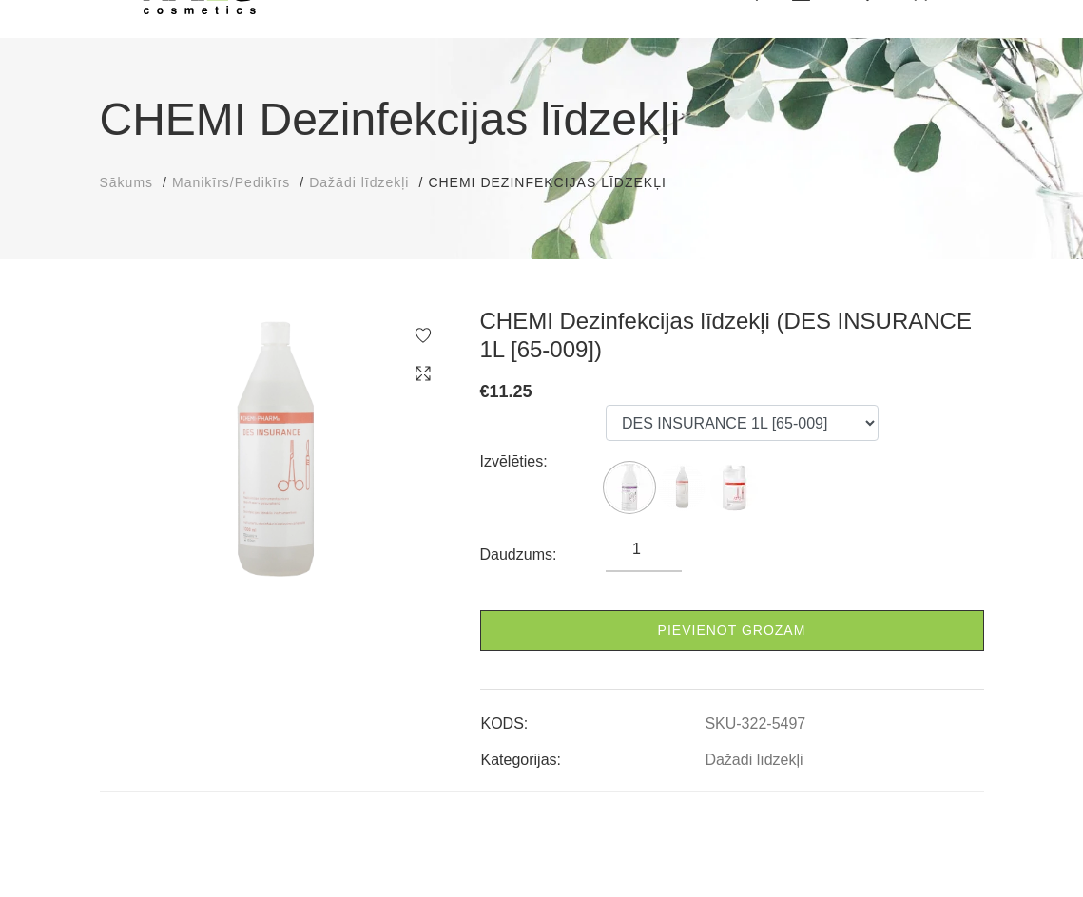
scroll to position [0, 0]
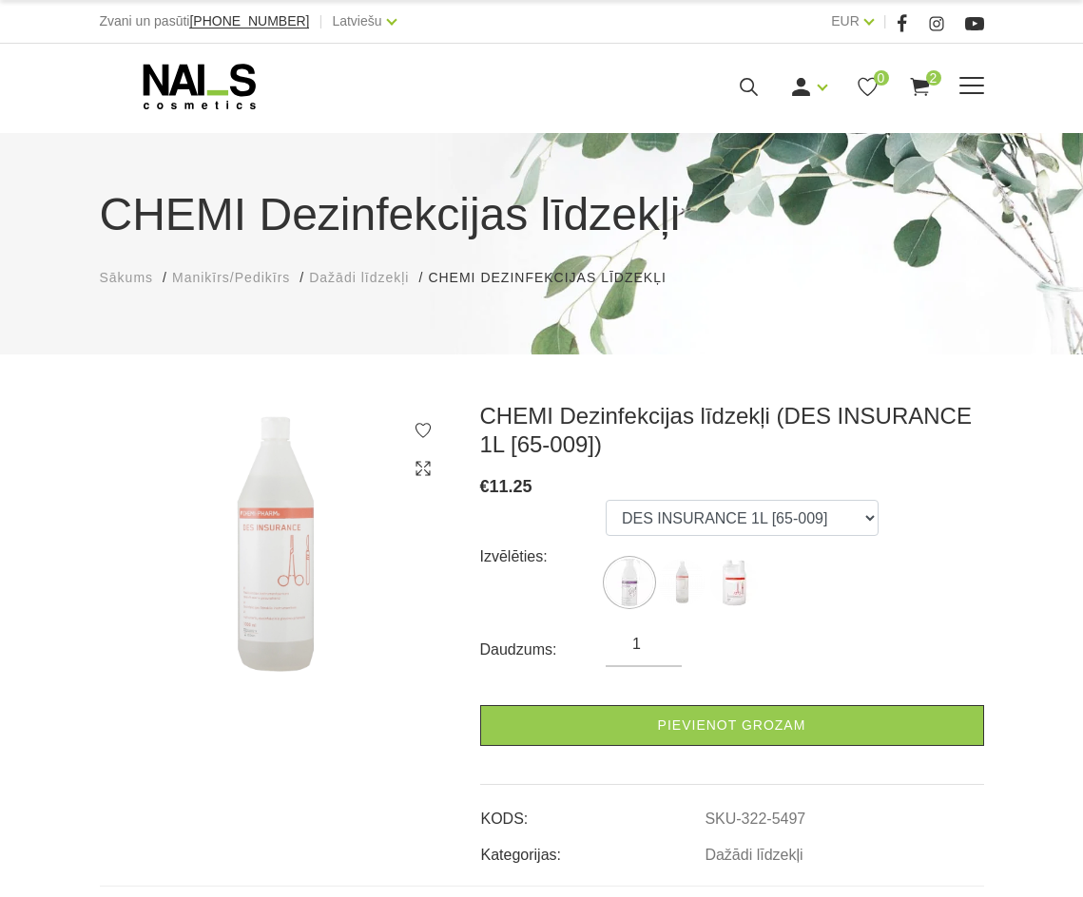
click at [973, 95] on span at bounding box center [971, 86] width 25 height 19
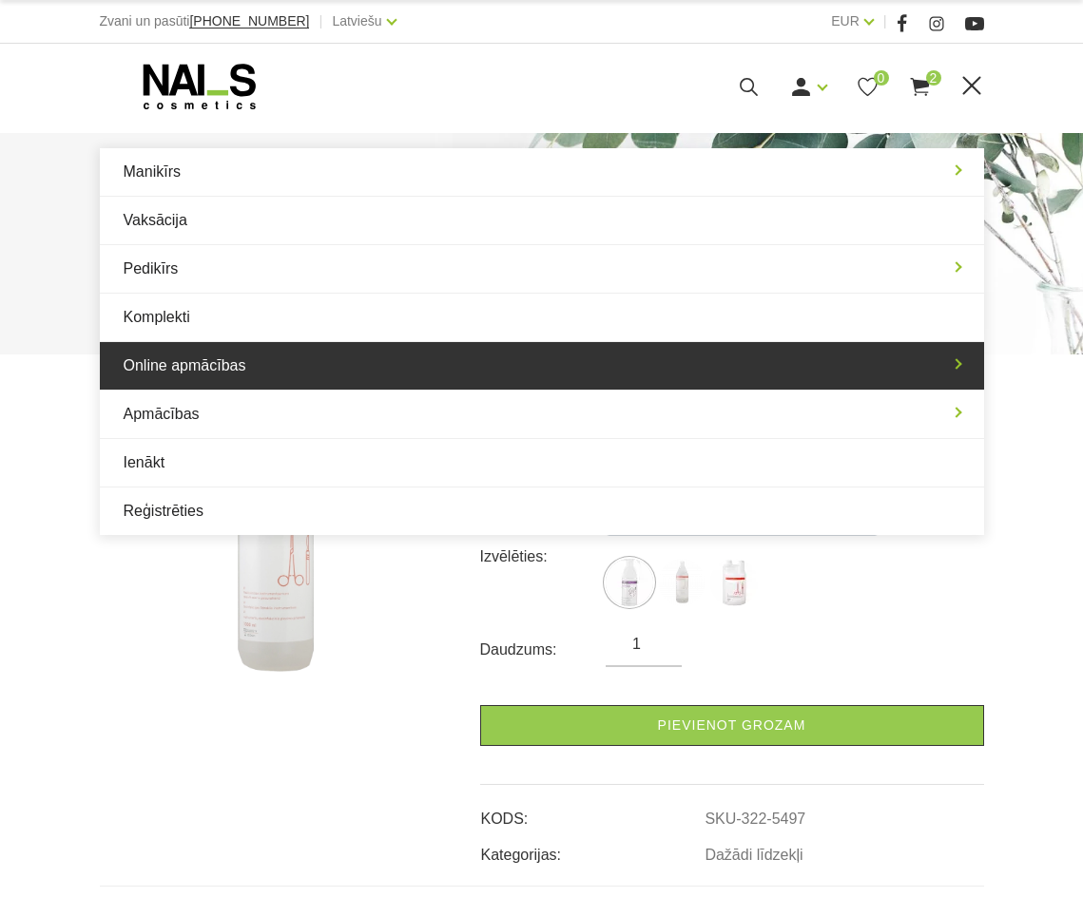
click at [395, 365] on link "Online apmācības" at bounding box center [542, 366] width 884 height 48
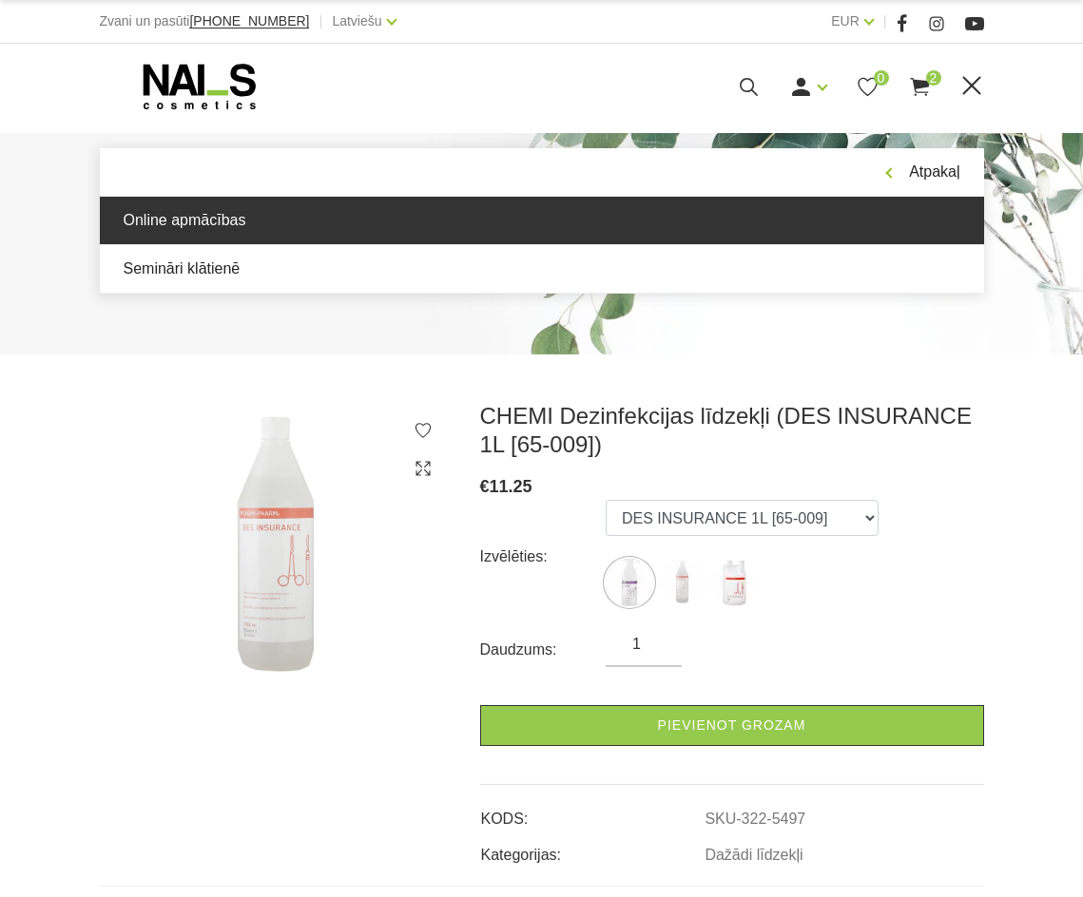
click at [162, 221] on link "Online apmācības" at bounding box center [542, 221] width 884 height 48
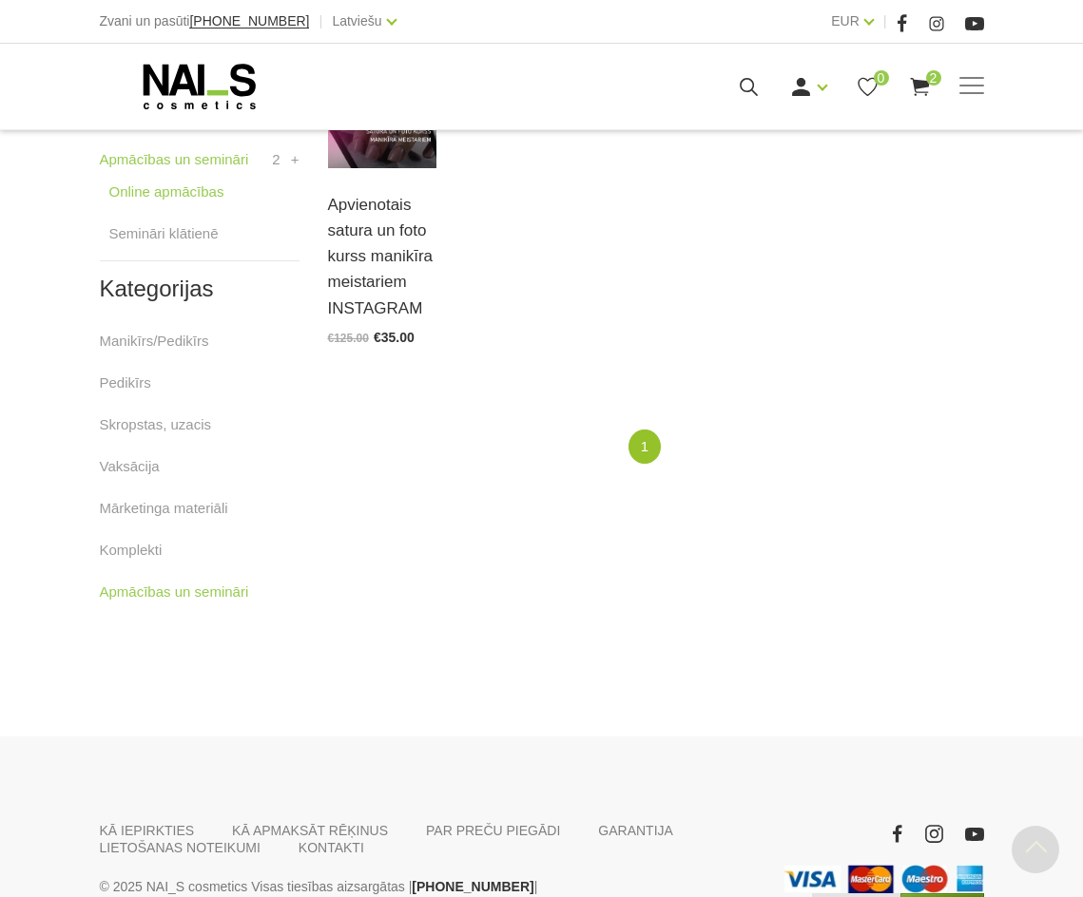
scroll to position [570, 0]
click at [162, 515] on link "Mārketinga materiāli" at bounding box center [164, 507] width 128 height 23
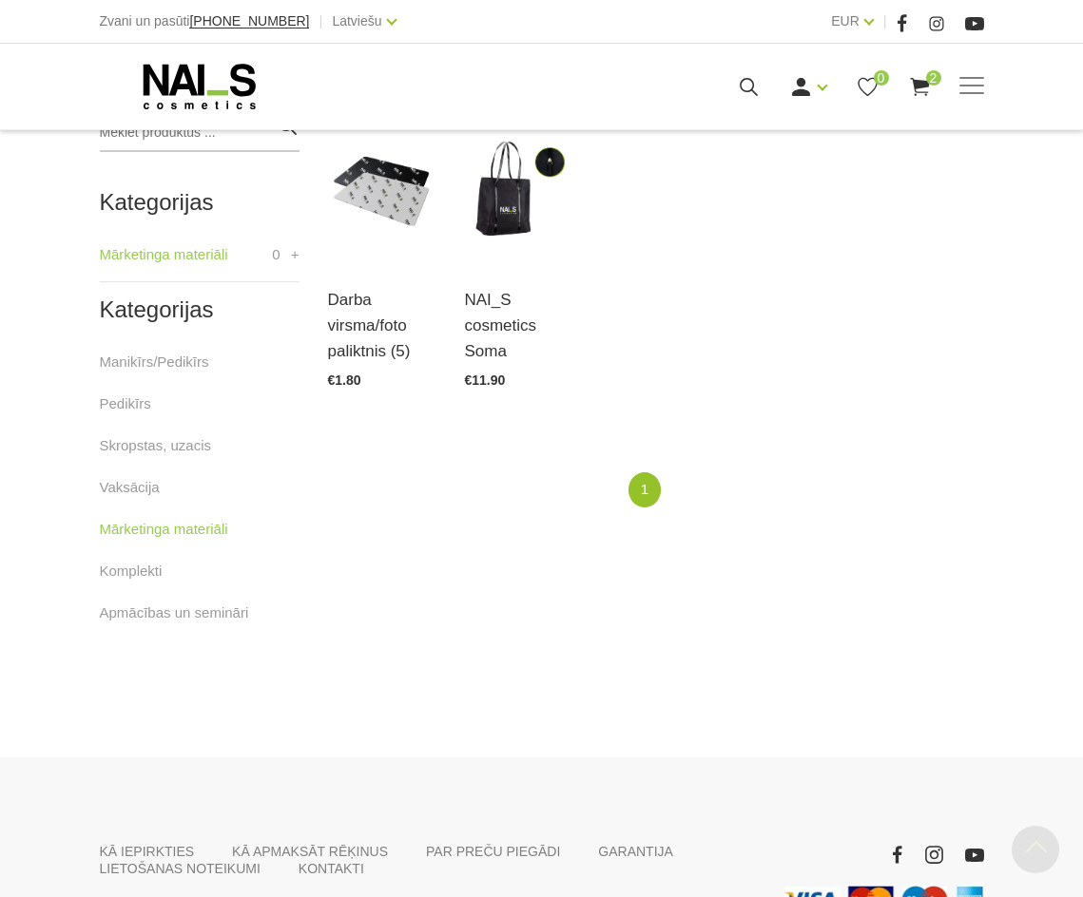
scroll to position [475, 0]
click at [123, 569] on link "Komplekti" at bounding box center [131, 570] width 63 height 23
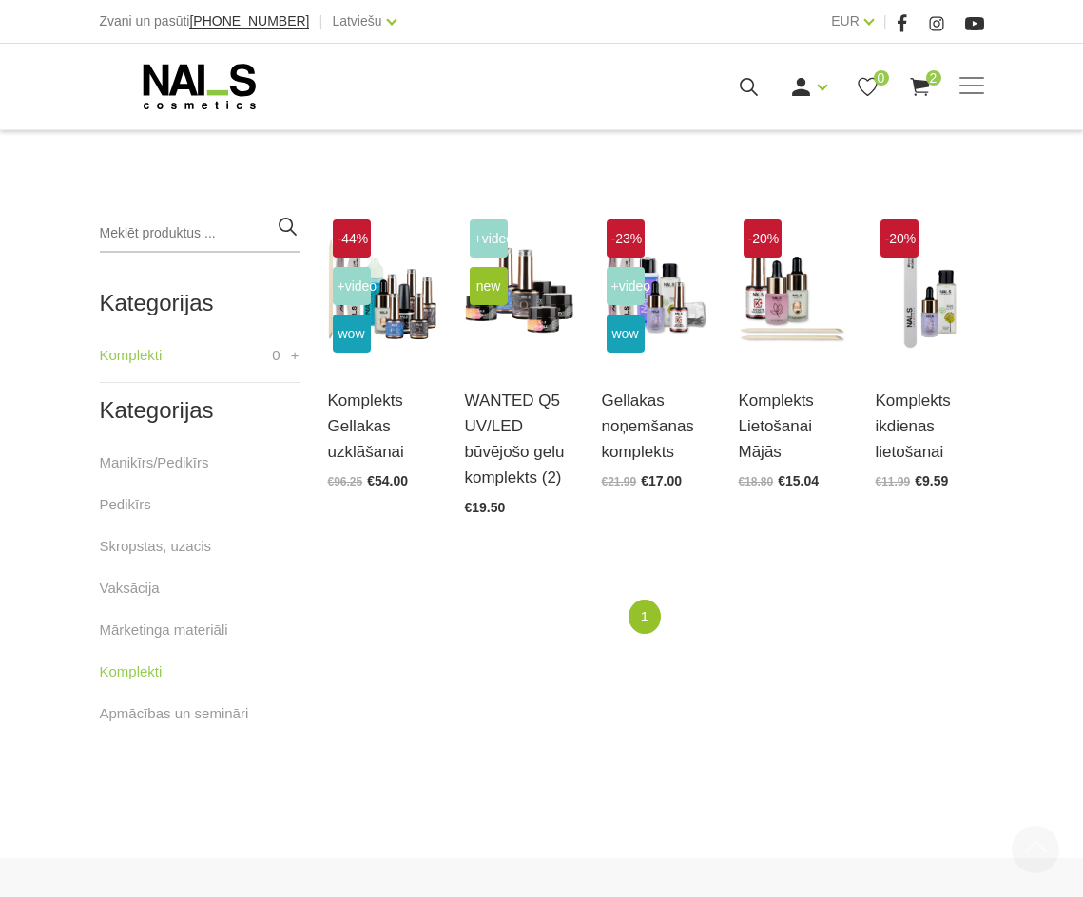
scroll to position [380, 0]
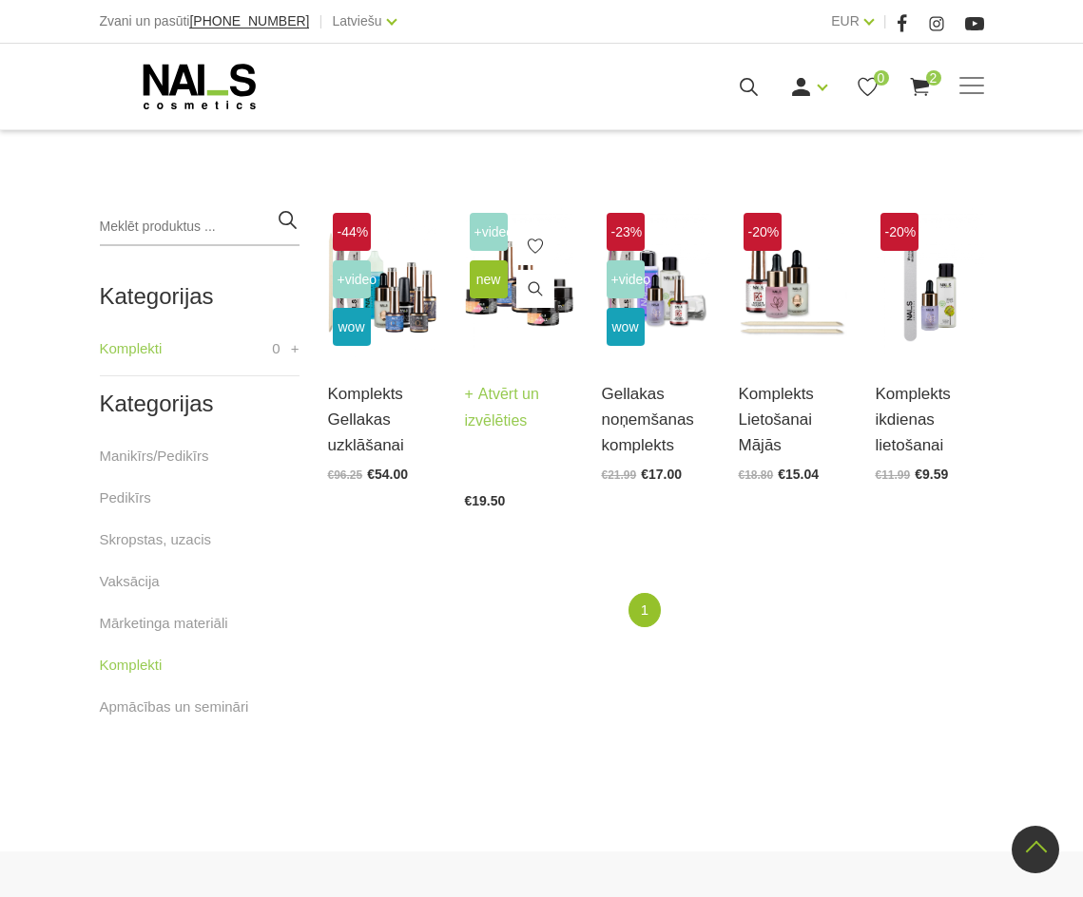
click at [497, 425] on link "Atvērt un izvēlēties" at bounding box center [519, 407] width 108 height 53
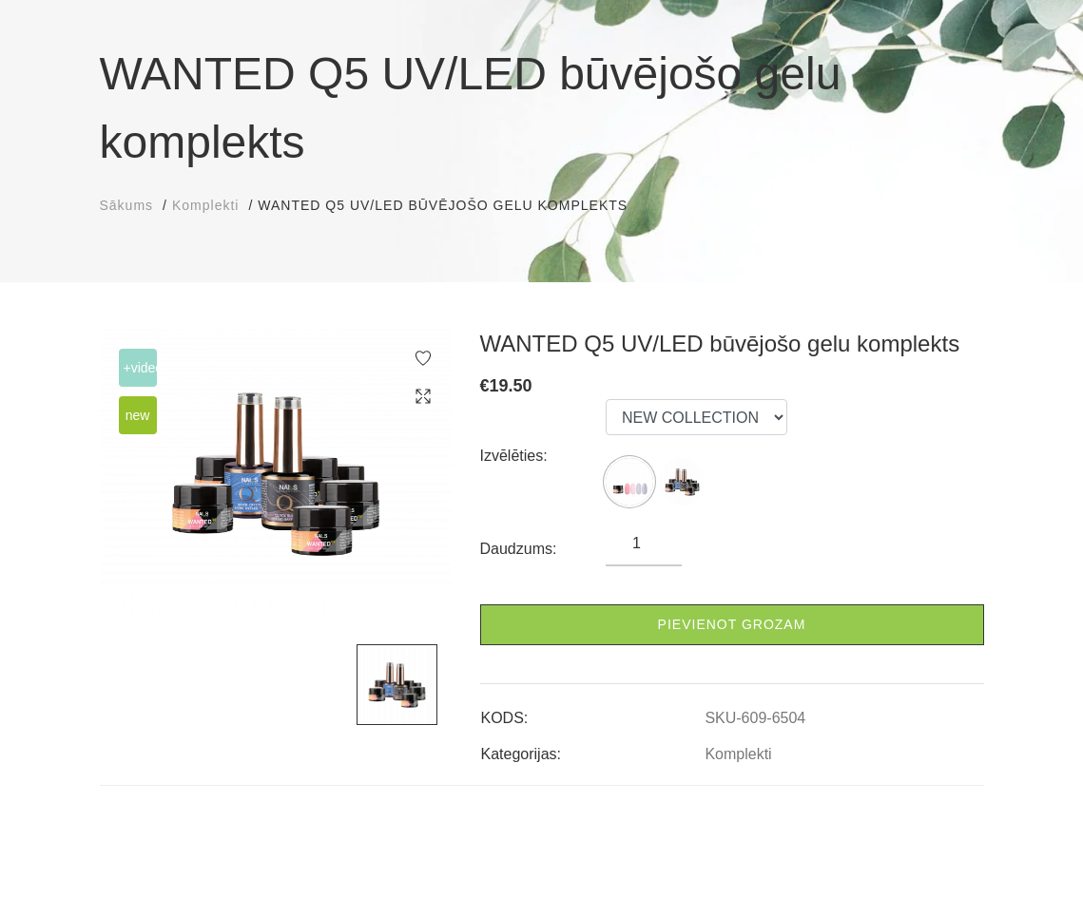
scroll to position [190, 0]
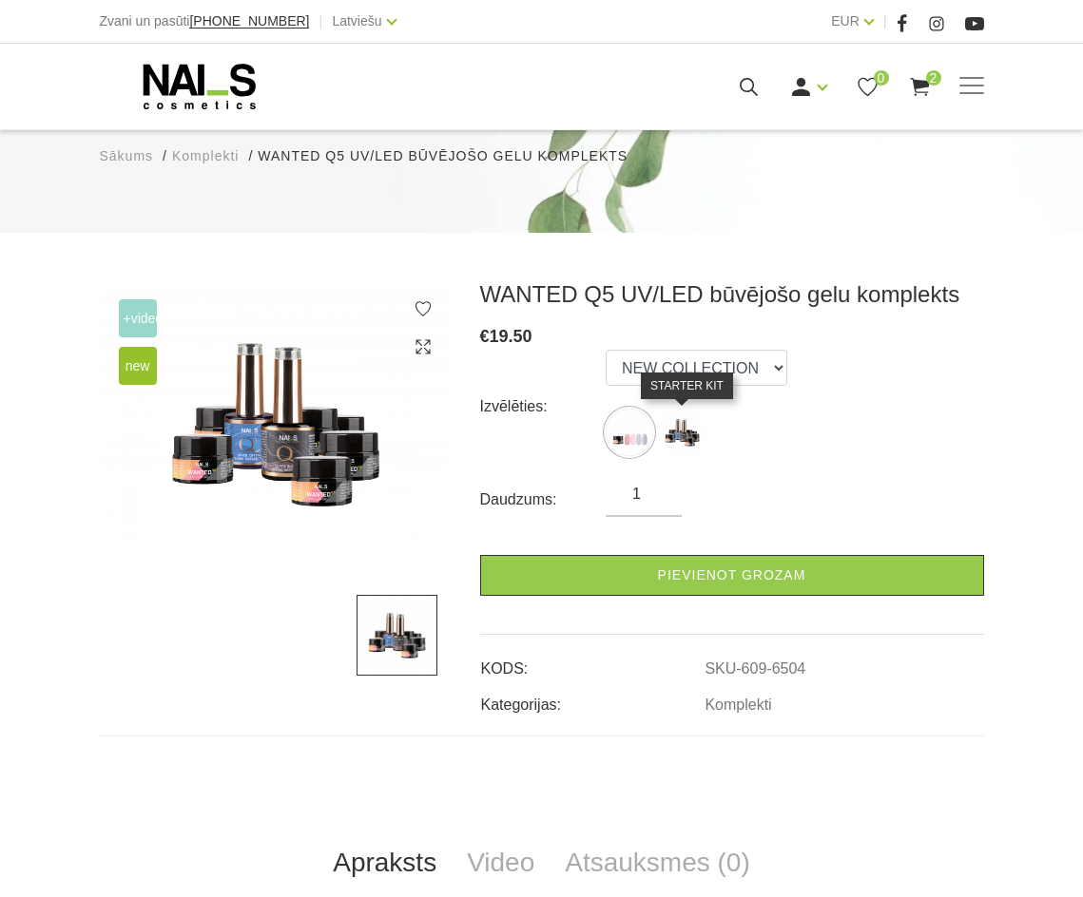
click at [689, 434] on img at bounding box center [682, 433] width 48 height 48
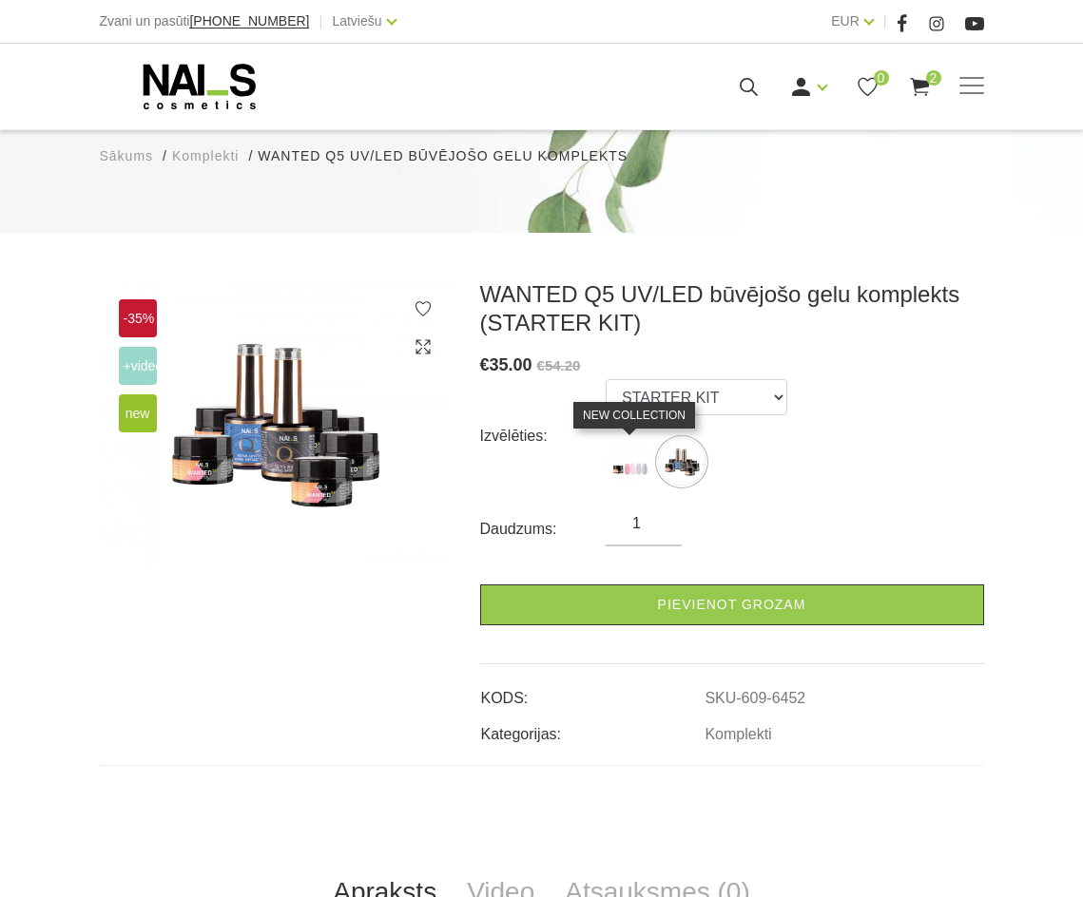
click at [625, 459] on img at bounding box center [630, 462] width 48 height 48
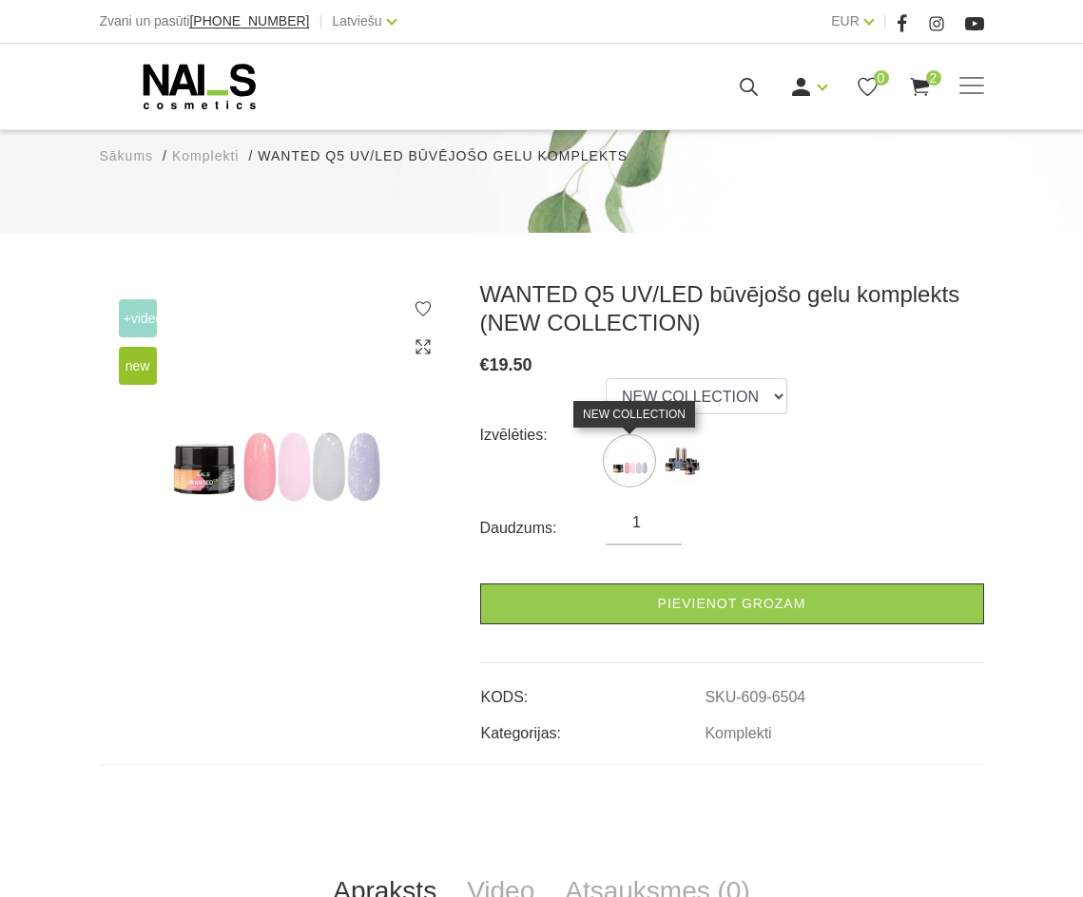
click at [631, 465] on img at bounding box center [630, 461] width 48 height 48
click at [741, 406] on select "NEW COLLECTION STARTER KIT" at bounding box center [697, 396] width 182 height 36
click at [695, 449] on img at bounding box center [682, 461] width 48 height 48
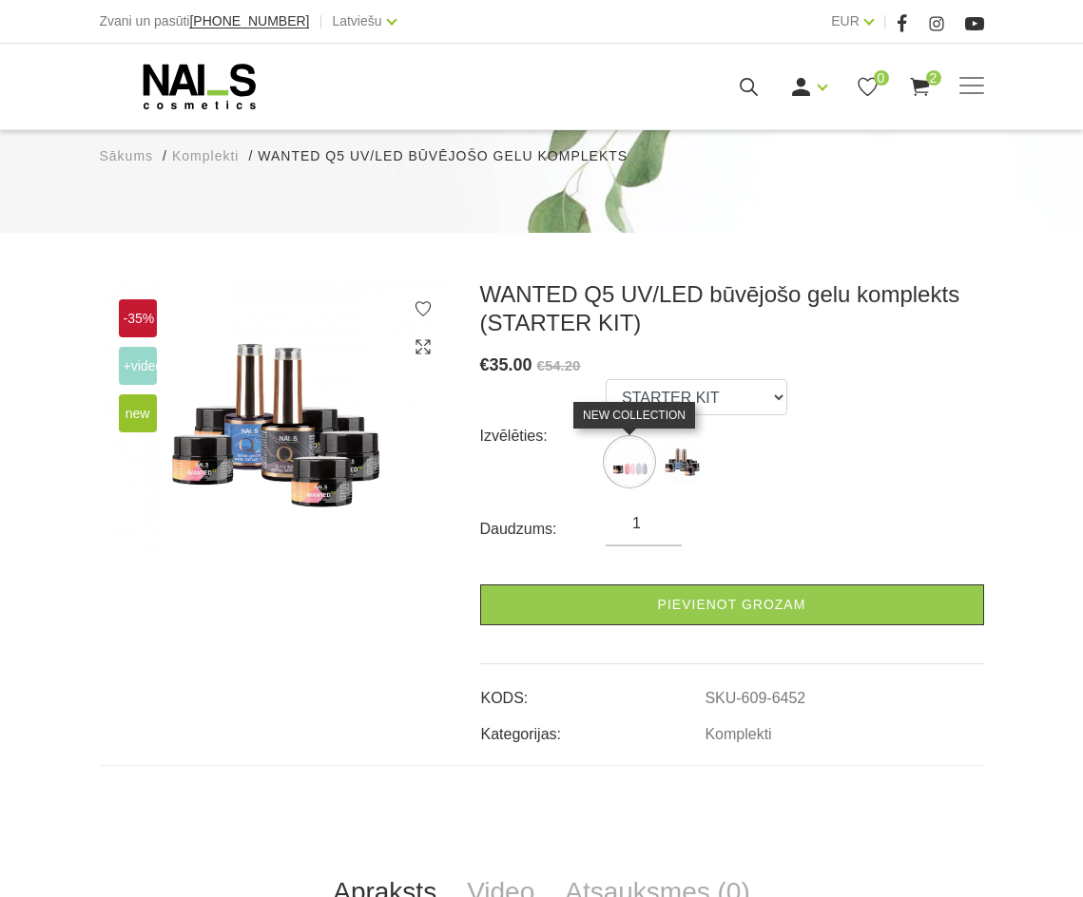
click at [620, 472] on img at bounding box center [630, 462] width 48 height 48
select select "6504"
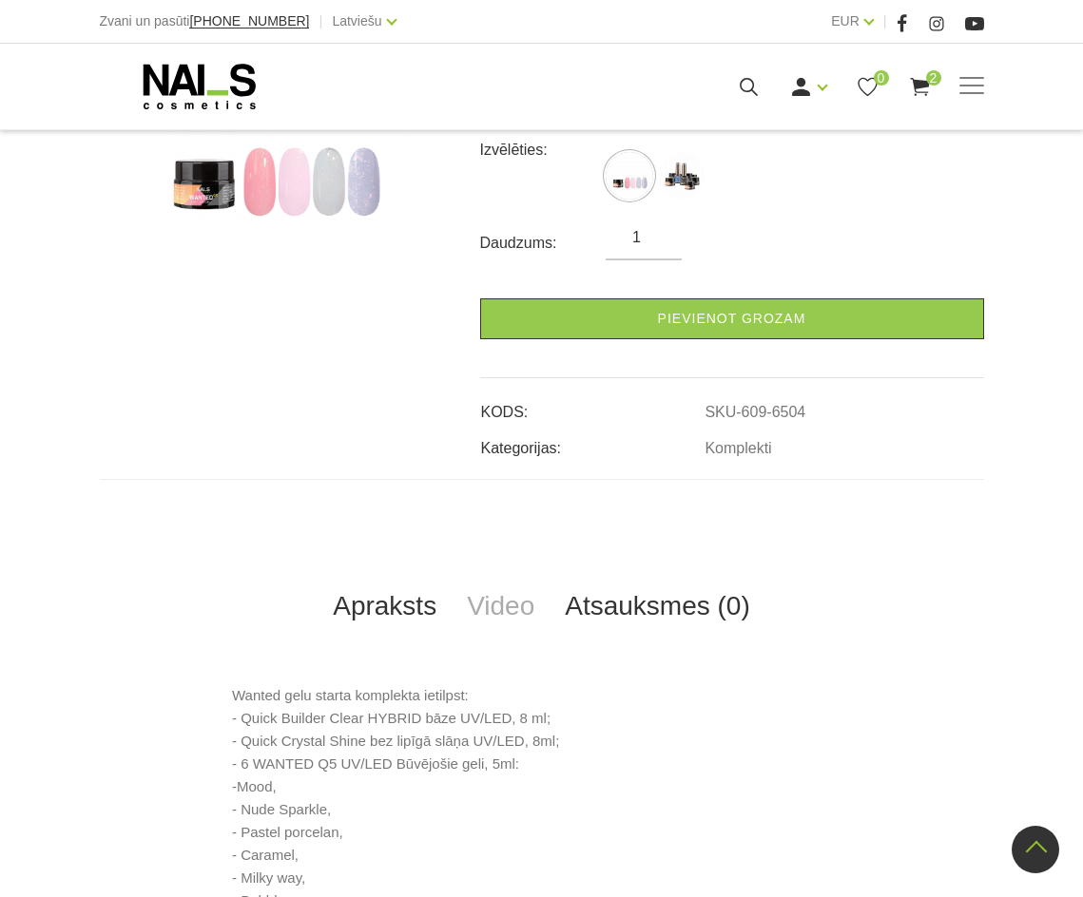
scroll to position [0, 0]
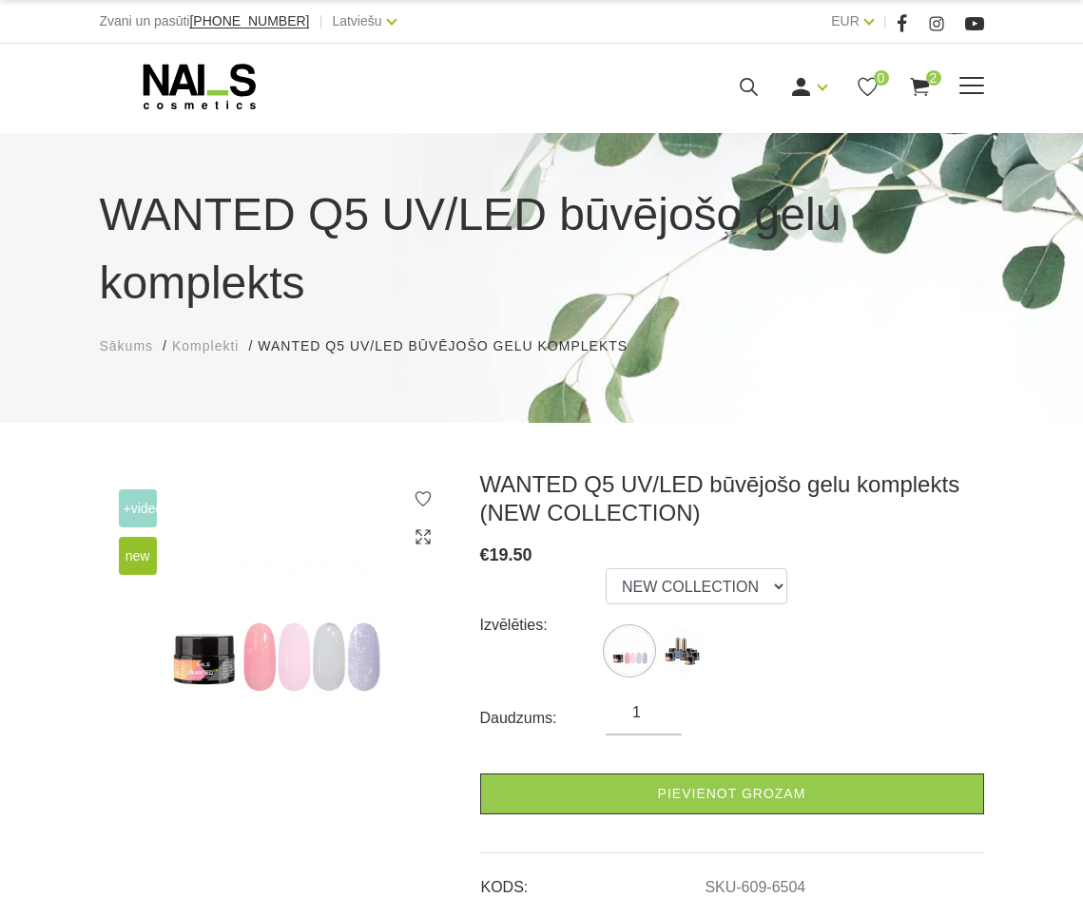
click at [981, 87] on span at bounding box center [971, 86] width 25 height 2
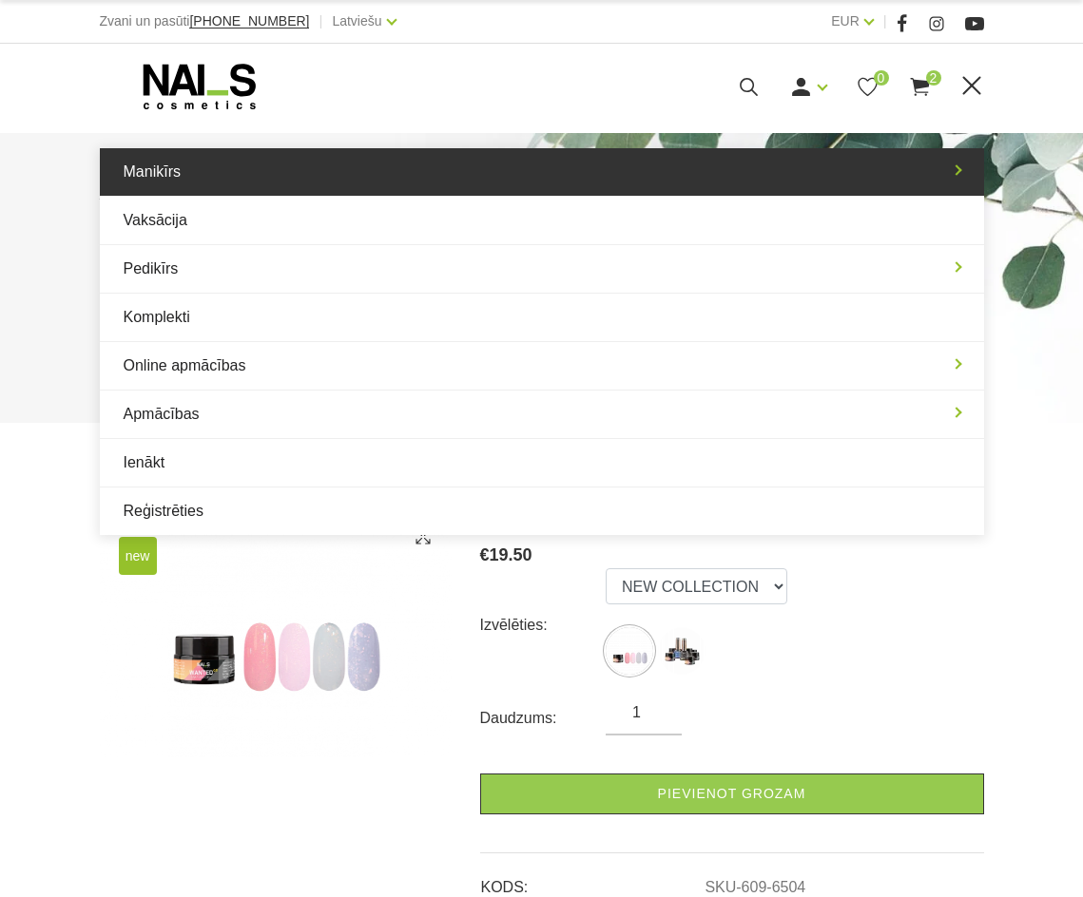
click at [396, 187] on link "Manikīrs" at bounding box center [542, 172] width 884 height 48
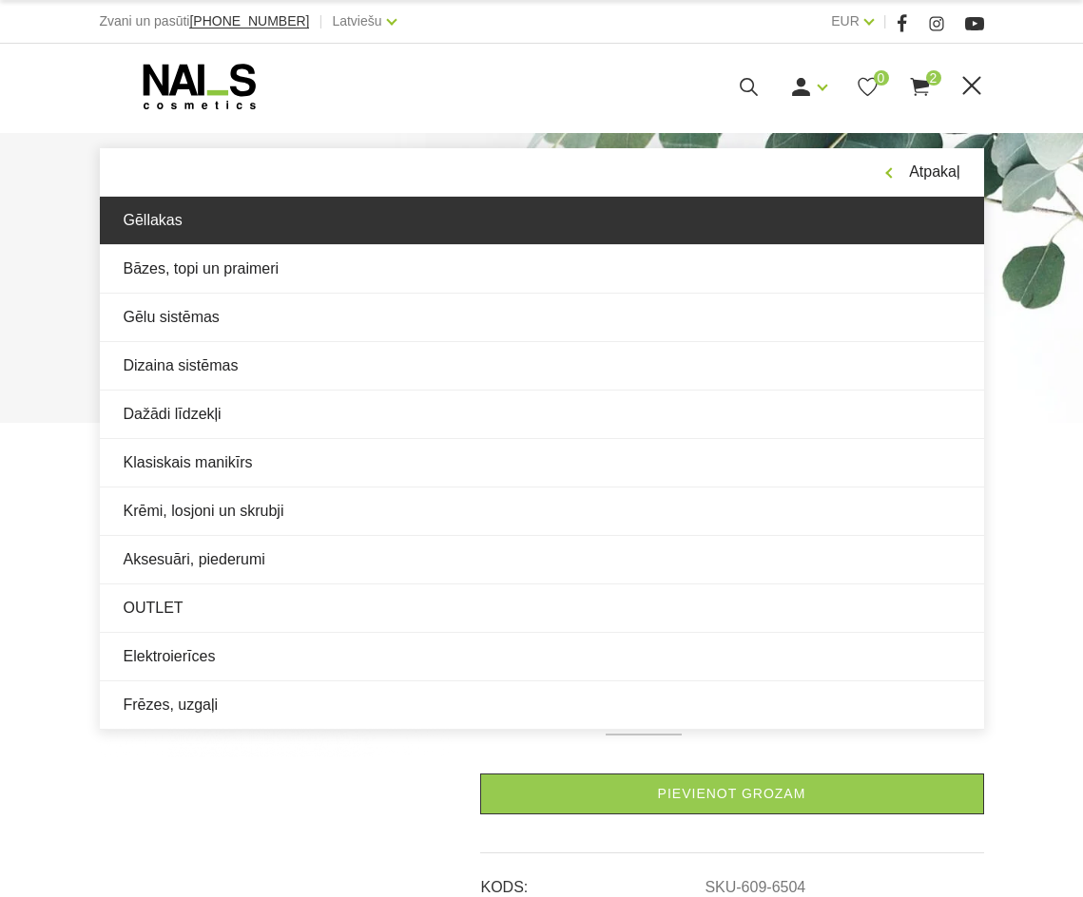
click at [394, 238] on link "Gēllakas" at bounding box center [542, 221] width 884 height 48
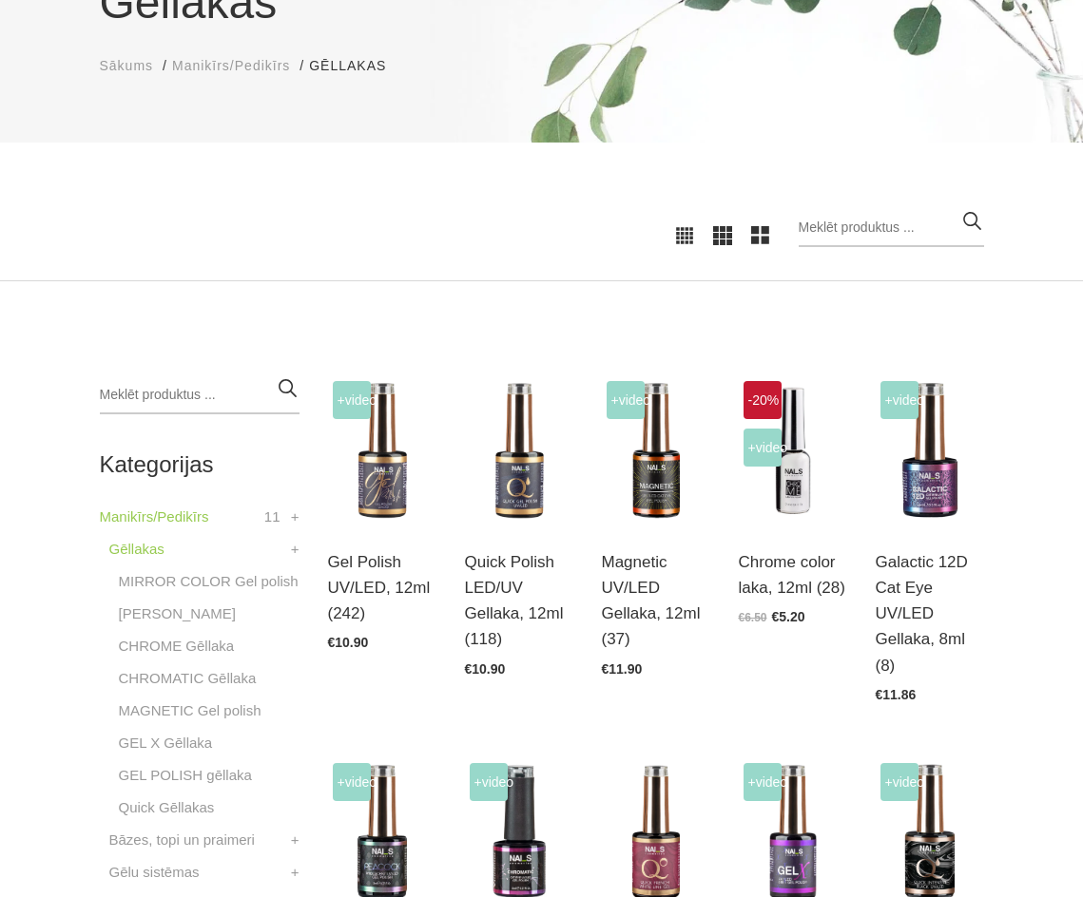
scroll to position [380, 0]
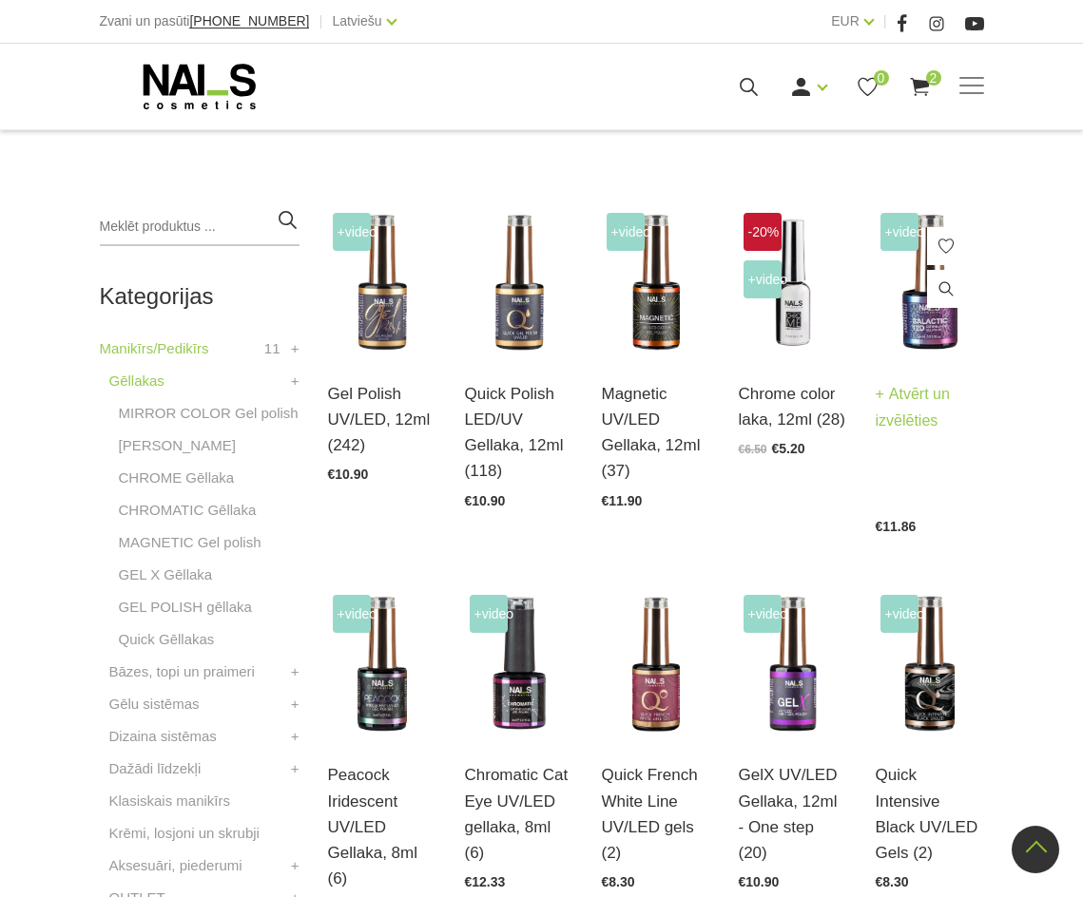
click at [932, 320] on div "+Video Galactic 12D Cat Eye UV/LED Gellaka, 8ml (8) Atvērt un izvēlēties €11.86" at bounding box center [930, 370] width 108 height 325
click at [931, 417] on link "Atvērt un izvēlēties" at bounding box center [930, 407] width 108 height 53
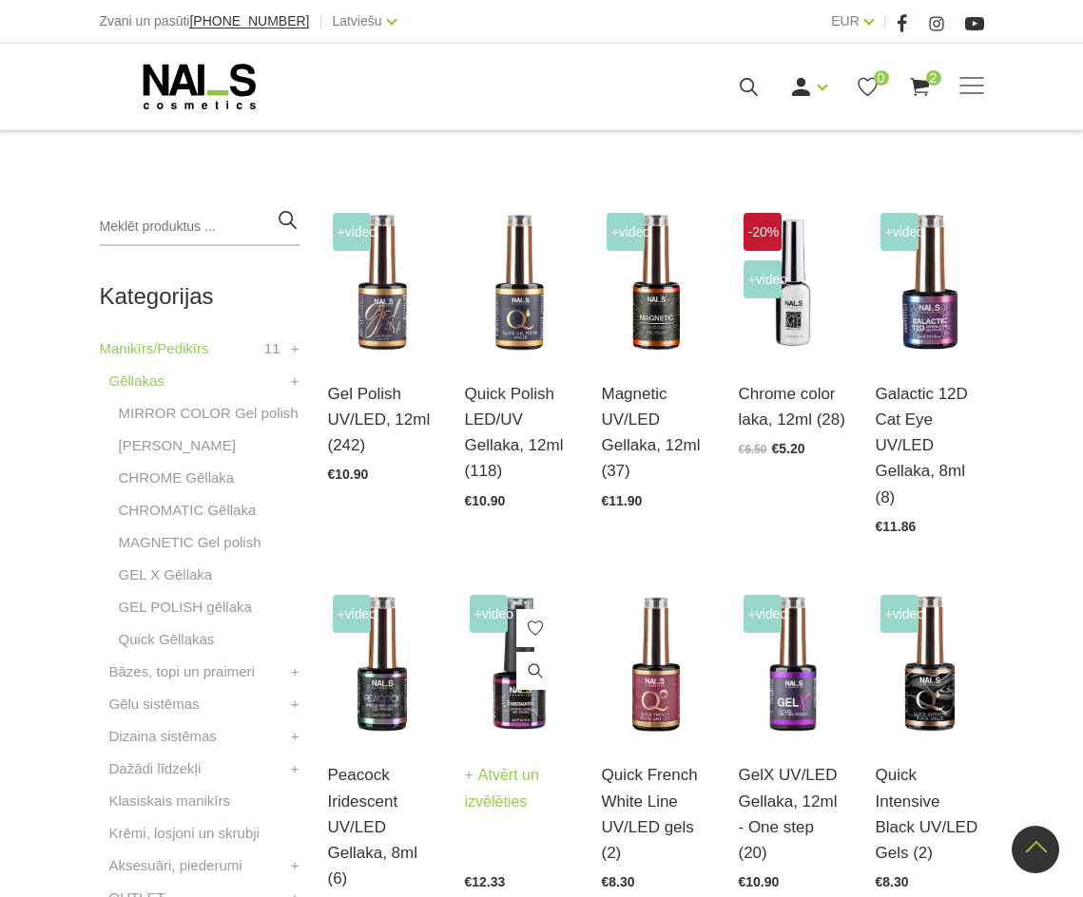
click at [512, 701] on link "Chromatic Cat Eye UV/LED gellaka, 8ml (6)" at bounding box center [519, 753] width 108 height 104
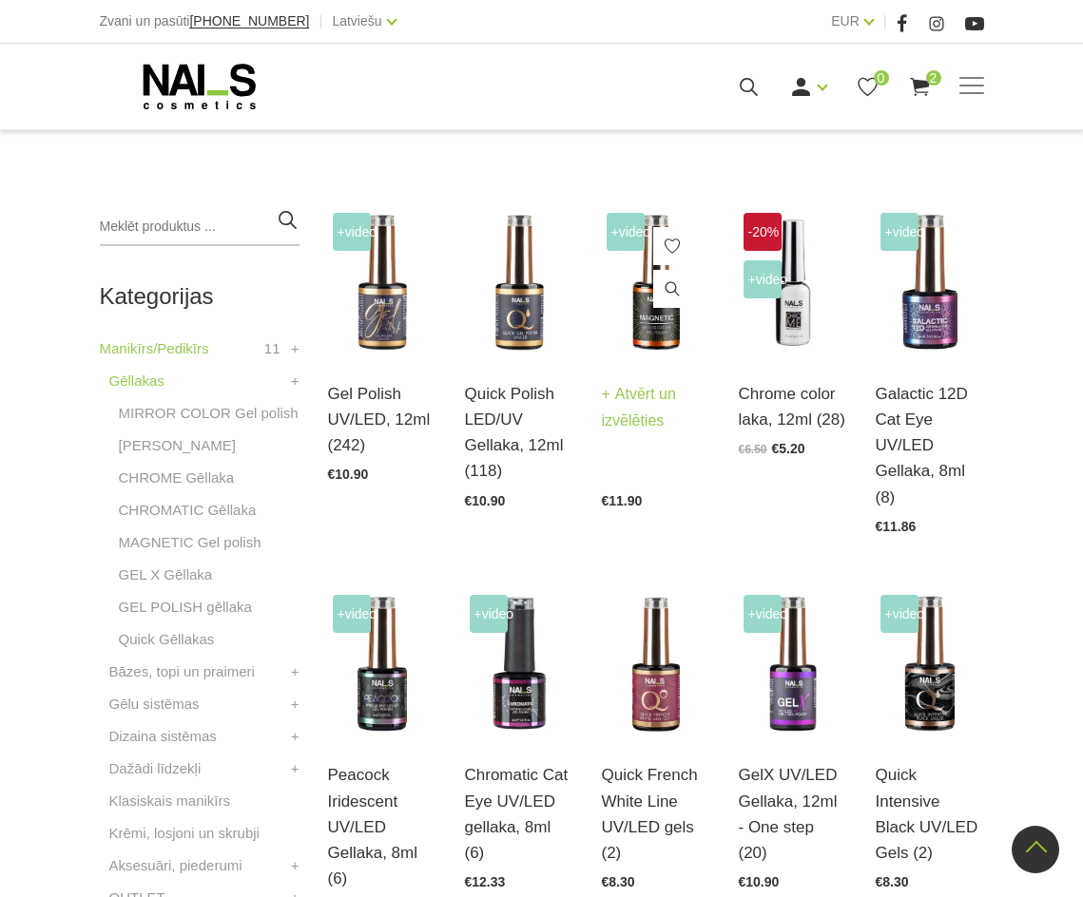
click at [634, 381] on link "Atvērt un izvēlēties" at bounding box center [656, 407] width 108 height 53
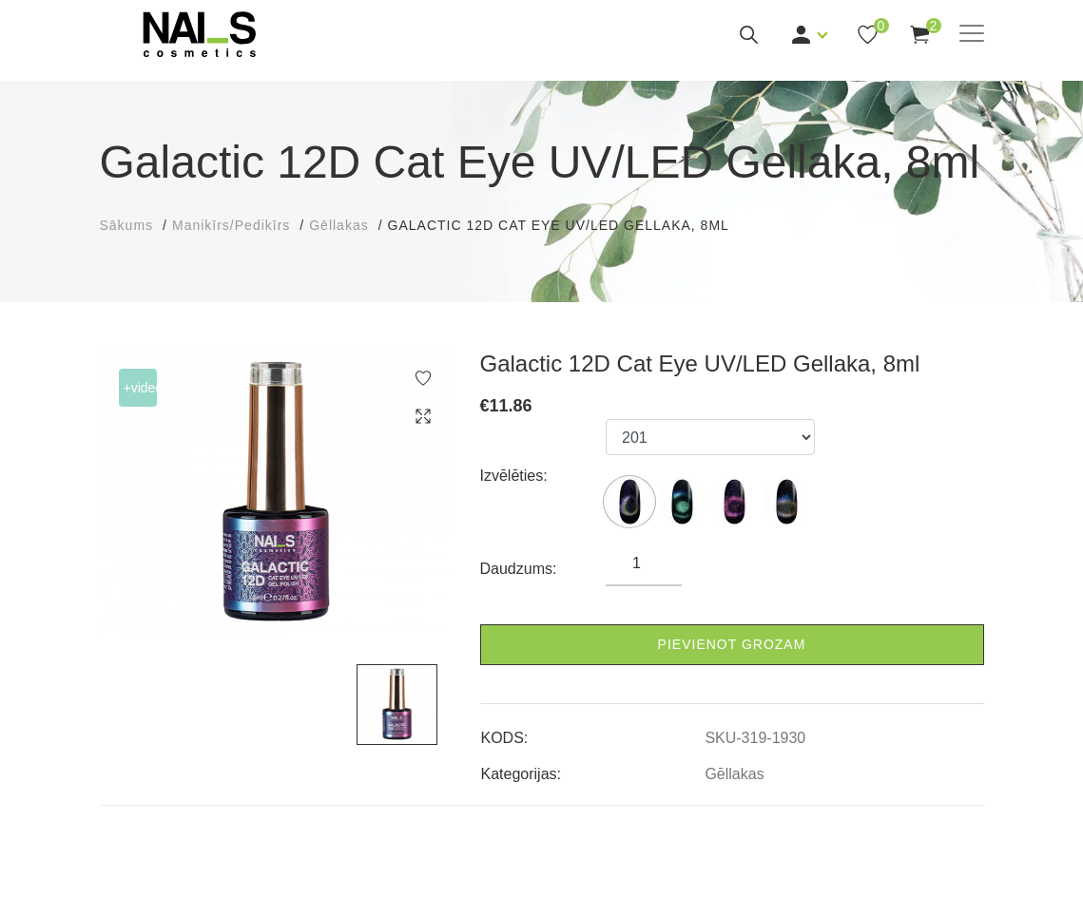
scroll to position [95, 0]
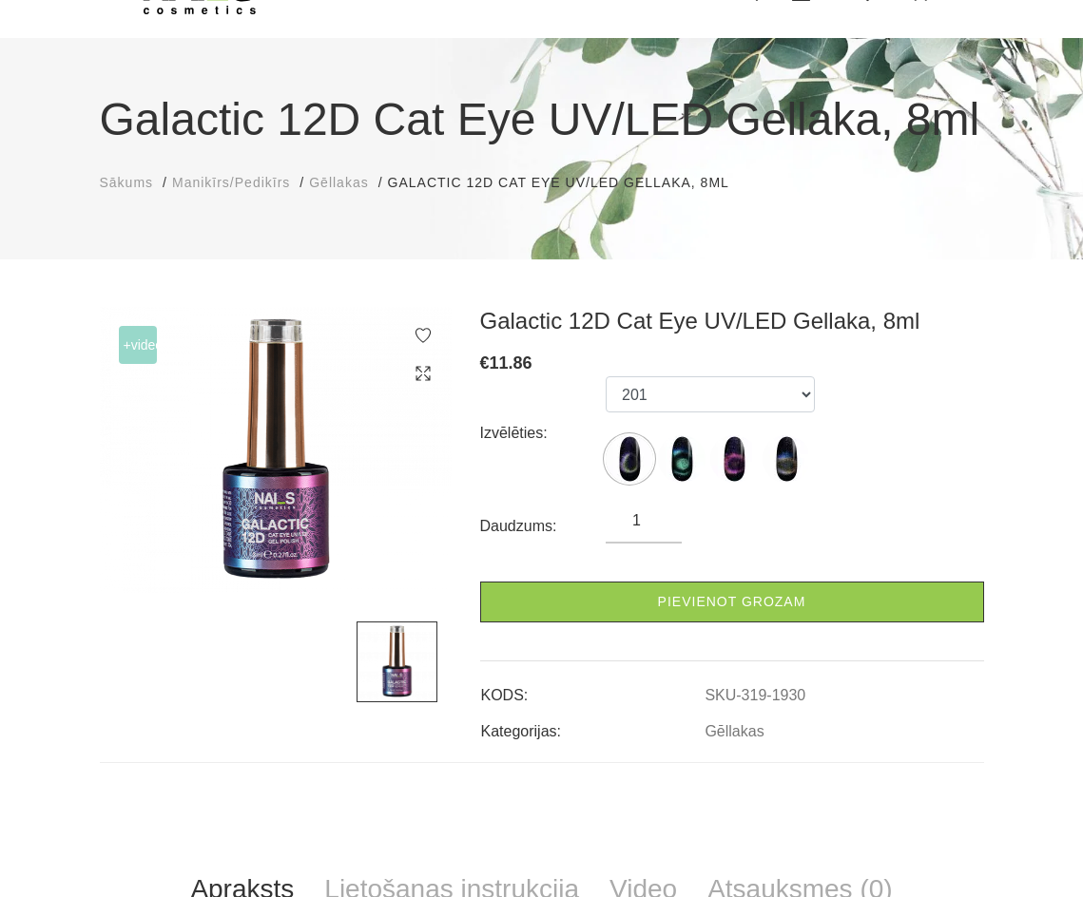
click at [695, 437] on label at bounding box center [682, 459] width 48 height 48
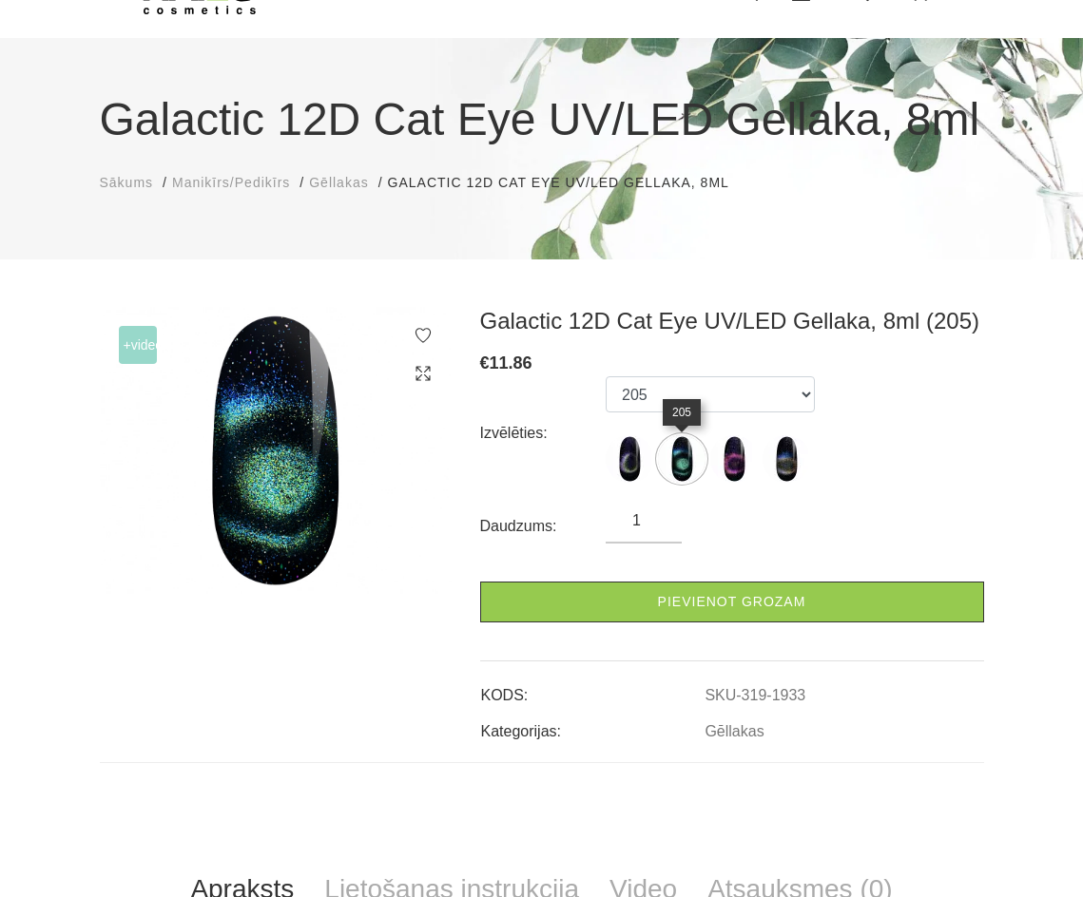
click at [693, 442] on img at bounding box center [682, 459] width 48 height 48
click at [729, 451] on img at bounding box center [734, 459] width 48 height 48
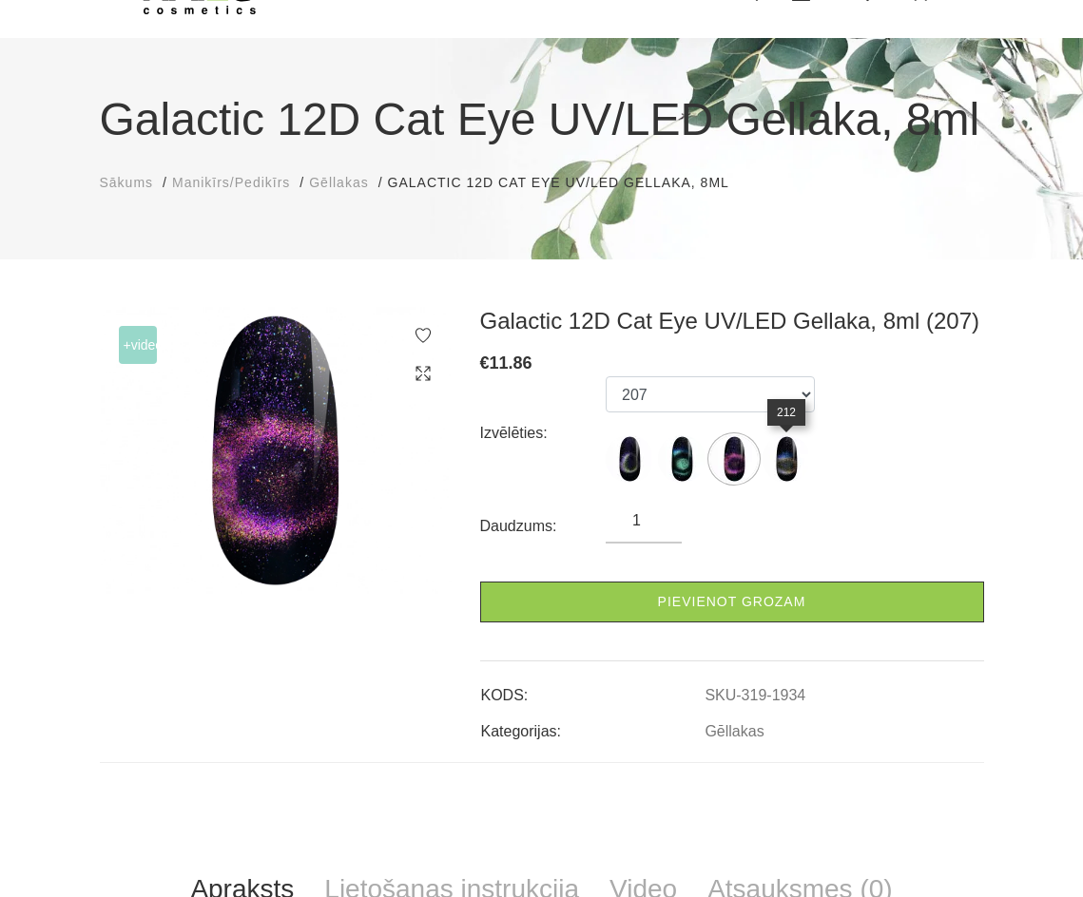
click at [802, 467] on img at bounding box center [786, 459] width 48 height 48
select select "1937"
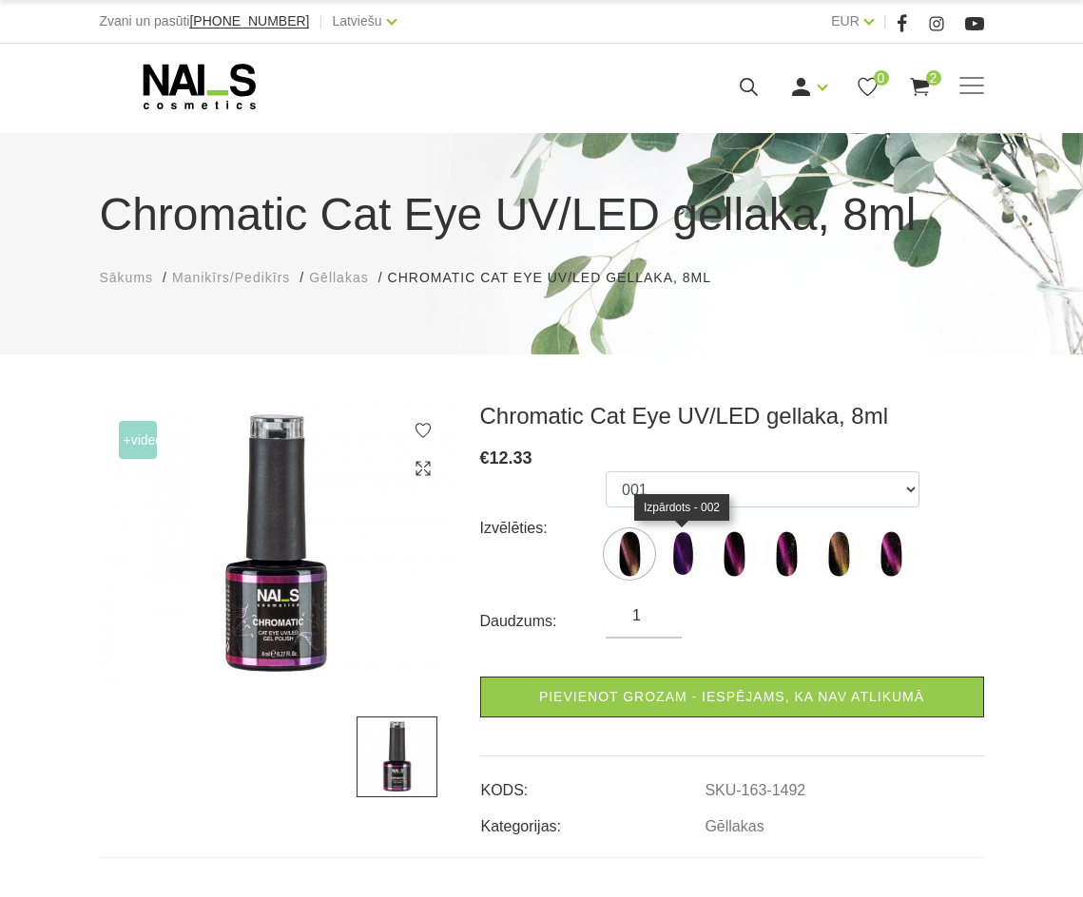
click at [685, 547] on img at bounding box center [682, 555] width 48 height 48
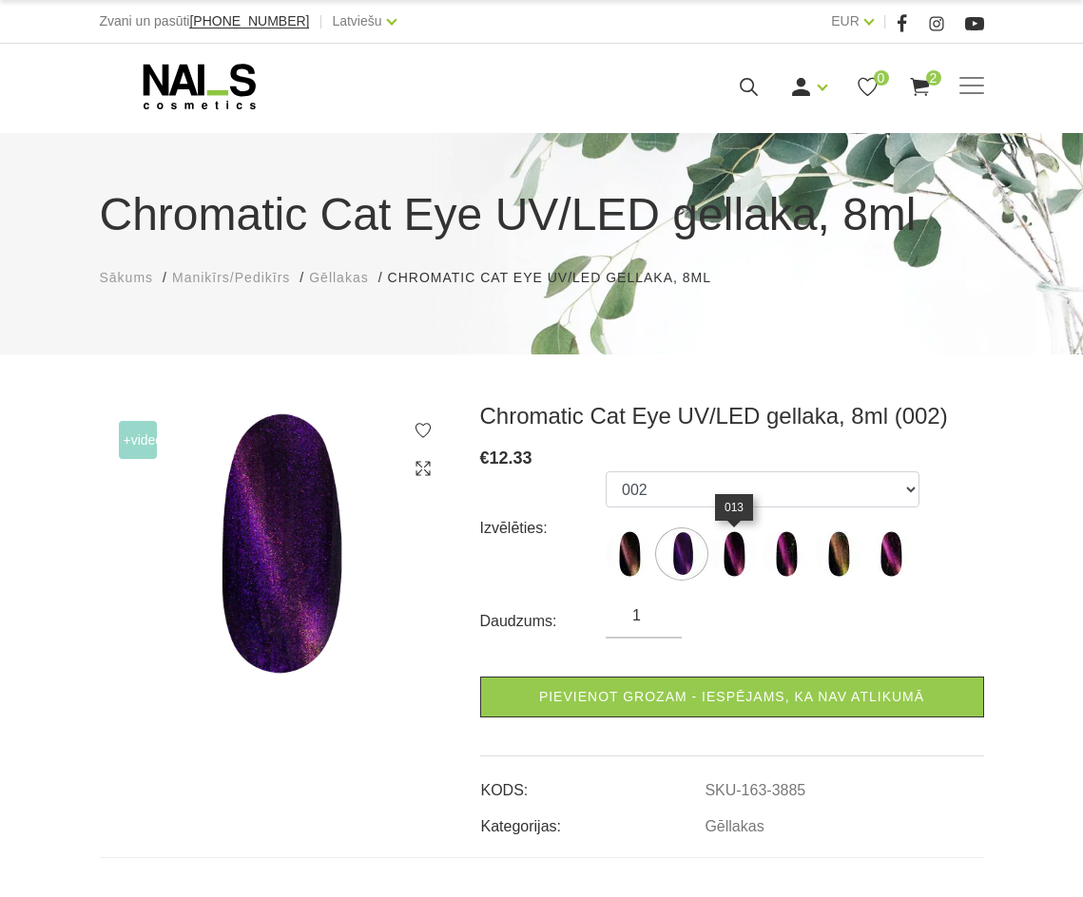
click at [756, 560] on img at bounding box center [734, 555] width 48 height 48
select select "3886"
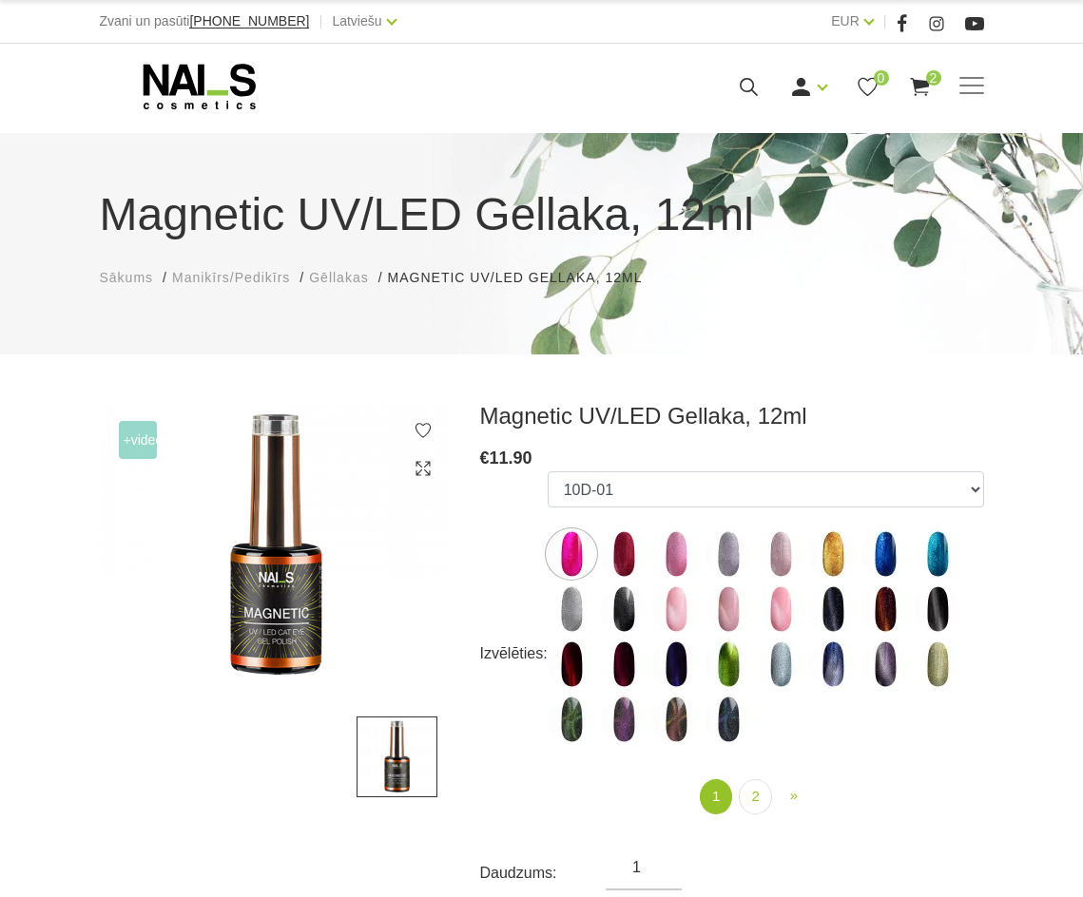
scroll to position [95, 0]
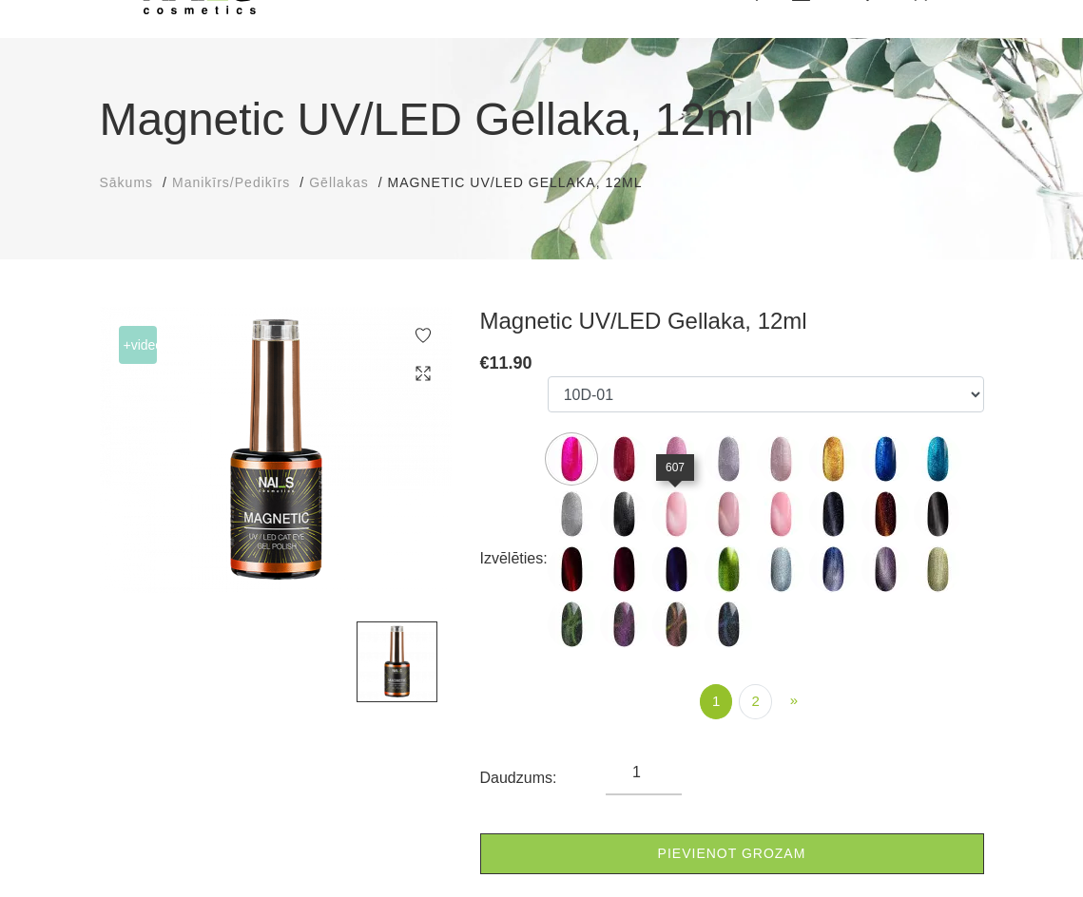
click at [671, 516] on img at bounding box center [676, 515] width 48 height 48
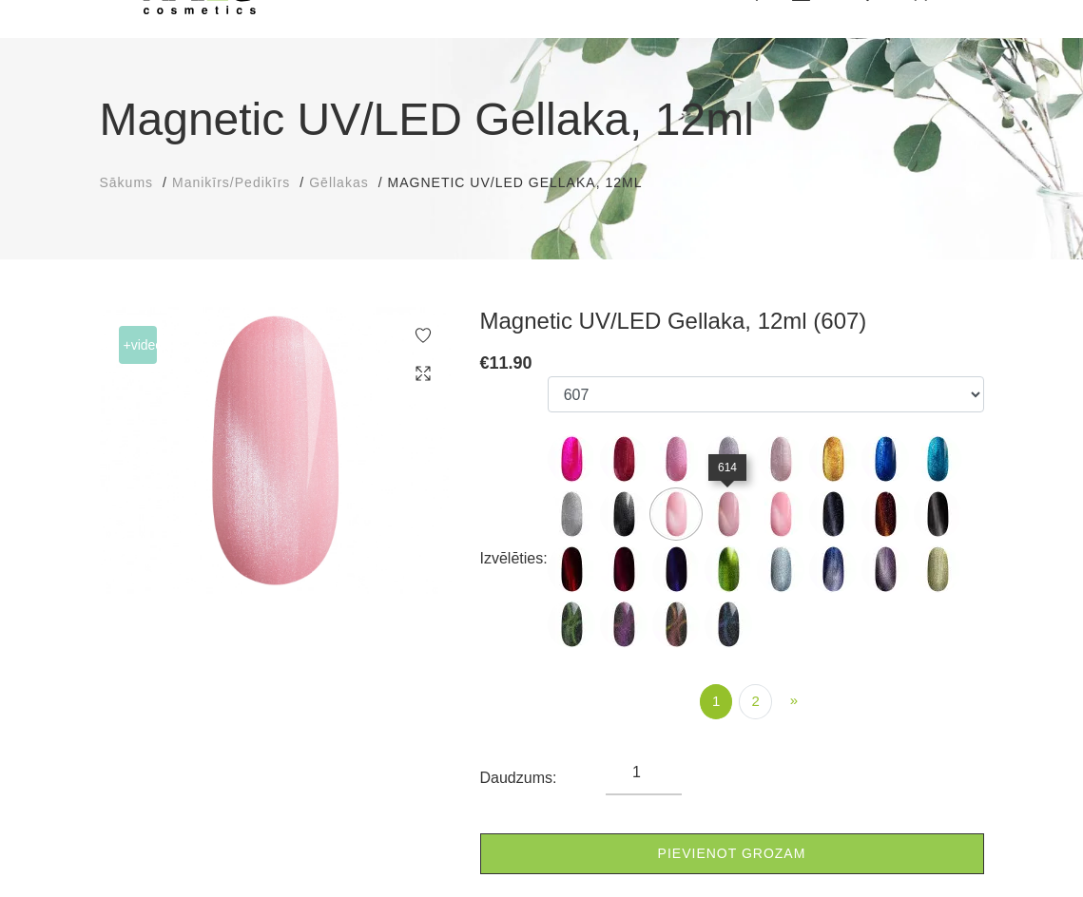
click at [723, 516] on img at bounding box center [728, 515] width 48 height 48
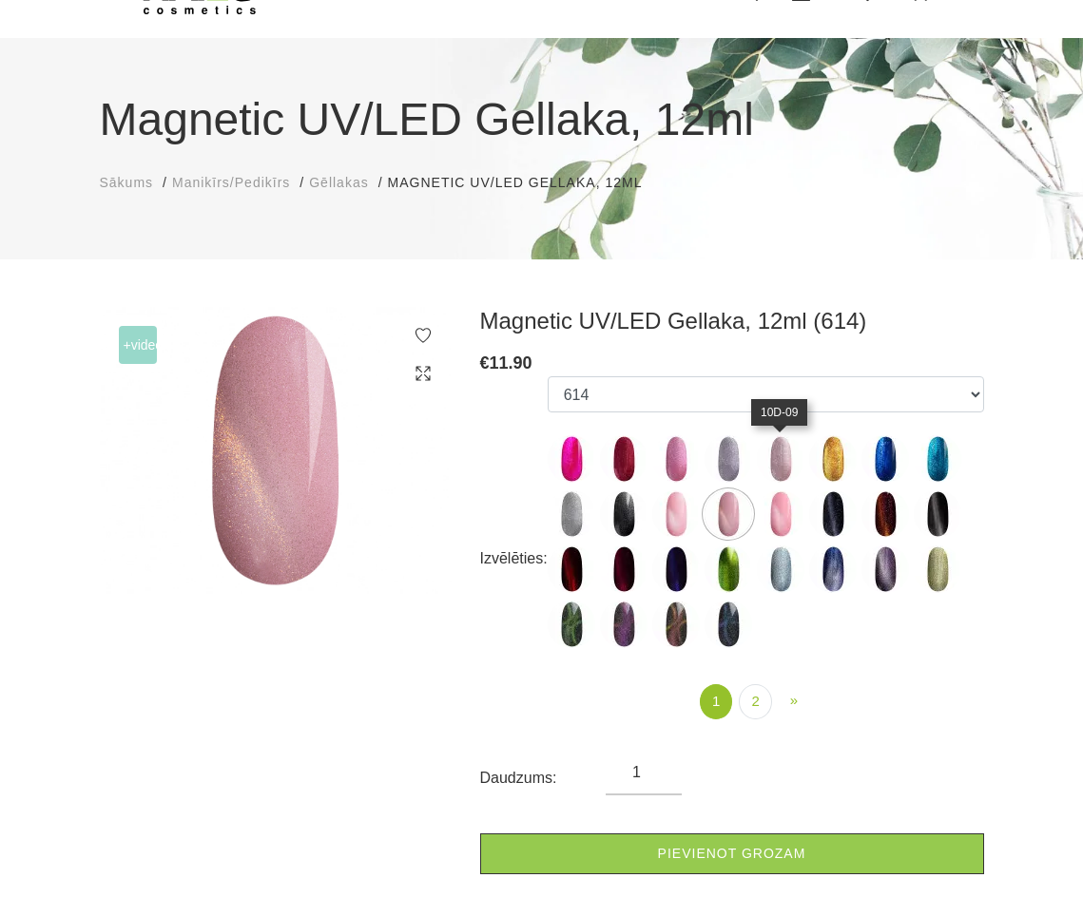
click at [768, 473] on img at bounding box center [781, 459] width 48 height 48
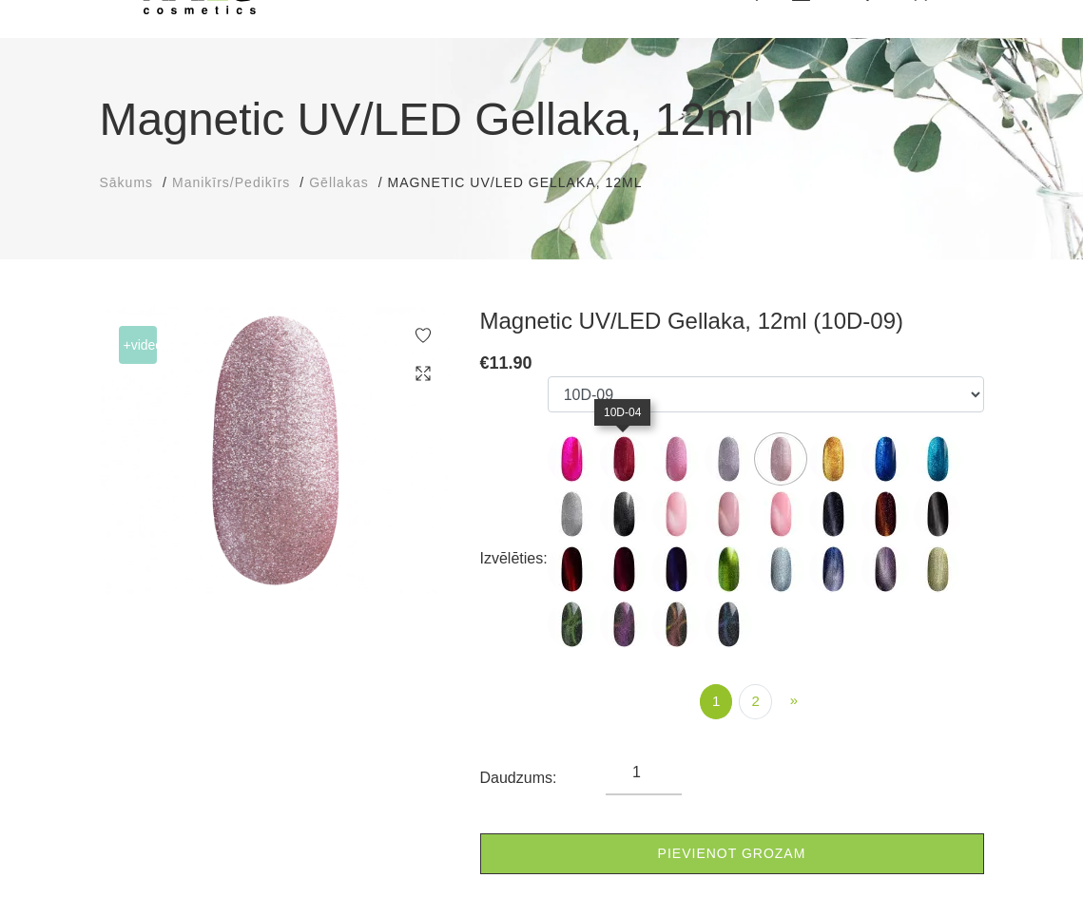
click at [622, 461] on img at bounding box center [624, 459] width 48 height 48
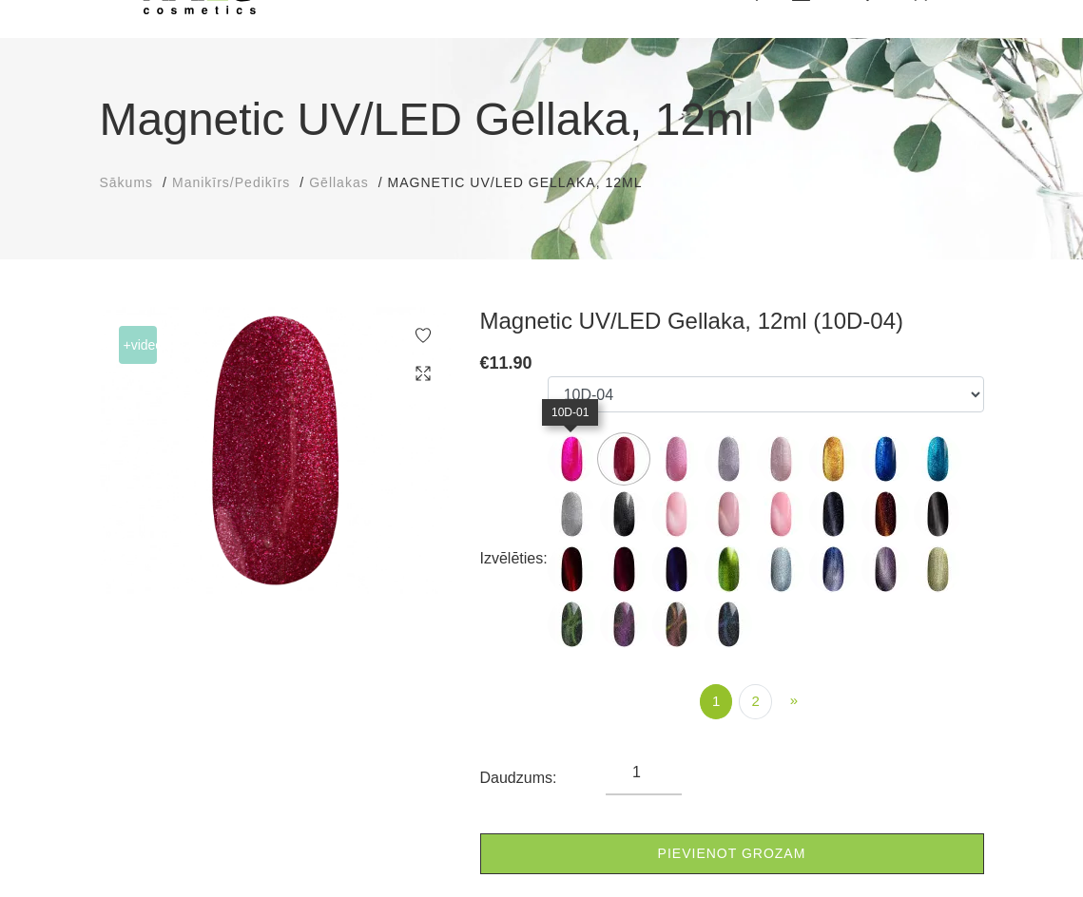
click at [570, 457] on img at bounding box center [572, 459] width 48 height 48
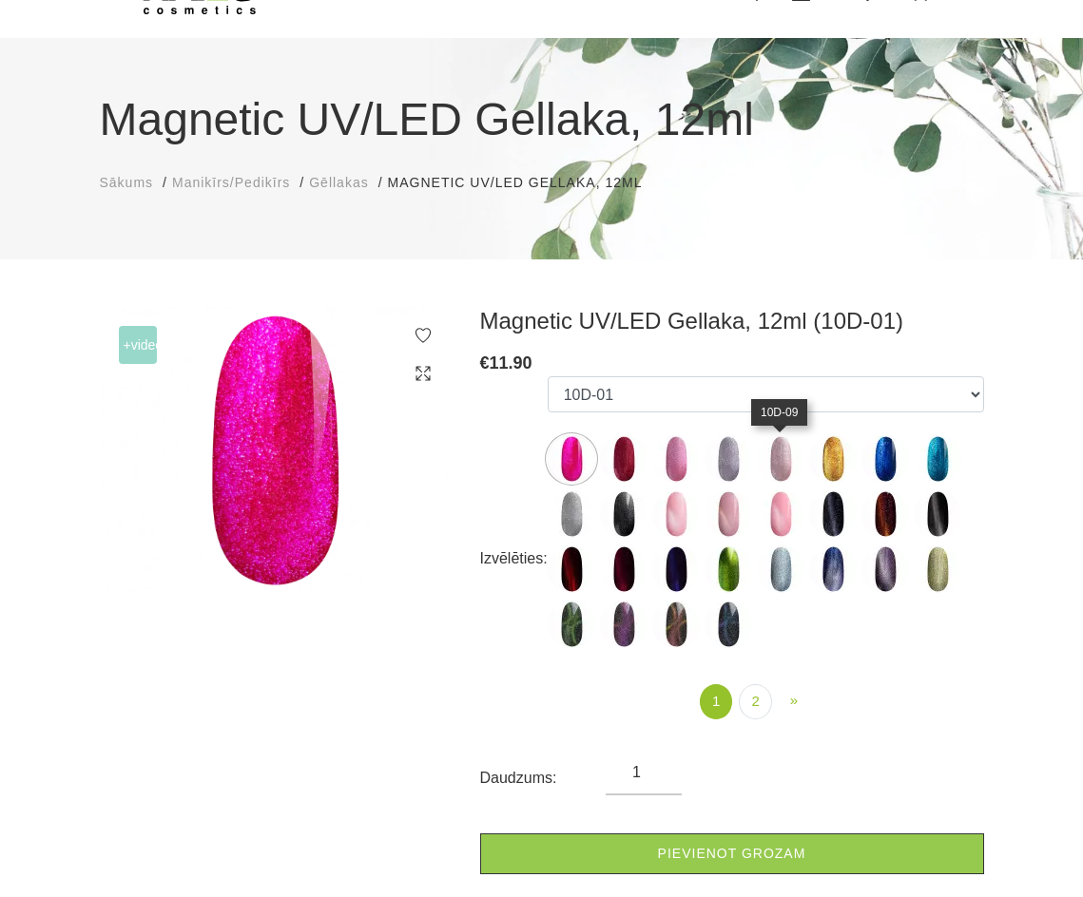
click at [771, 454] on img at bounding box center [781, 459] width 48 height 48
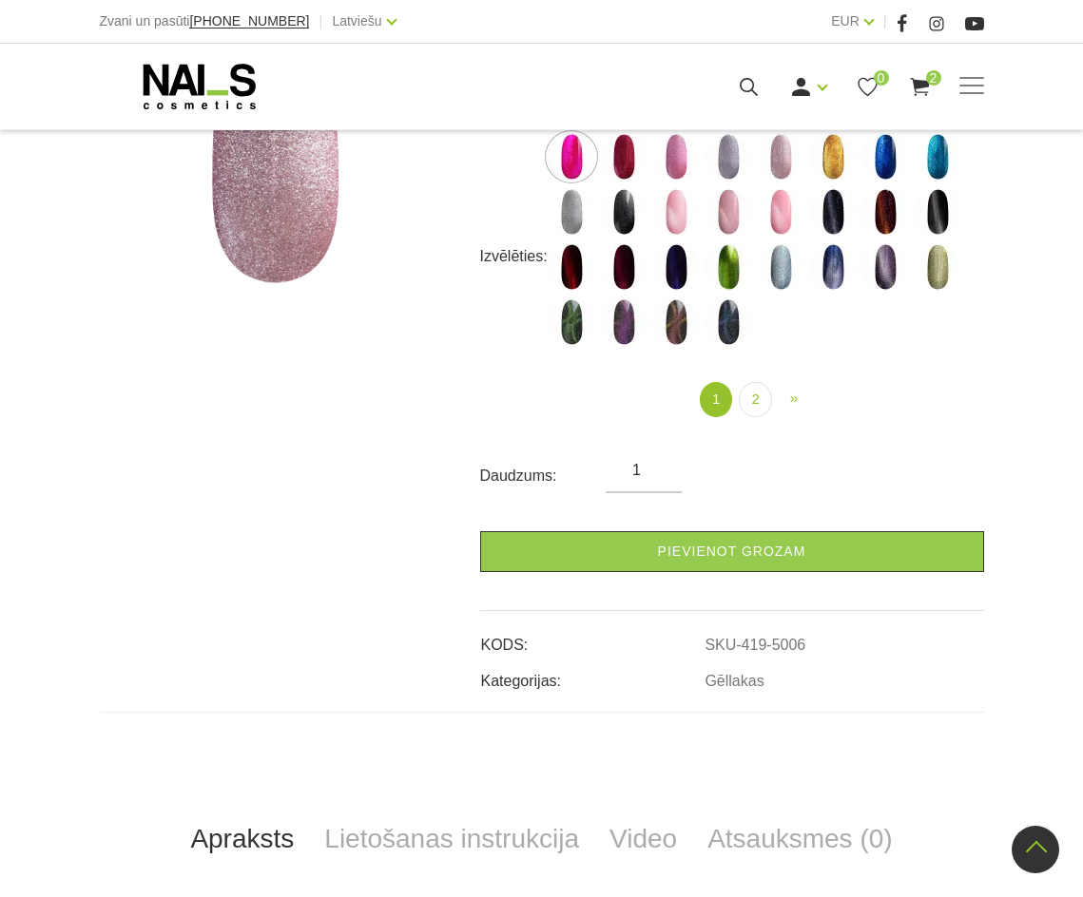
scroll to position [0, 0]
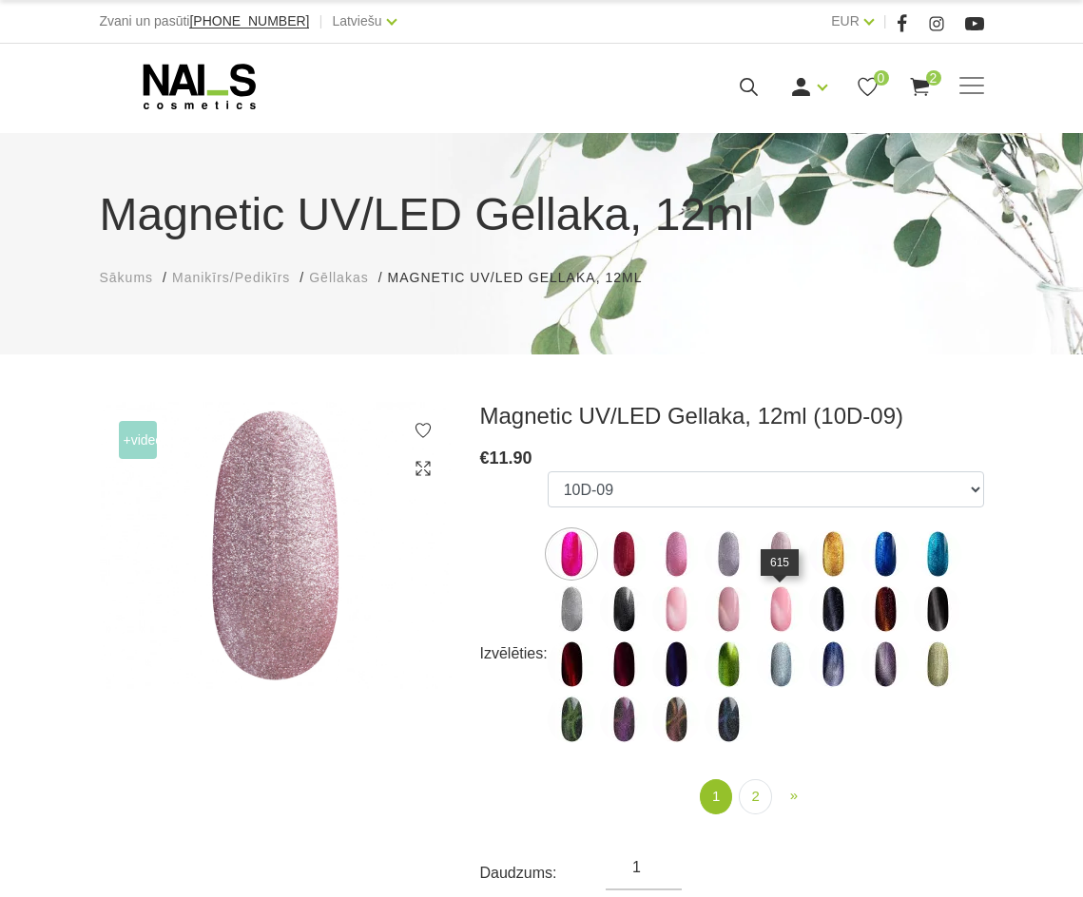
click at [788, 616] on img at bounding box center [781, 610] width 48 height 48
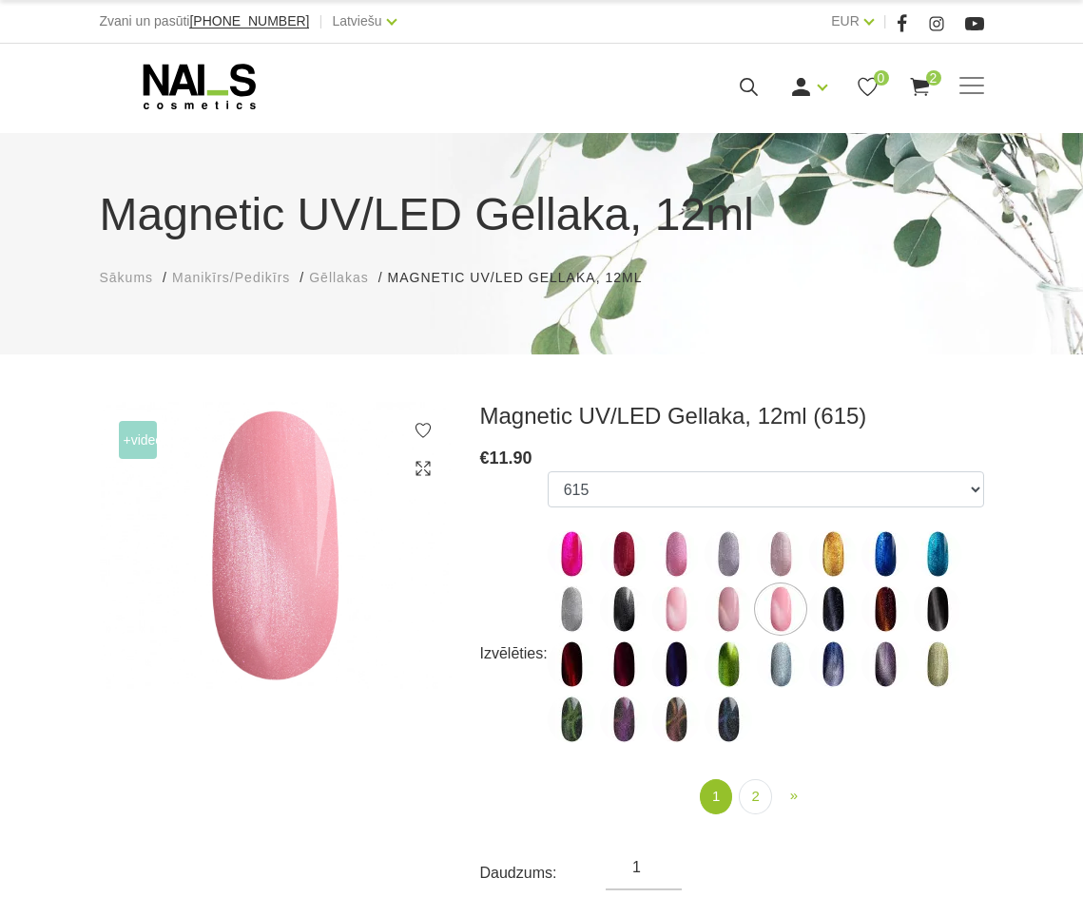
scroll to position [95, 0]
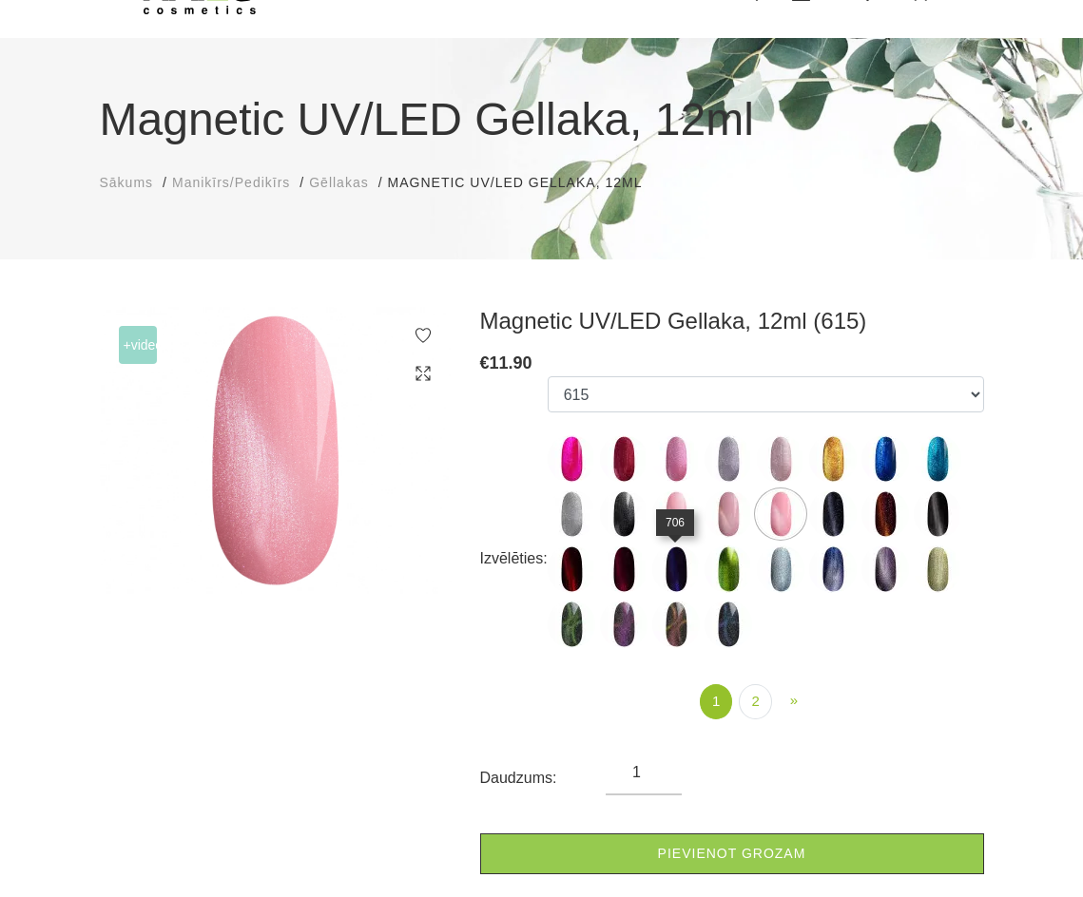
click at [681, 573] on img at bounding box center [676, 570] width 48 height 48
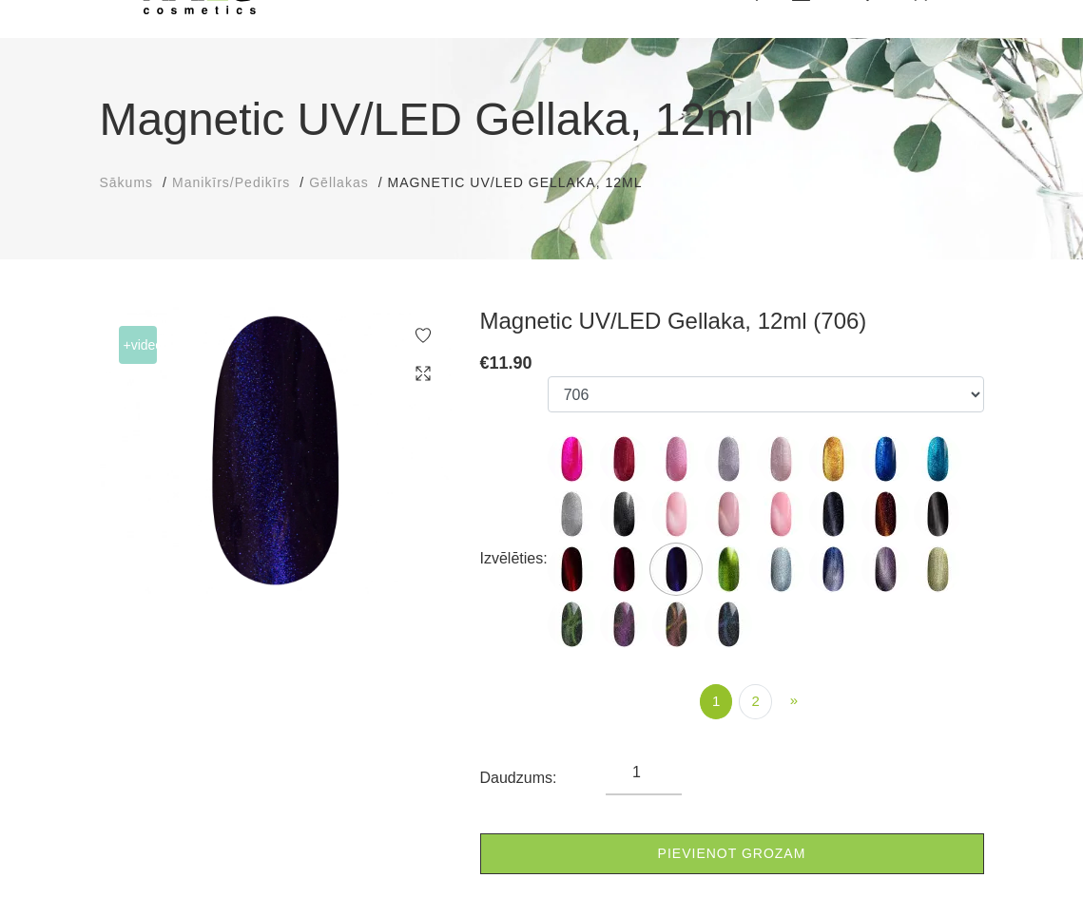
click at [798, 577] on img at bounding box center [781, 570] width 48 height 48
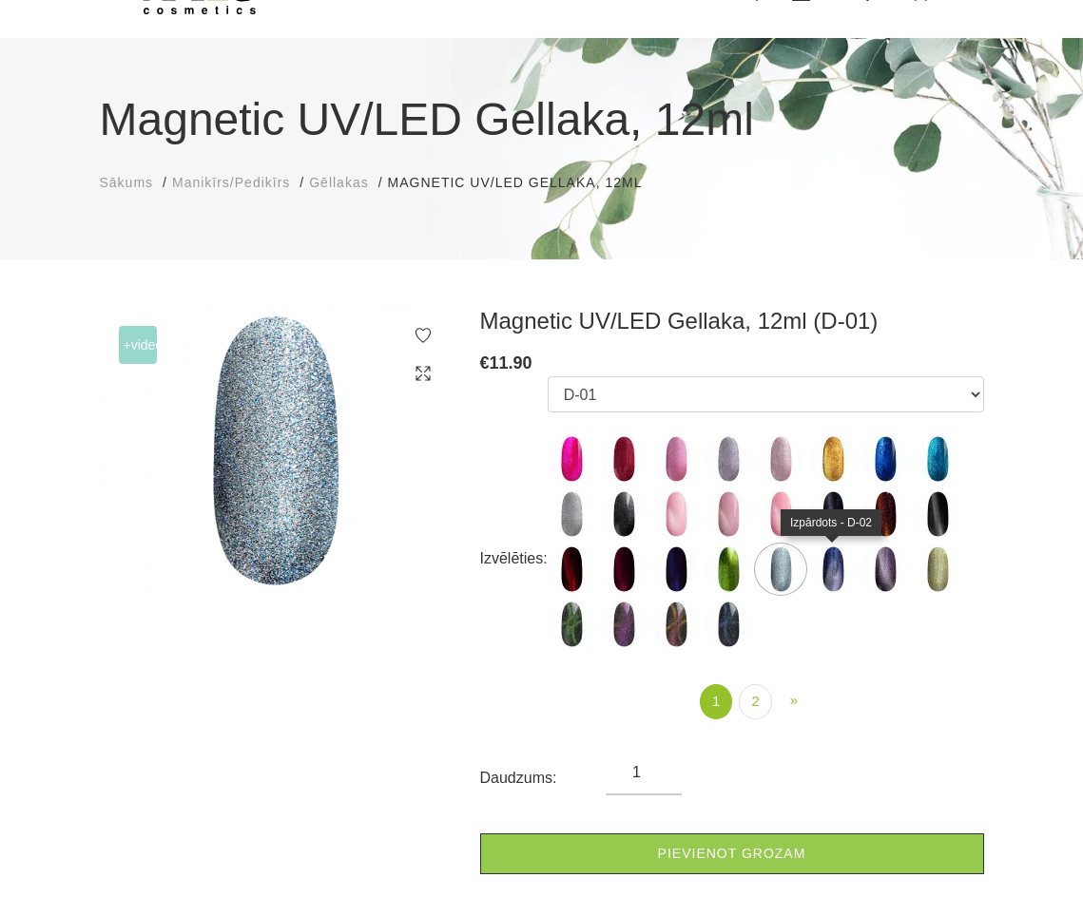
click at [844, 577] on img at bounding box center [833, 570] width 48 height 48
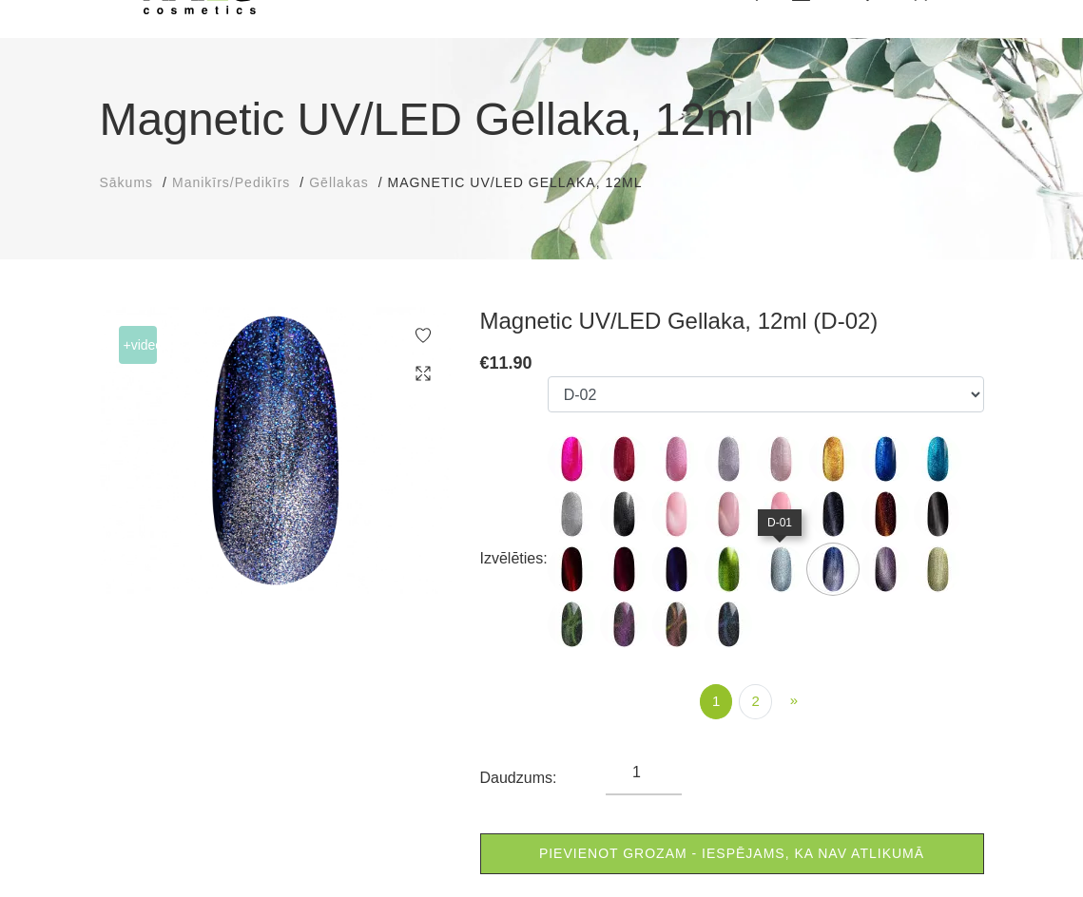
click at [773, 575] on img at bounding box center [781, 570] width 48 height 48
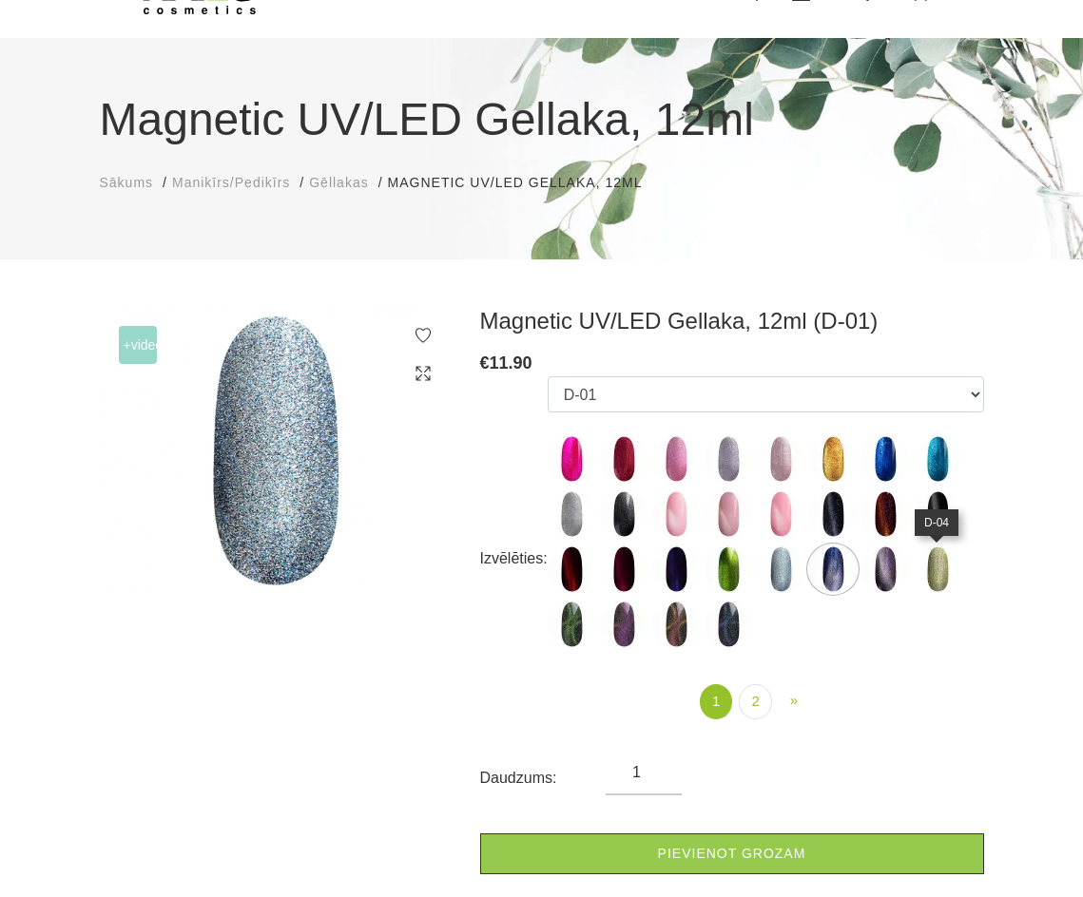
click at [936, 586] on img at bounding box center [938, 570] width 48 height 48
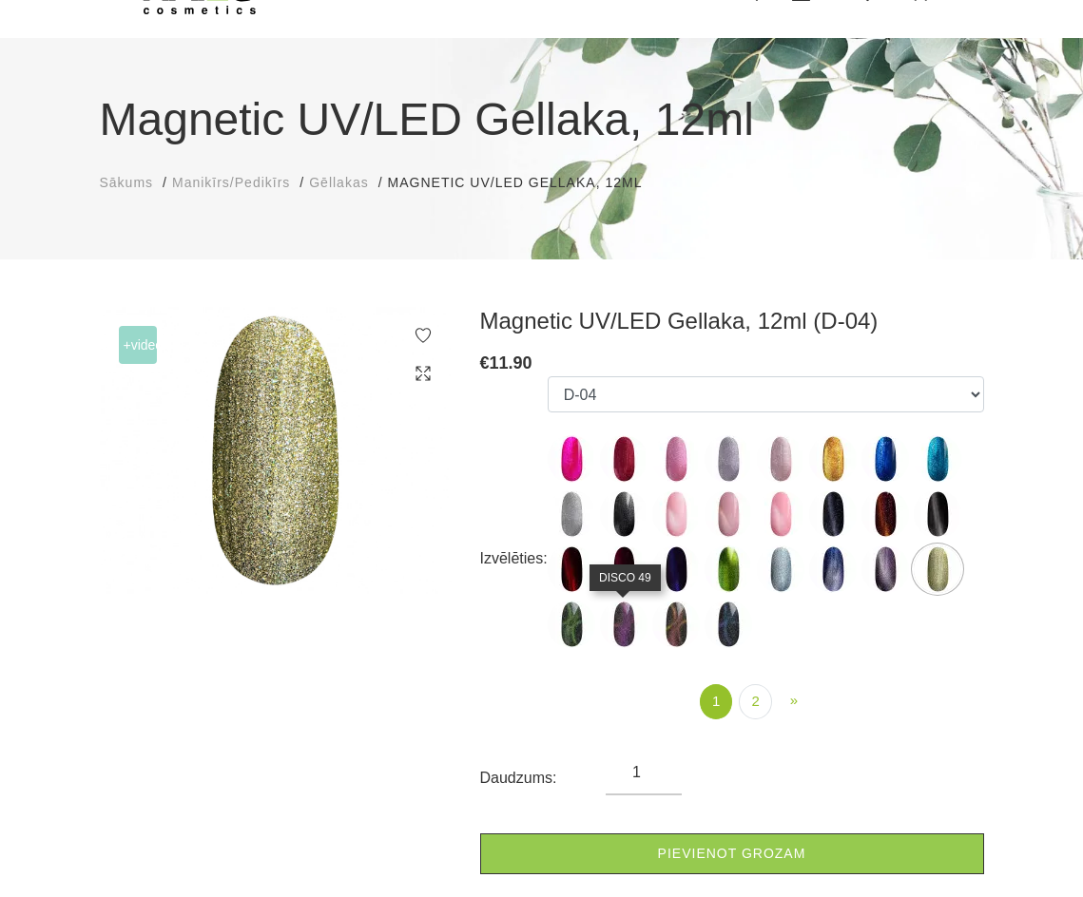
click at [622, 636] on img at bounding box center [624, 625] width 48 height 48
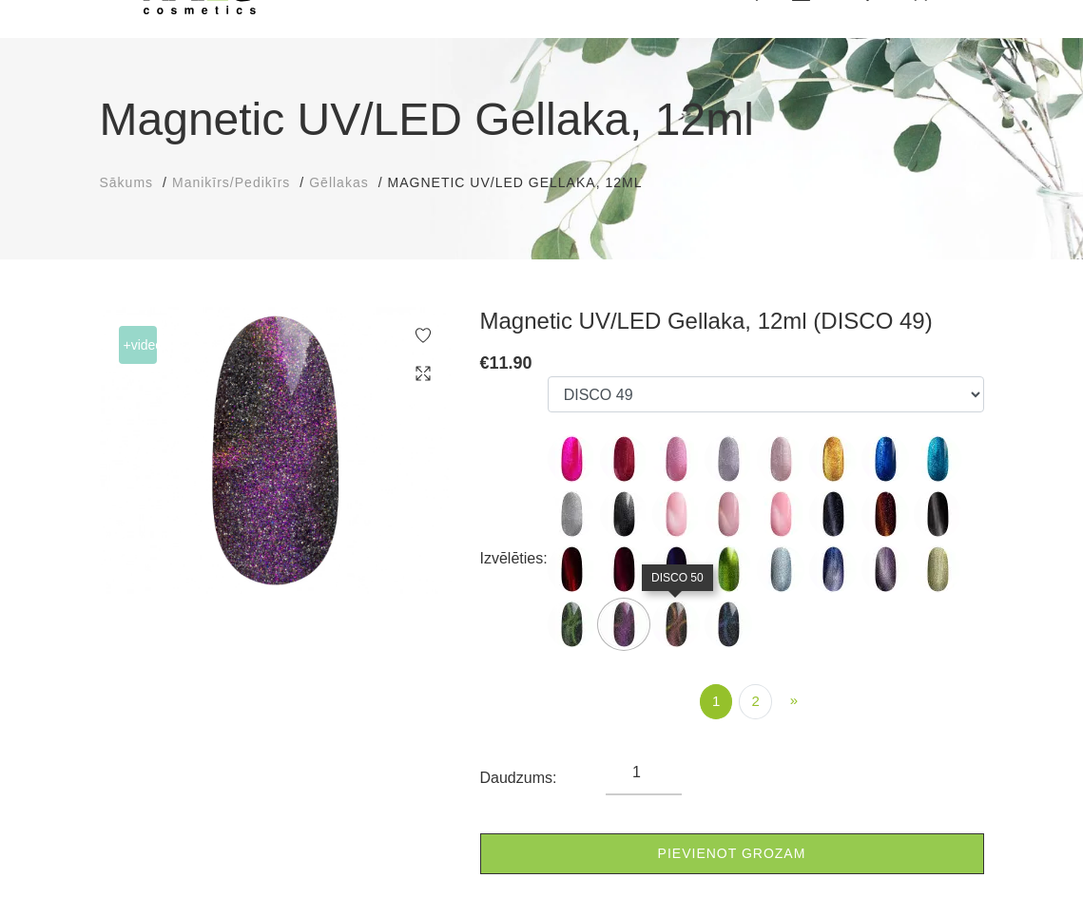
click at [676, 625] on img at bounding box center [676, 625] width 48 height 48
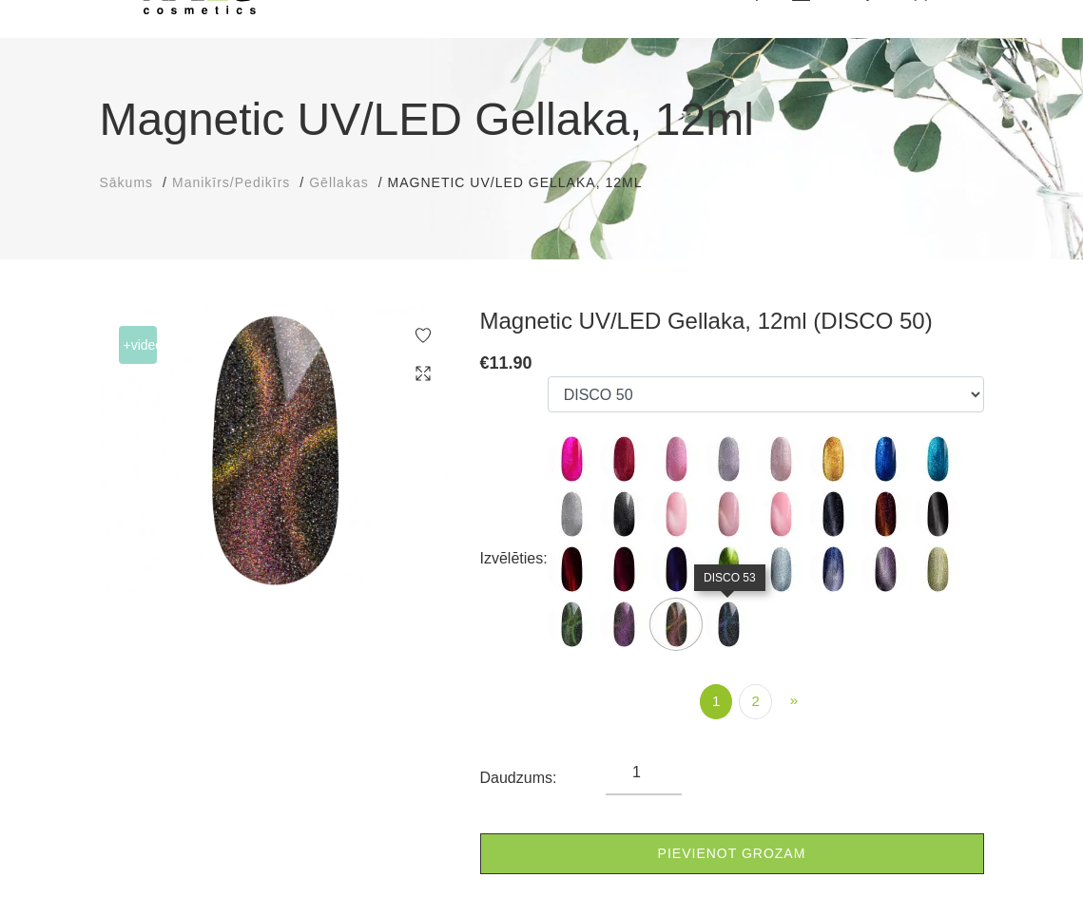
click at [716, 623] on img at bounding box center [728, 625] width 48 height 48
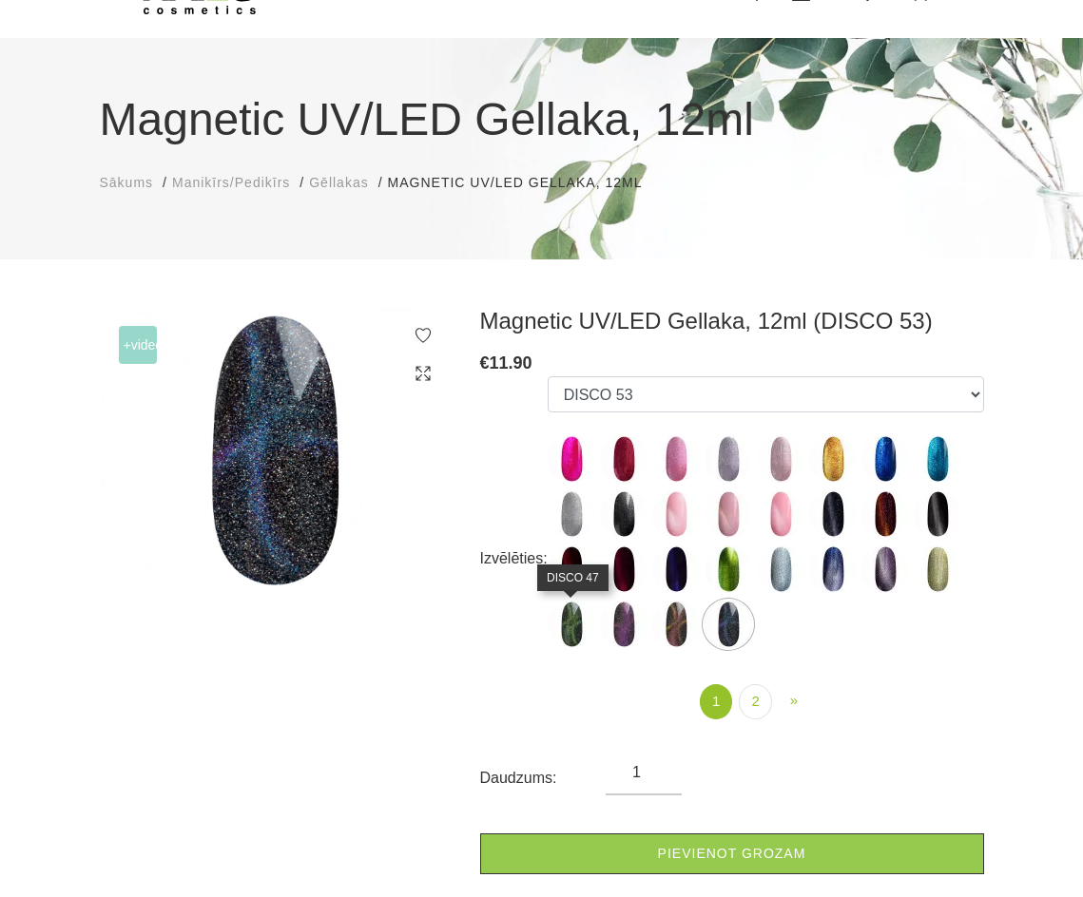
click at [581, 613] on img at bounding box center [572, 625] width 48 height 48
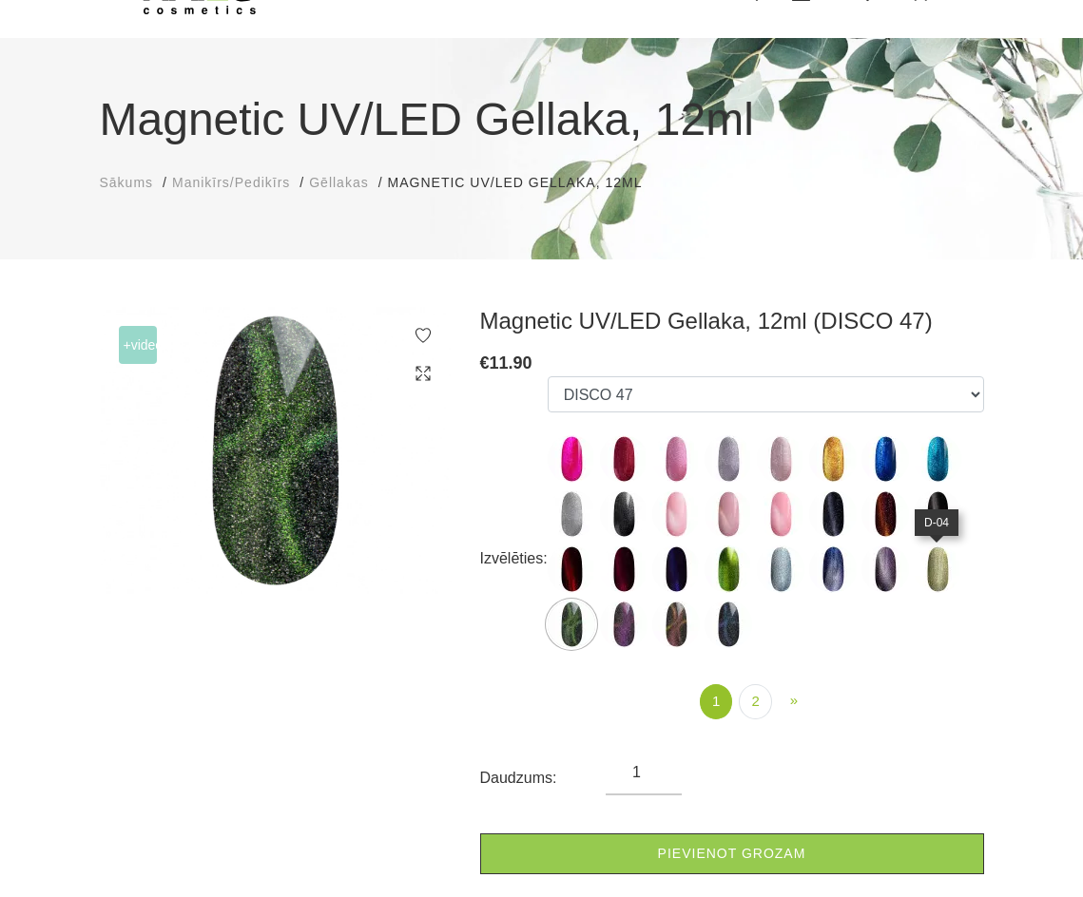
click at [952, 586] on img at bounding box center [938, 570] width 48 height 48
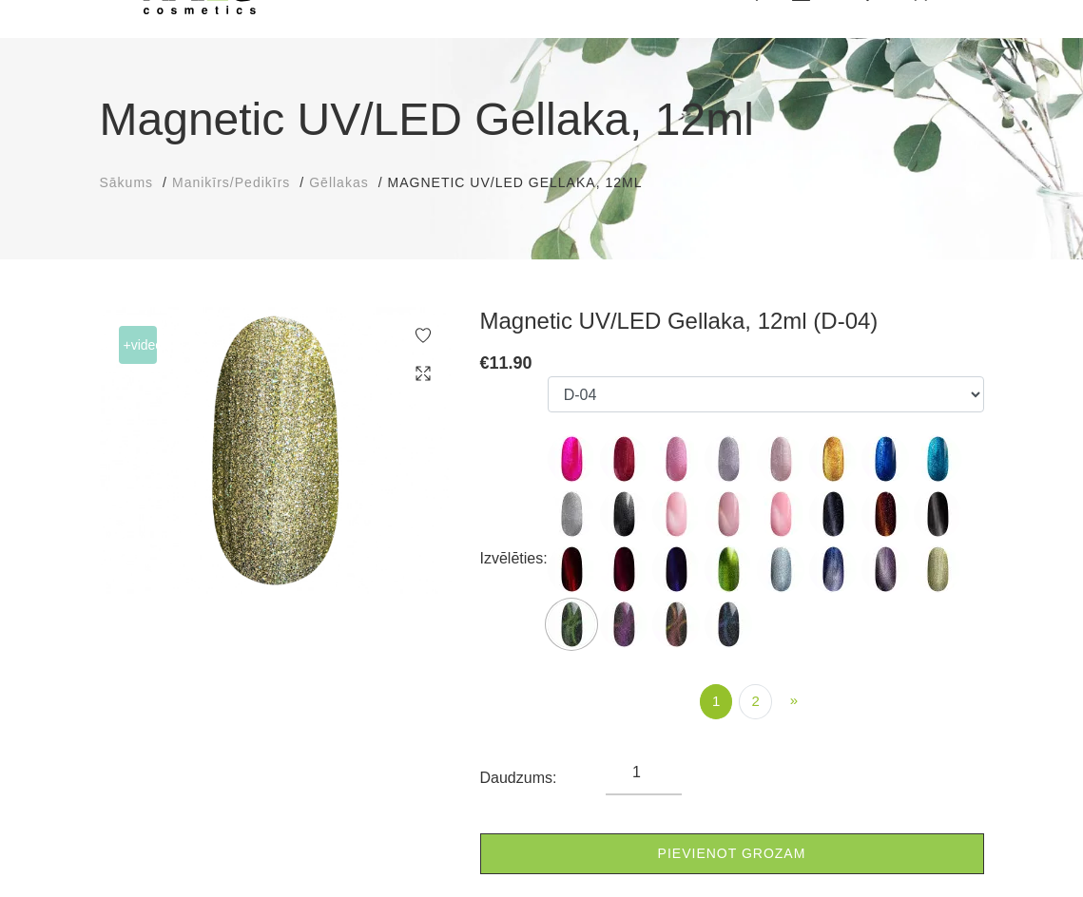
click at [752, 500] on ul "10D-01 10D-04 10D-07 10D-08 10D-09 10D-13 10D-14 10D-15 10D-19 10D-20 607 614 6…" at bounding box center [766, 516] width 436 height 280
click at [775, 506] on img at bounding box center [781, 515] width 48 height 48
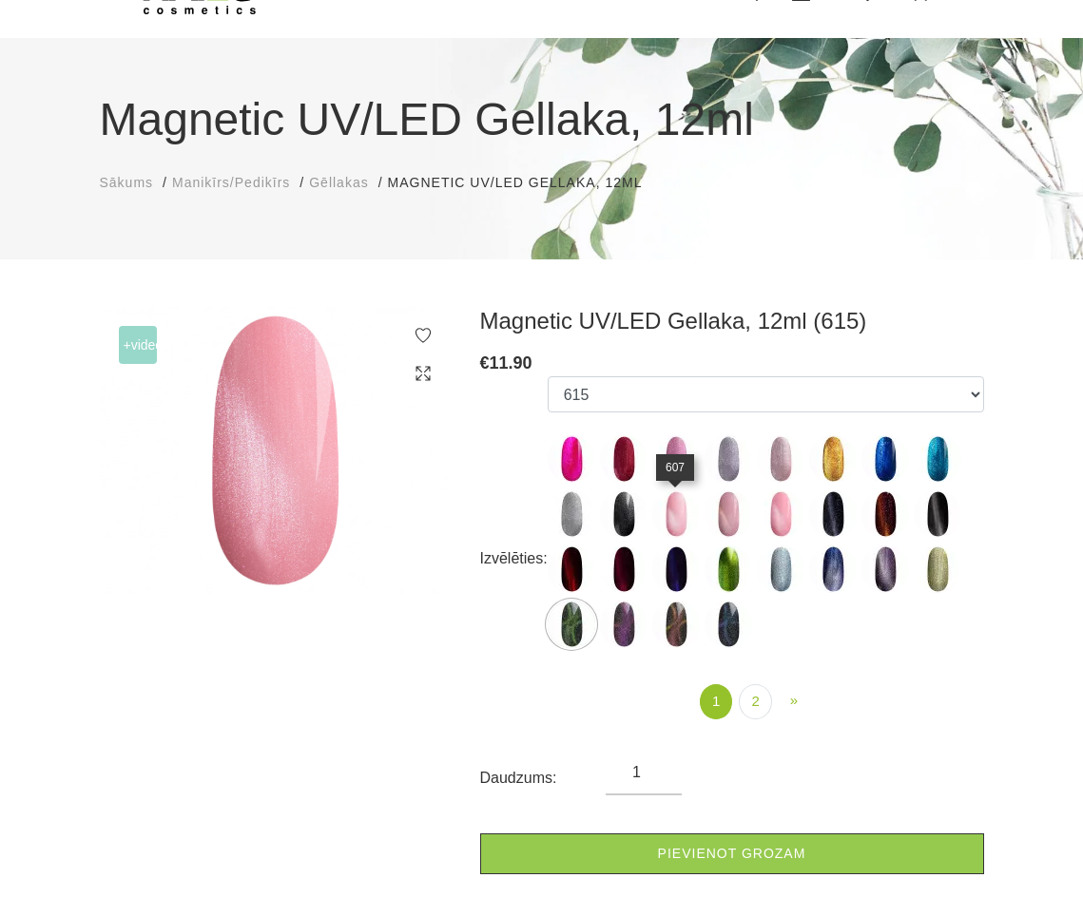
click at [681, 521] on img at bounding box center [676, 515] width 48 height 48
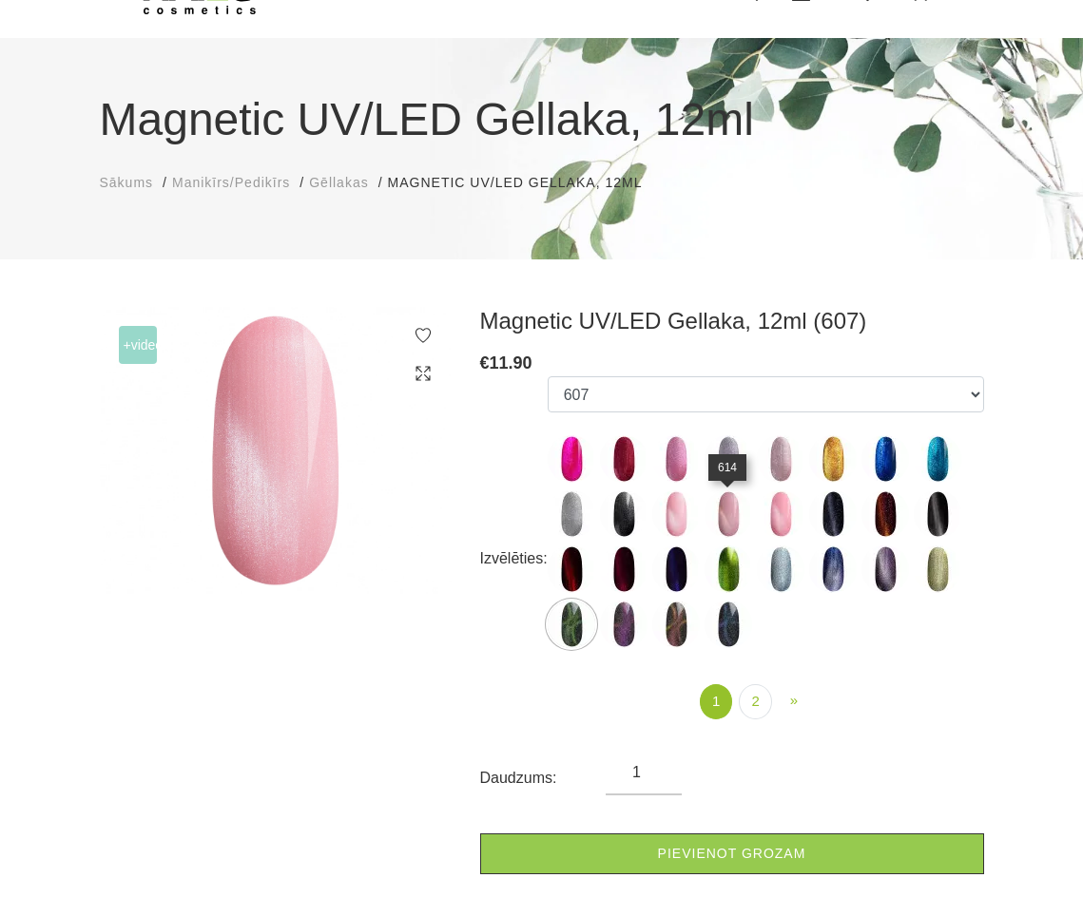
click at [719, 512] on img at bounding box center [728, 515] width 48 height 48
click at [627, 511] on img at bounding box center [624, 515] width 48 height 48
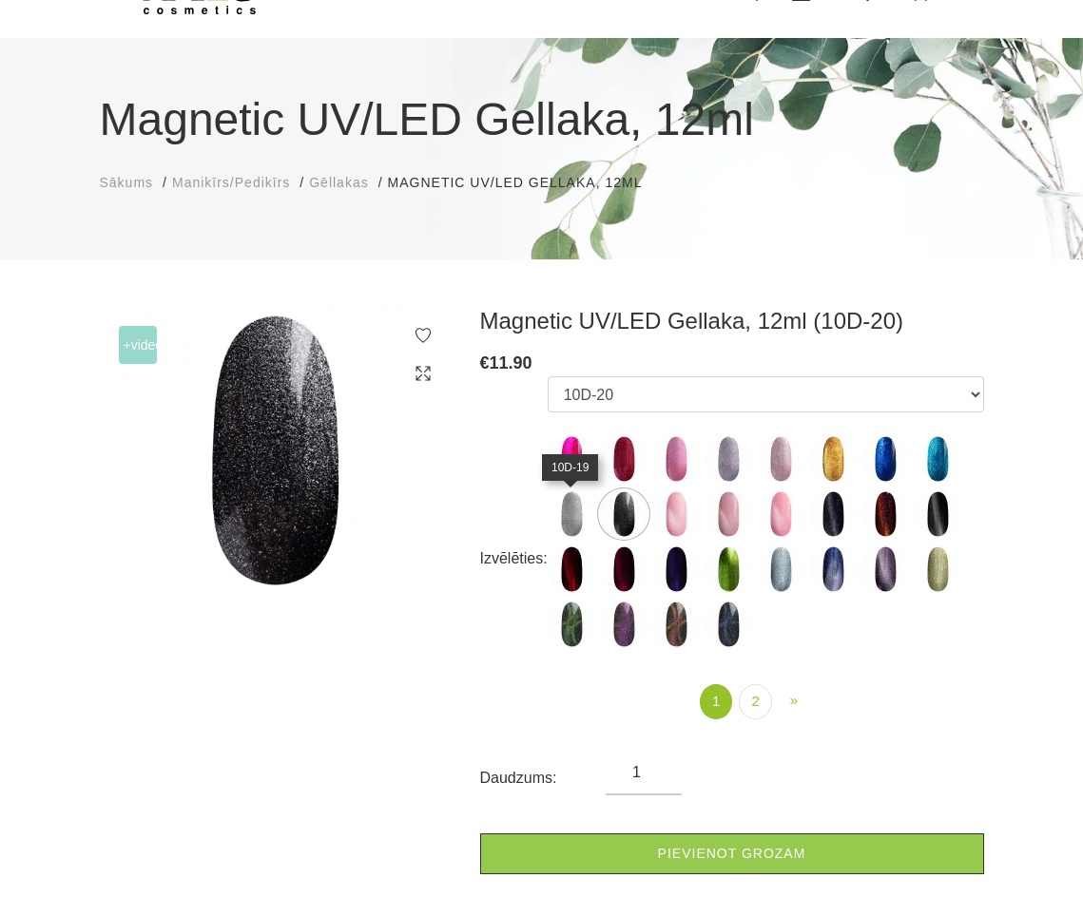
click at [560, 505] on img at bounding box center [572, 515] width 48 height 48
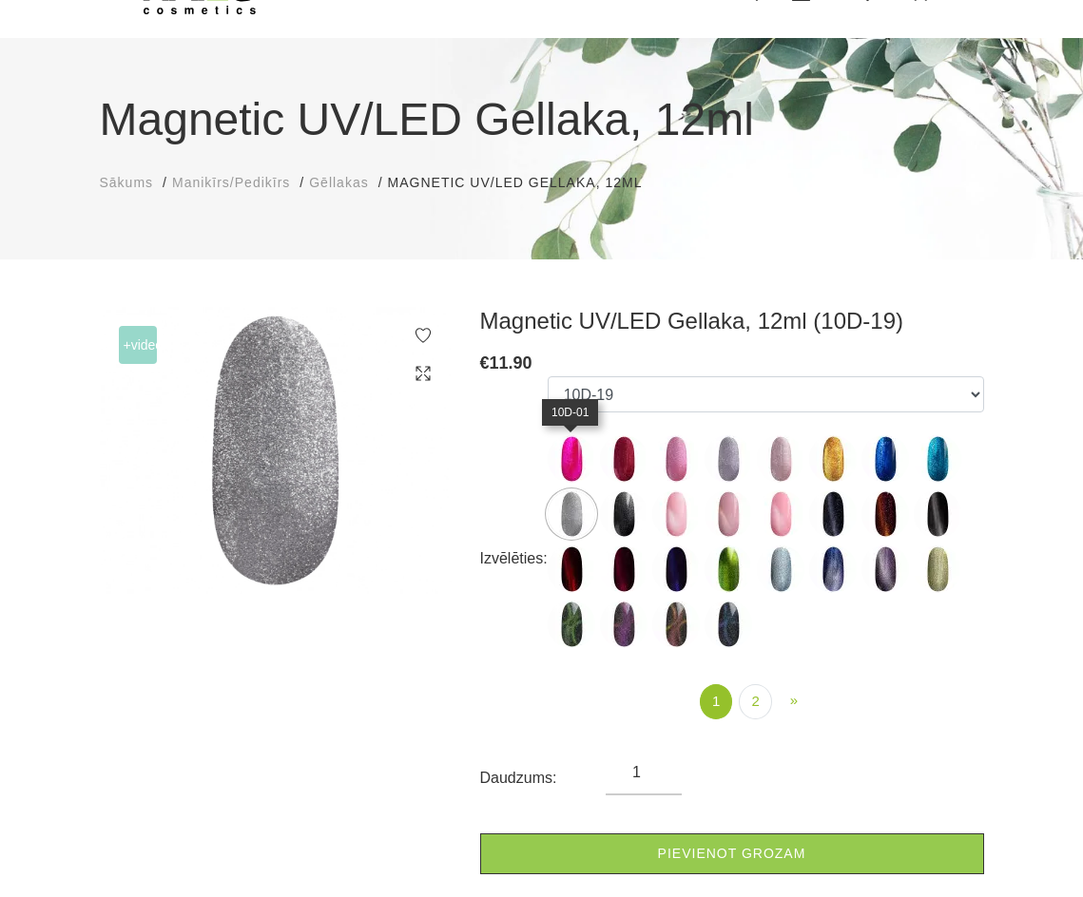
click at [574, 463] on img at bounding box center [572, 459] width 48 height 48
select select "4836"
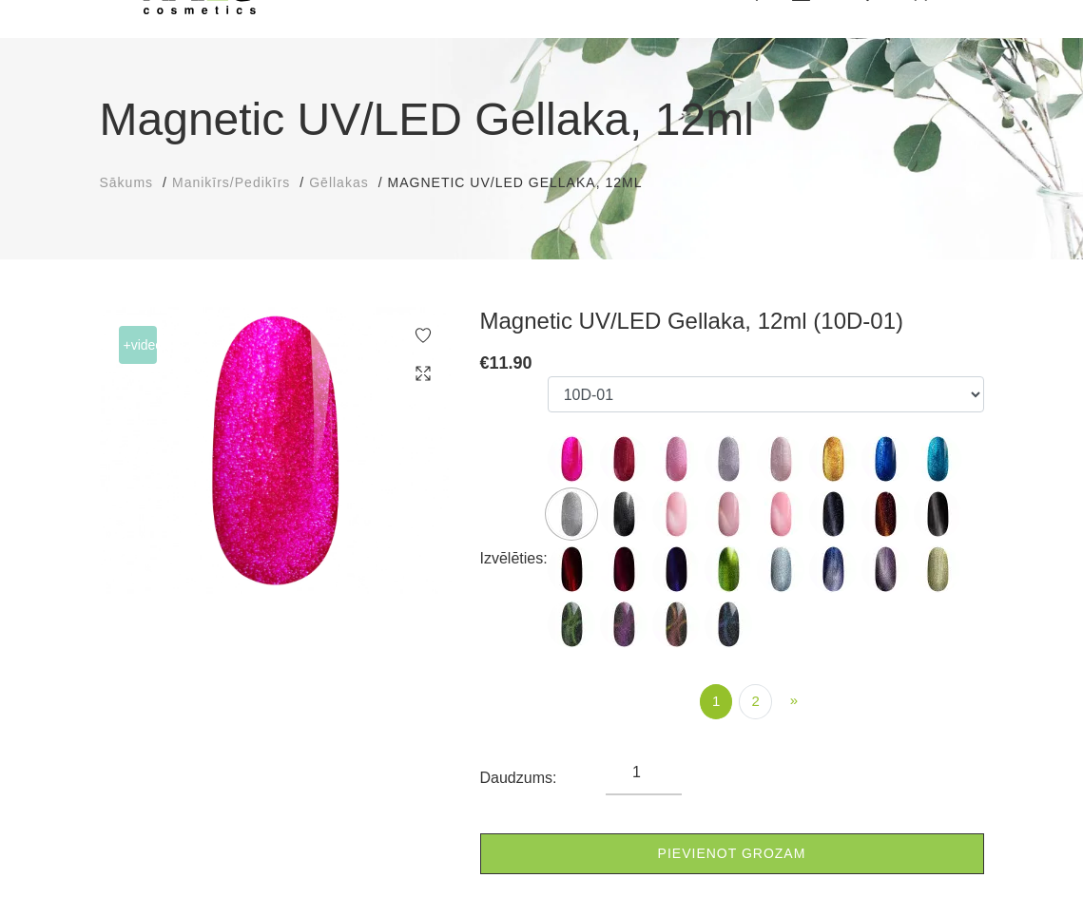
scroll to position [0, 0]
